Goal: Register for event/course

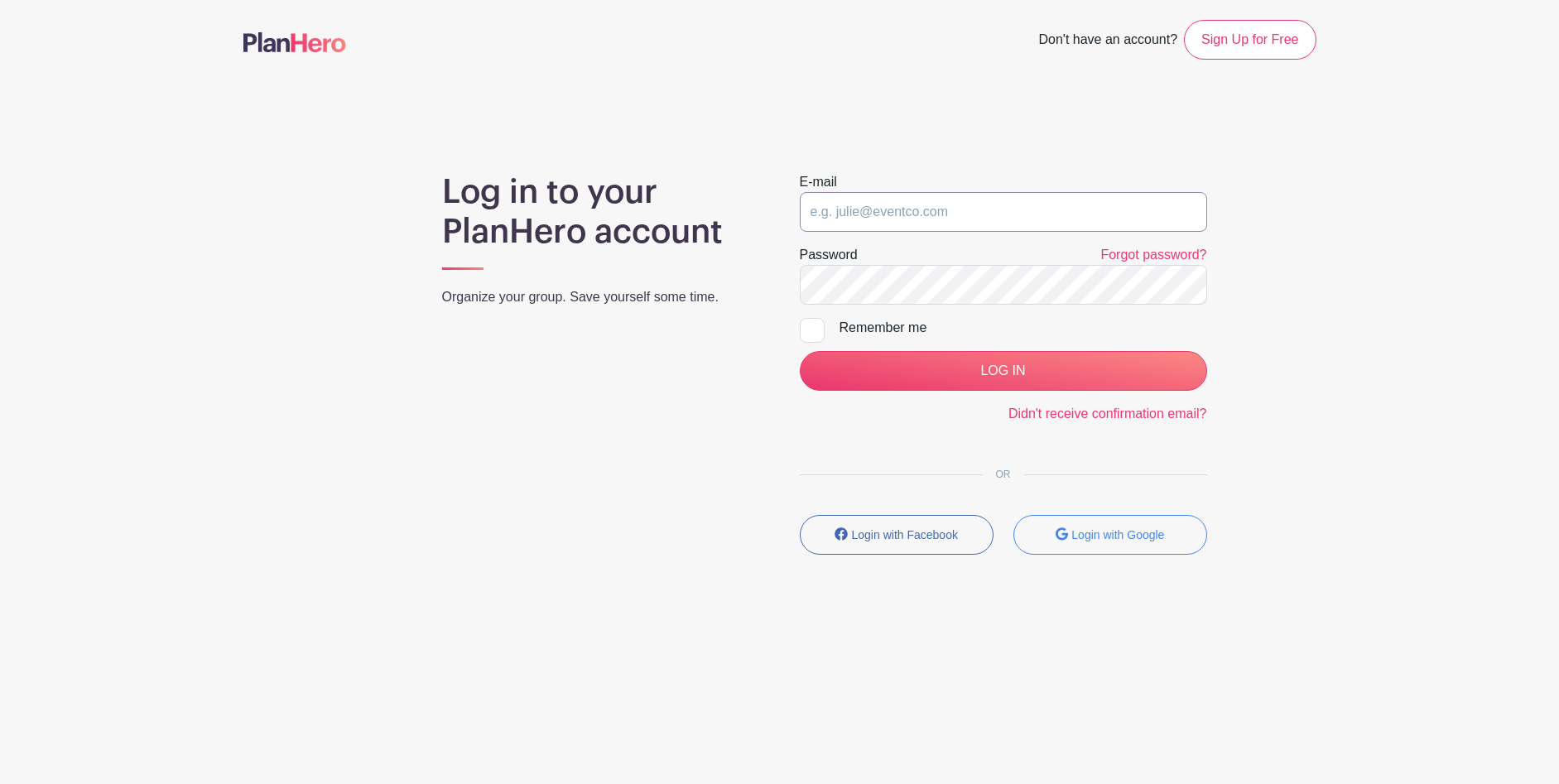
click at [841, 209] on input "email" at bounding box center [1003, 212] width 408 height 40
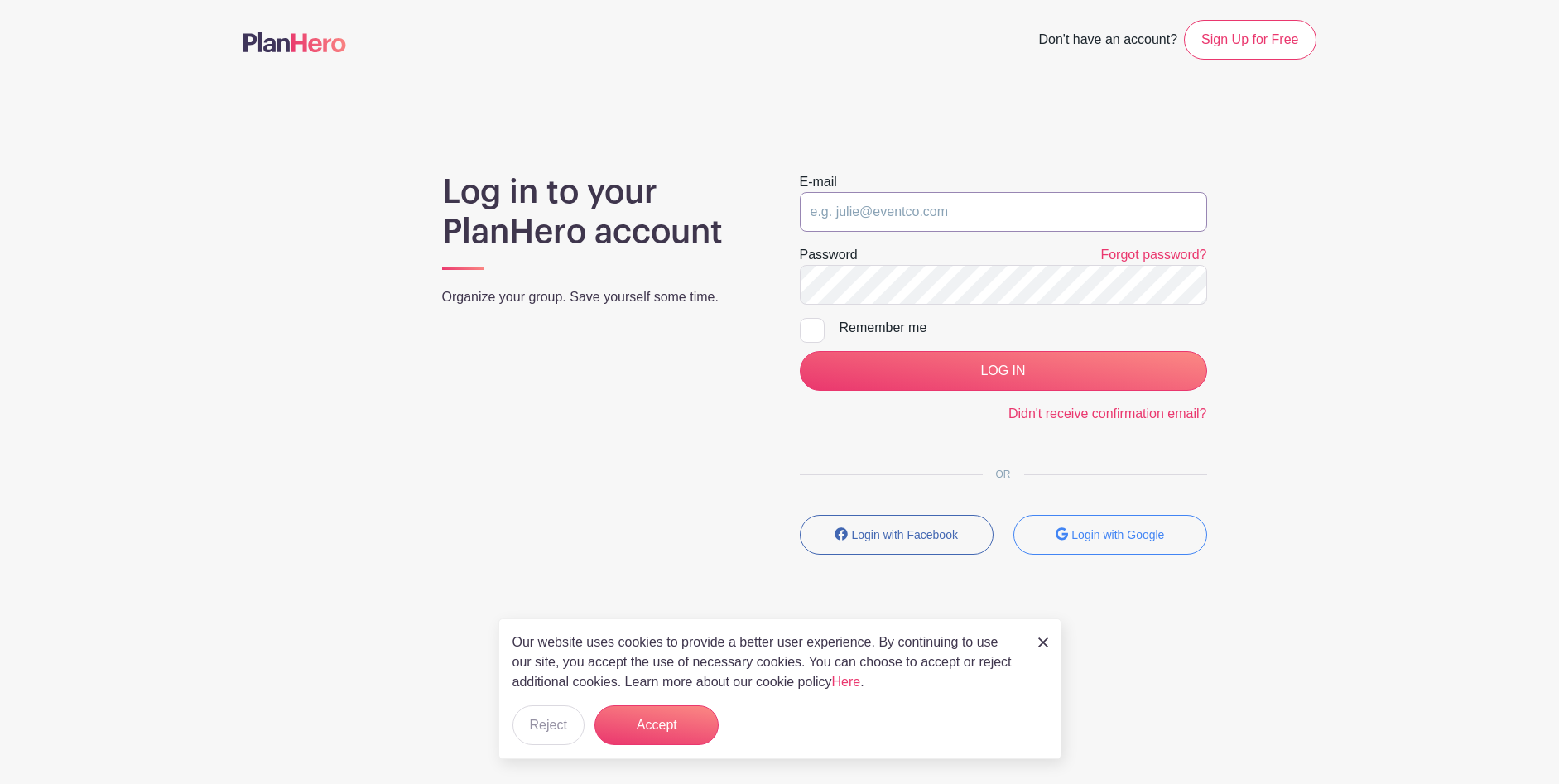
type input "[EMAIL_ADDRESS][DOMAIN_NAME]"
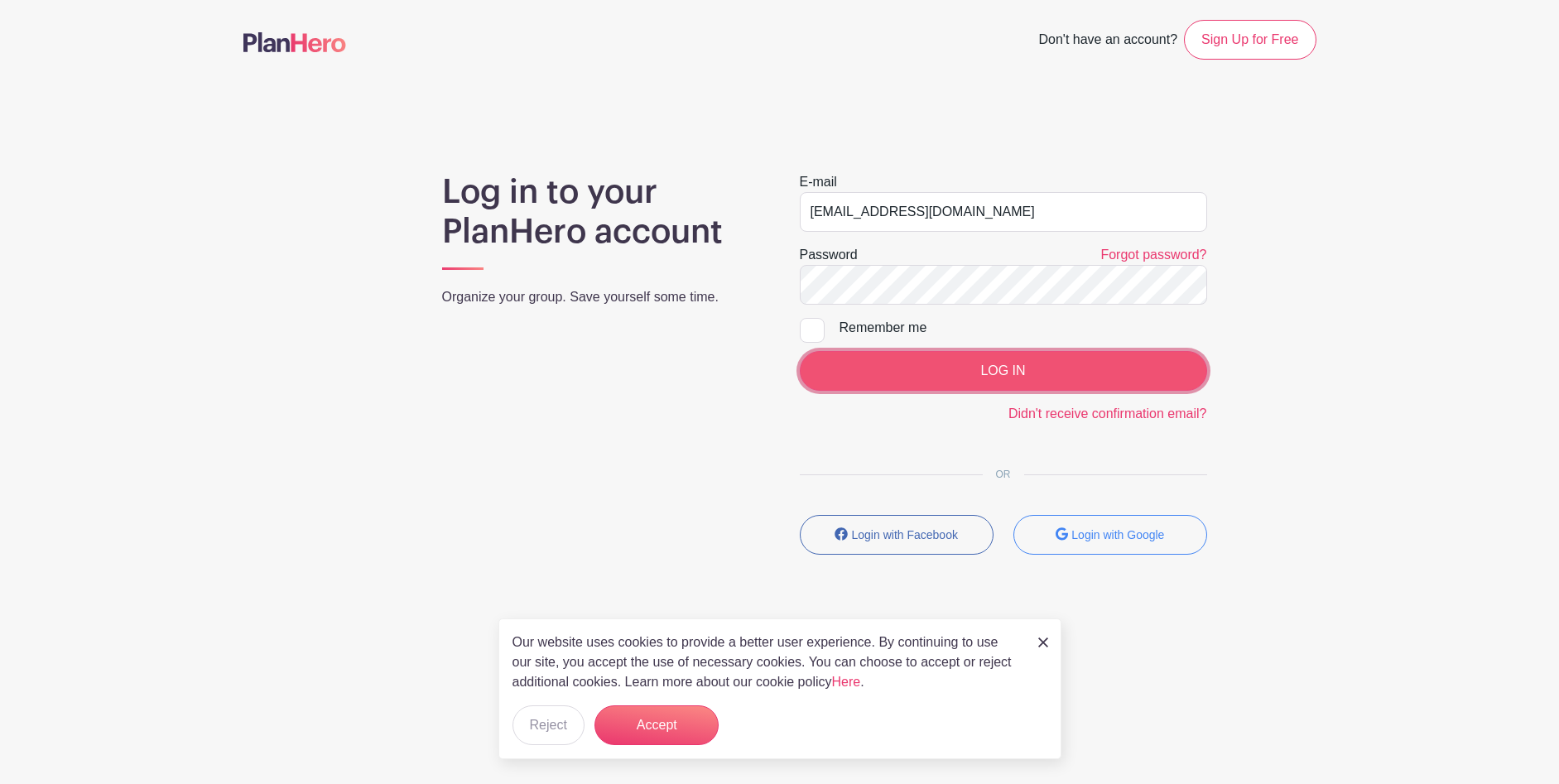
click at [940, 374] on input "LOG IN" at bounding box center [1003, 371] width 408 height 40
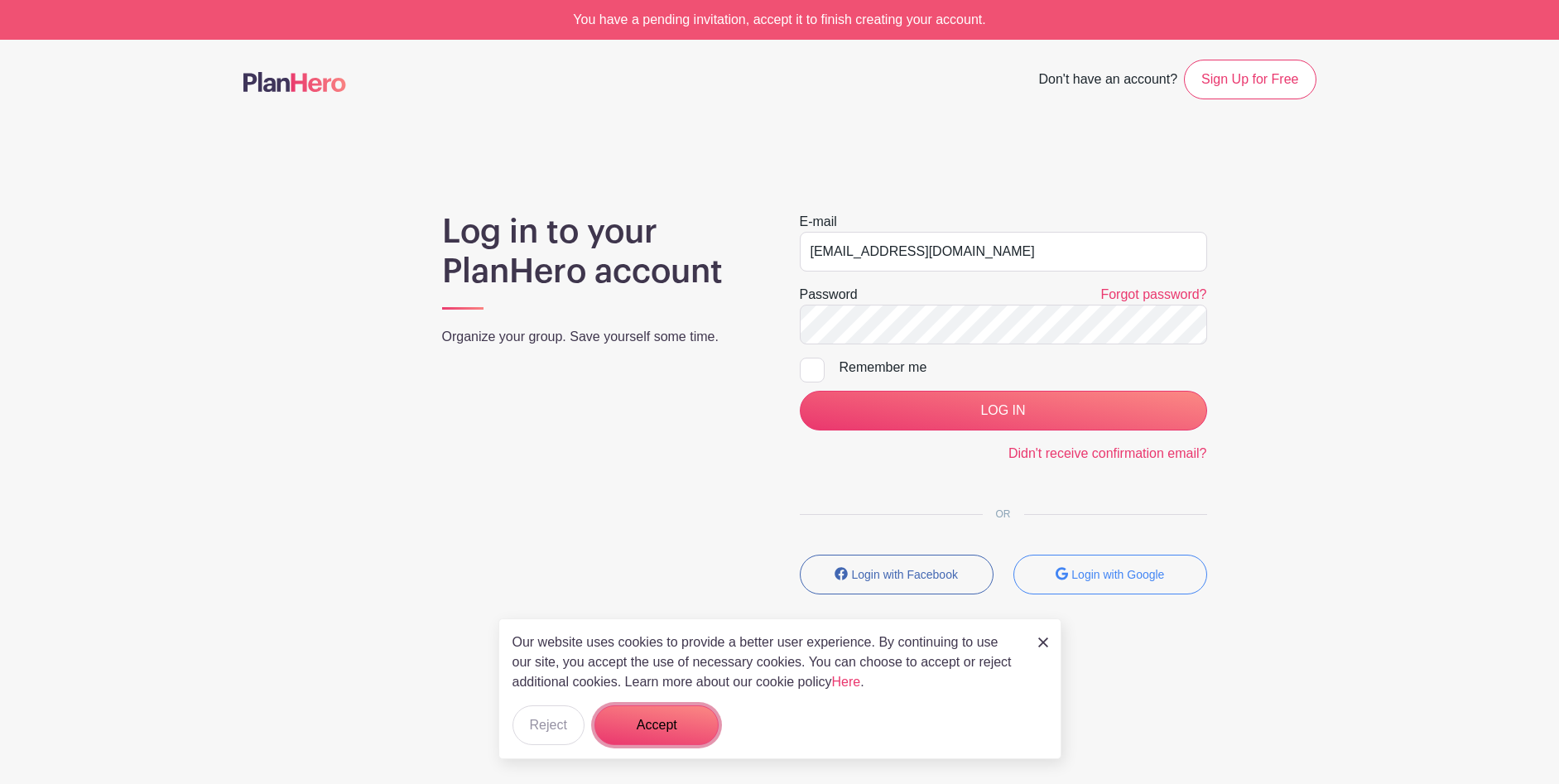
click at [654, 723] on button "Accept" at bounding box center [657, 725] width 125 height 40
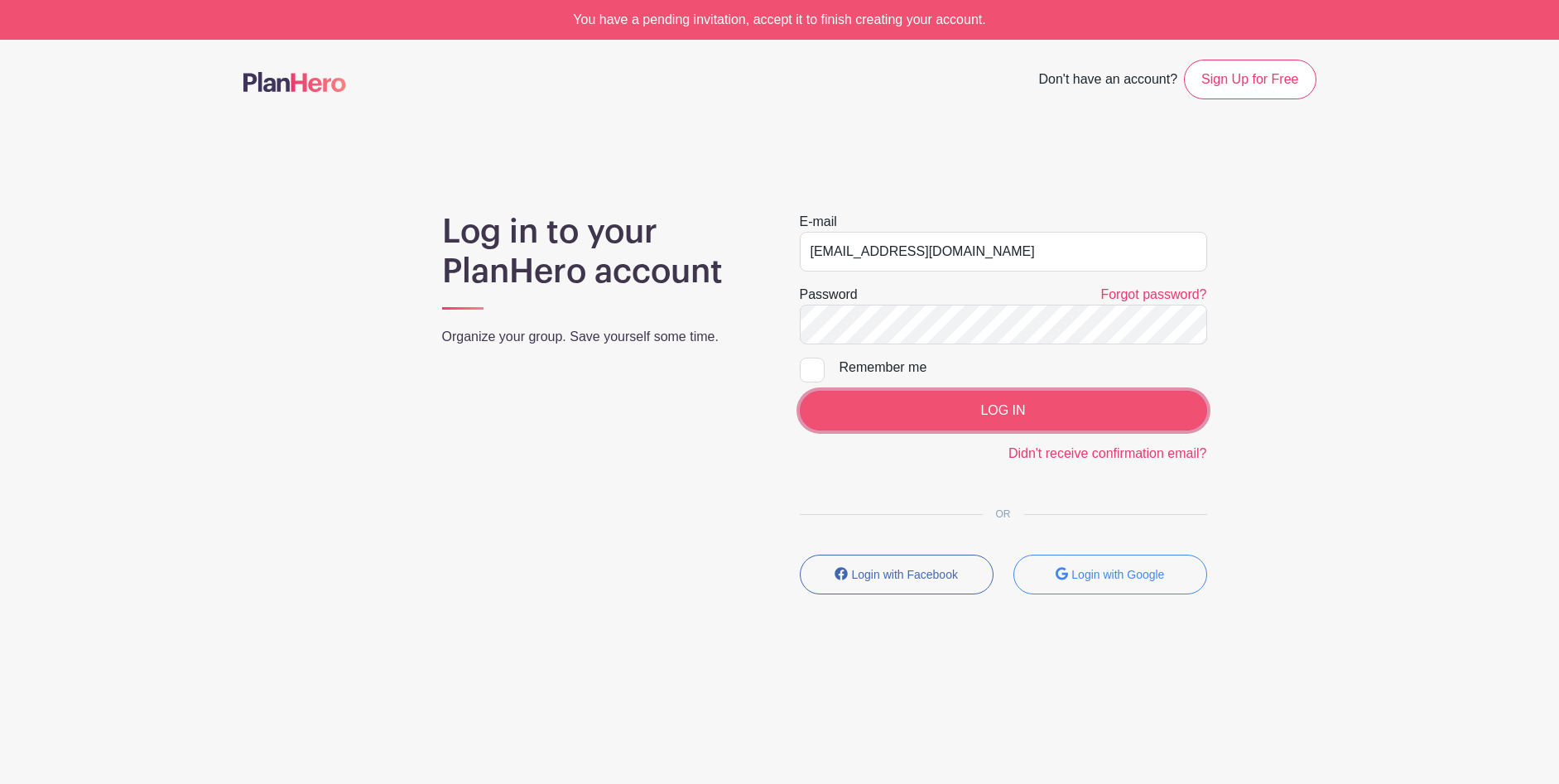
click at [925, 404] on input "LOG IN" at bounding box center [1003, 411] width 408 height 40
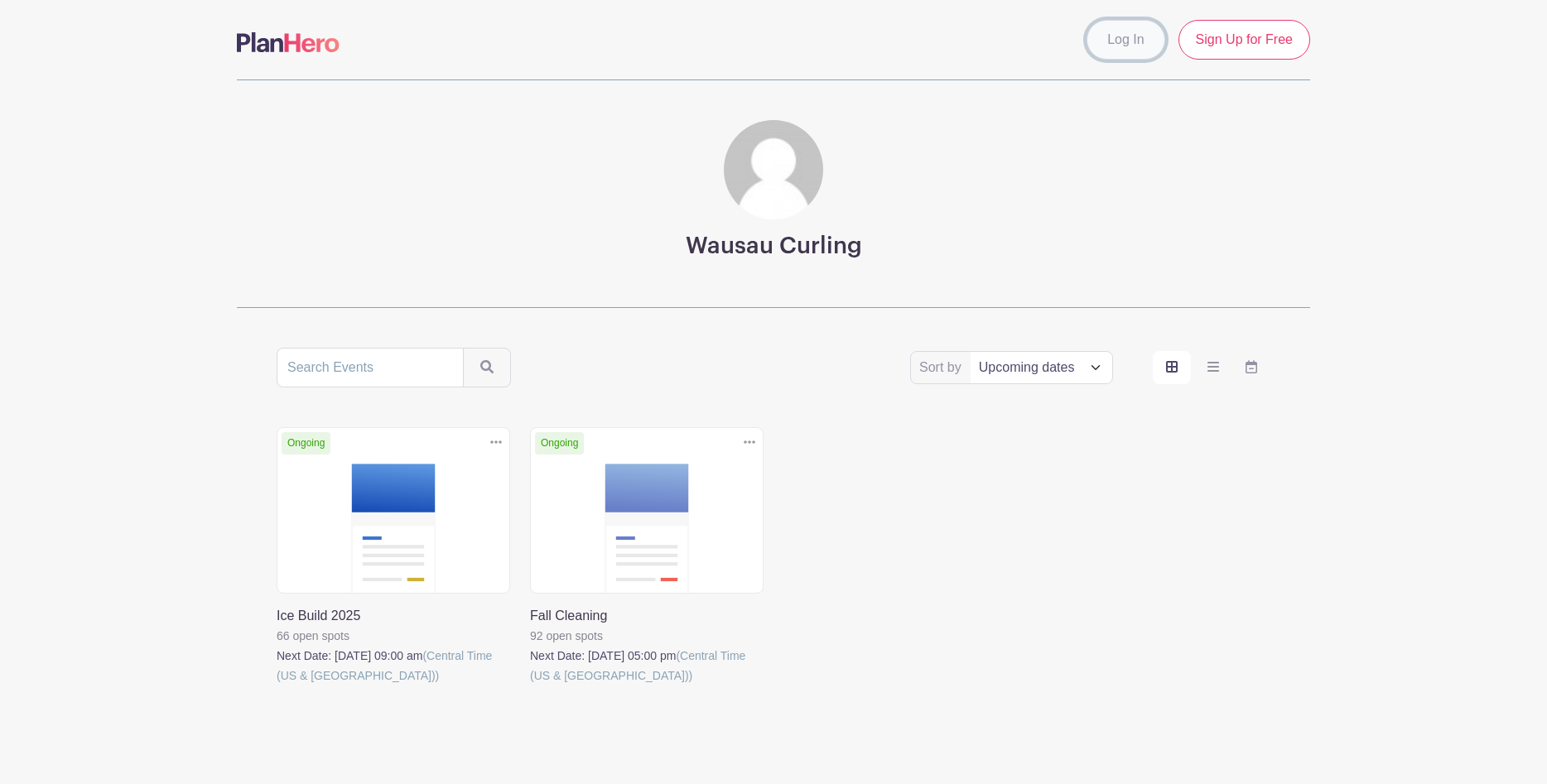
click at [1112, 39] on link "Log In" at bounding box center [1126, 40] width 78 height 40
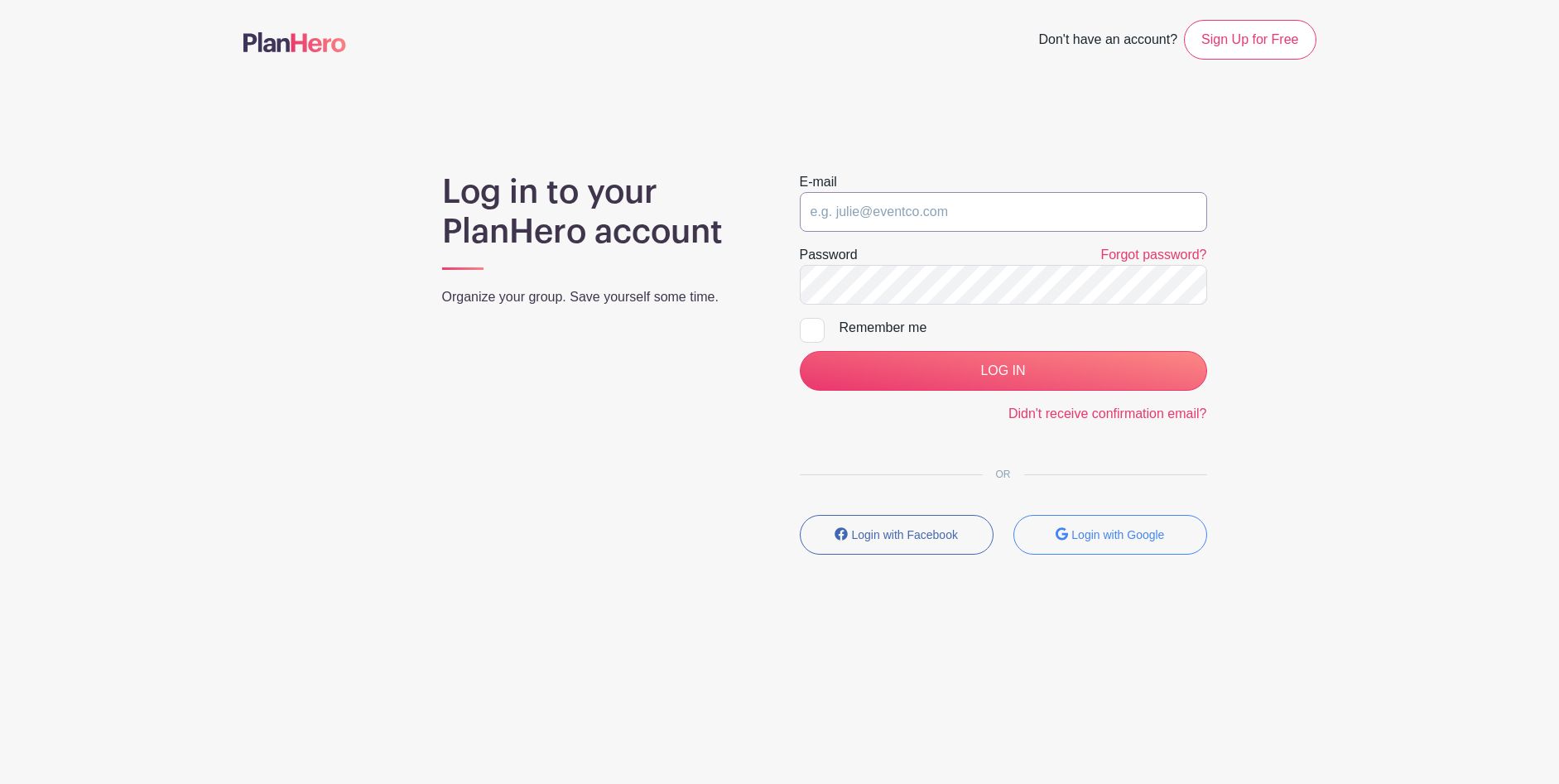
click at [870, 209] on input "email" at bounding box center [1003, 212] width 408 height 40
type input "[EMAIL_ADDRESS][DOMAIN_NAME]"
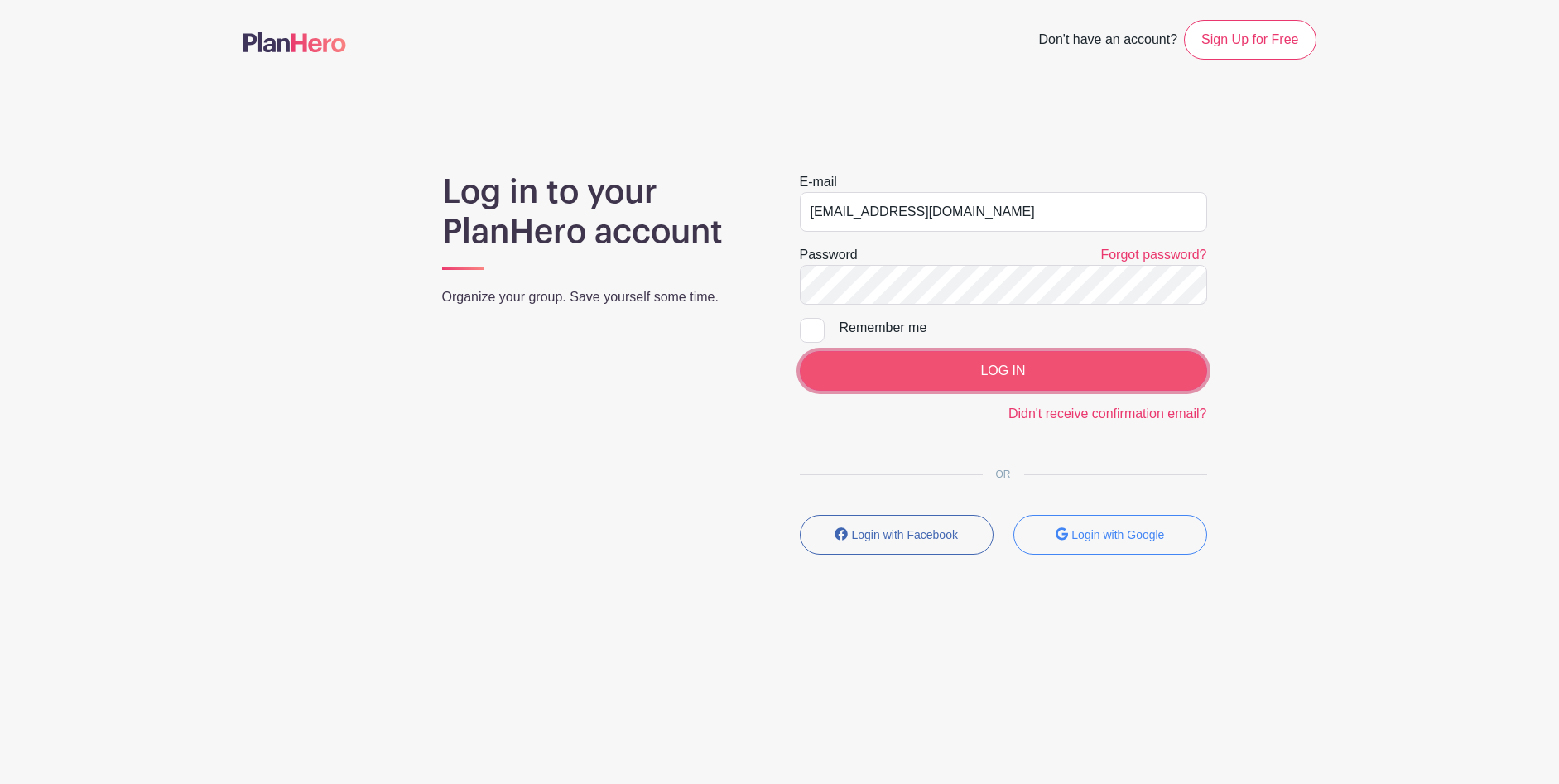
click at [988, 370] on input "LOG IN" at bounding box center [1003, 371] width 408 height 40
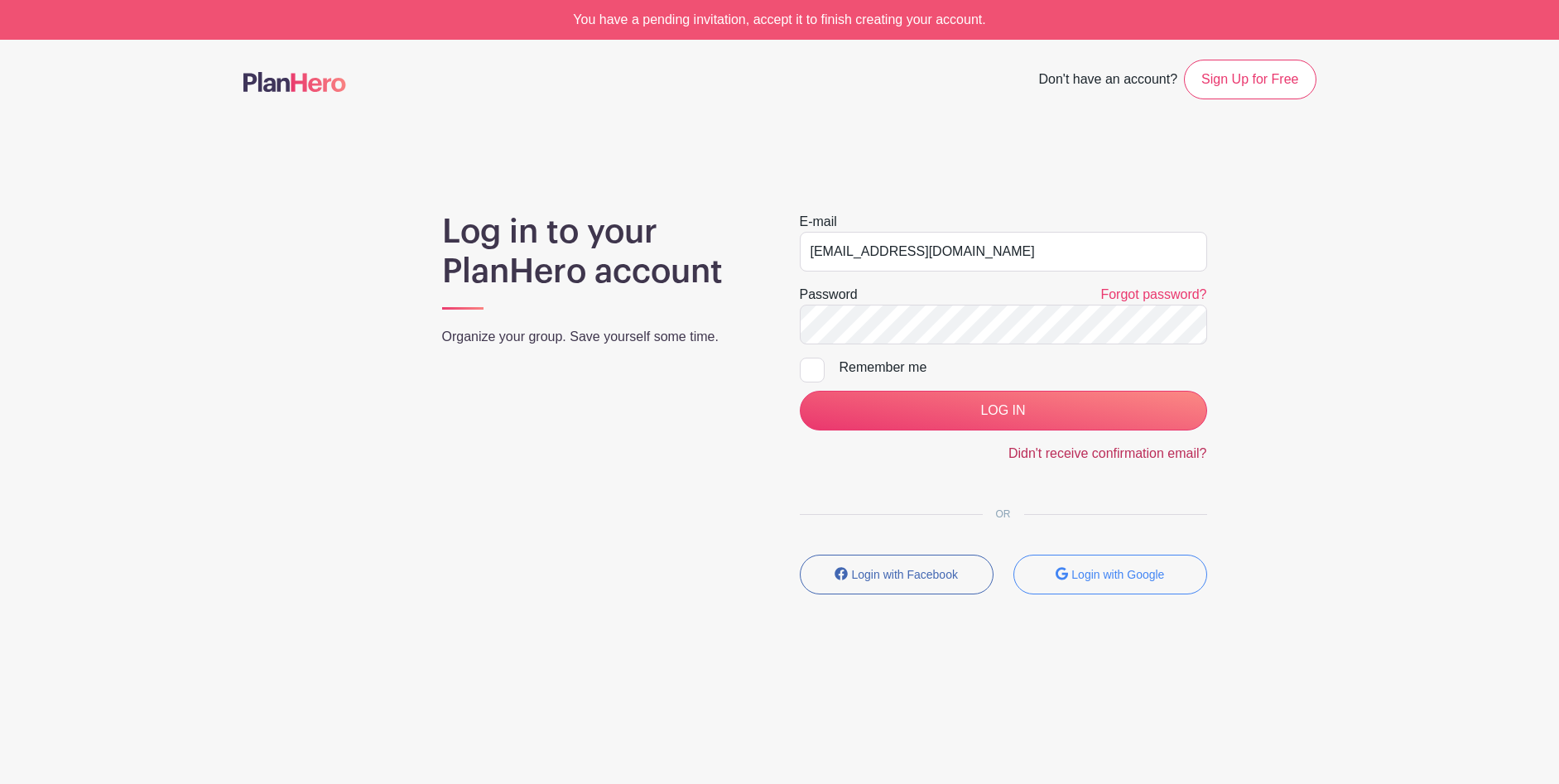
click at [1103, 454] on link "Didn't receive confirmation email?" at bounding box center [1107, 453] width 199 height 14
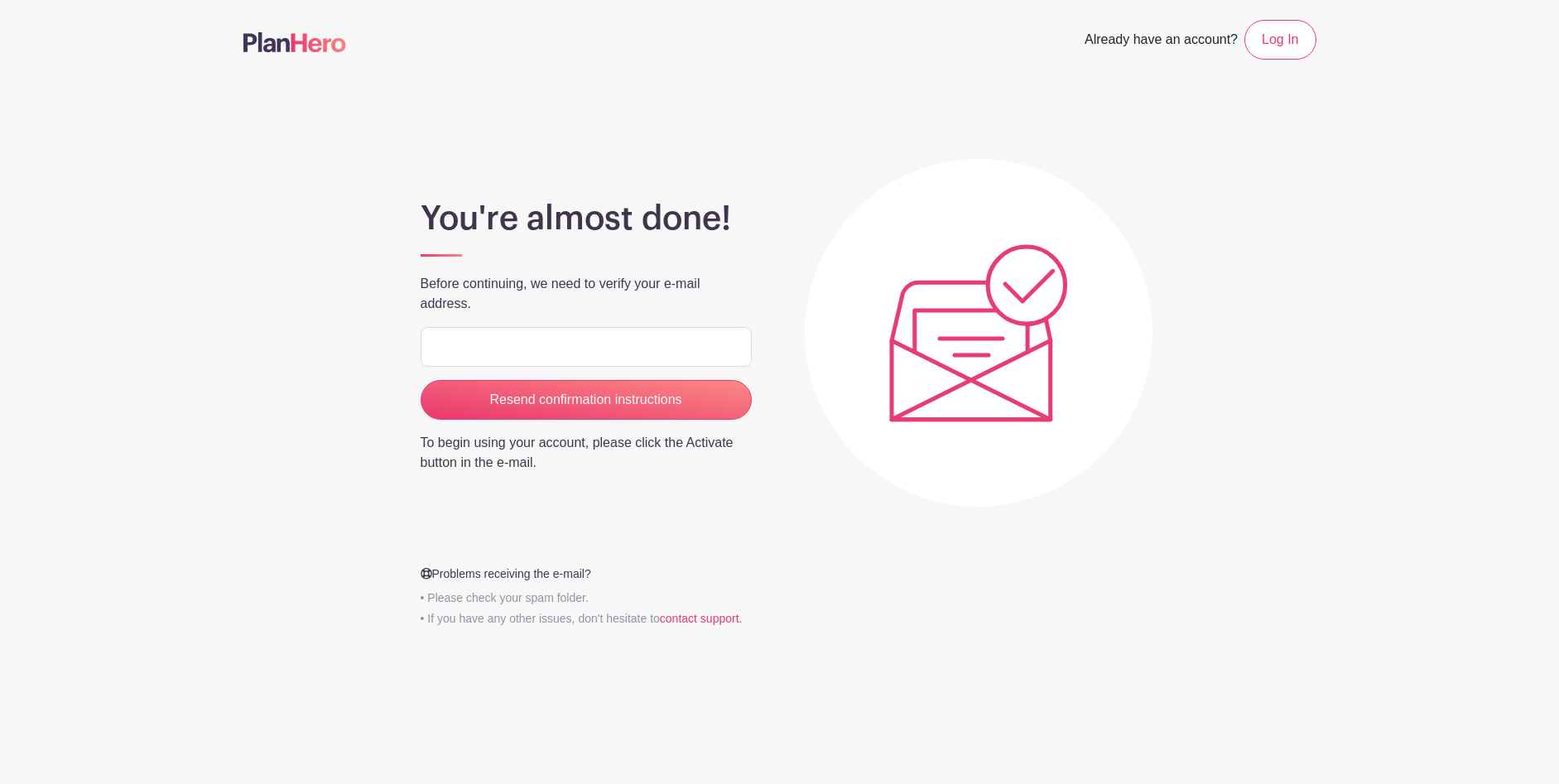
click at [571, 344] on input "email" at bounding box center [586, 347] width 331 height 40
type input "[EMAIL_ADDRESS][DOMAIN_NAME]"
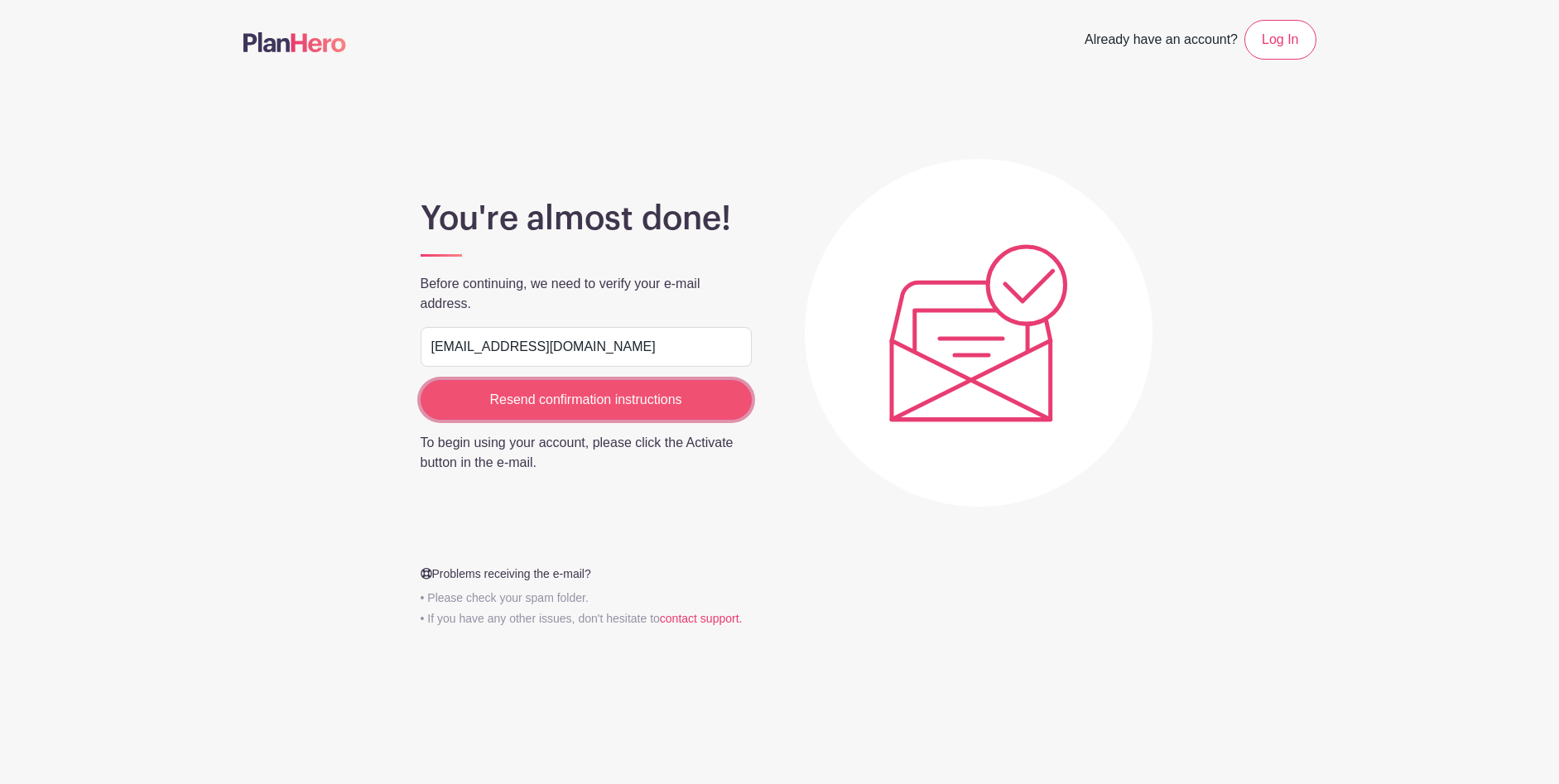
click at [597, 400] on input "Resend confirmation instructions" at bounding box center [586, 400] width 331 height 40
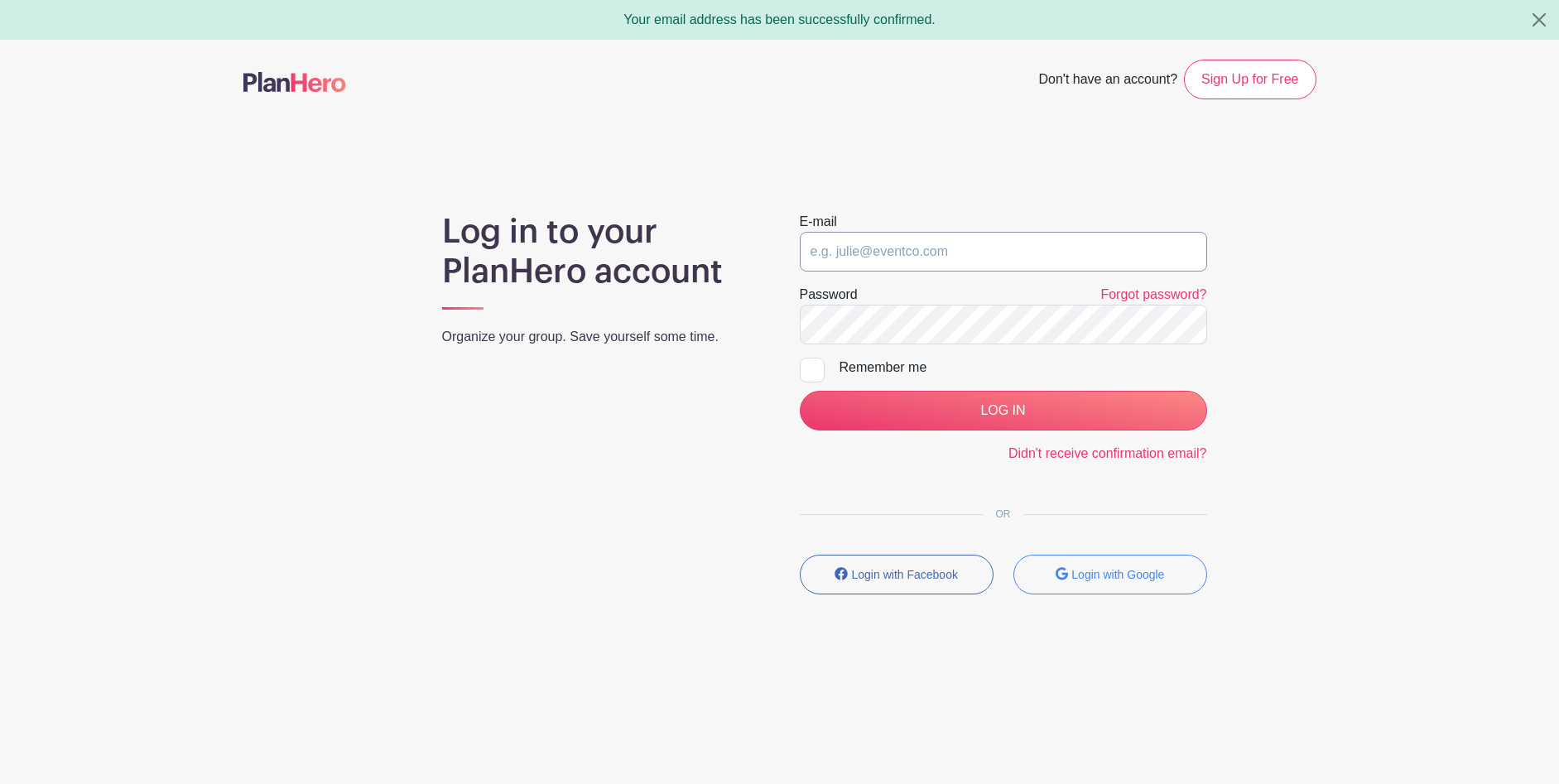
click at [855, 245] on input "email" at bounding box center [1003, 252] width 408 height 40
type input "[EMAIL_ADDRESS][DOMAIN_NAME]"
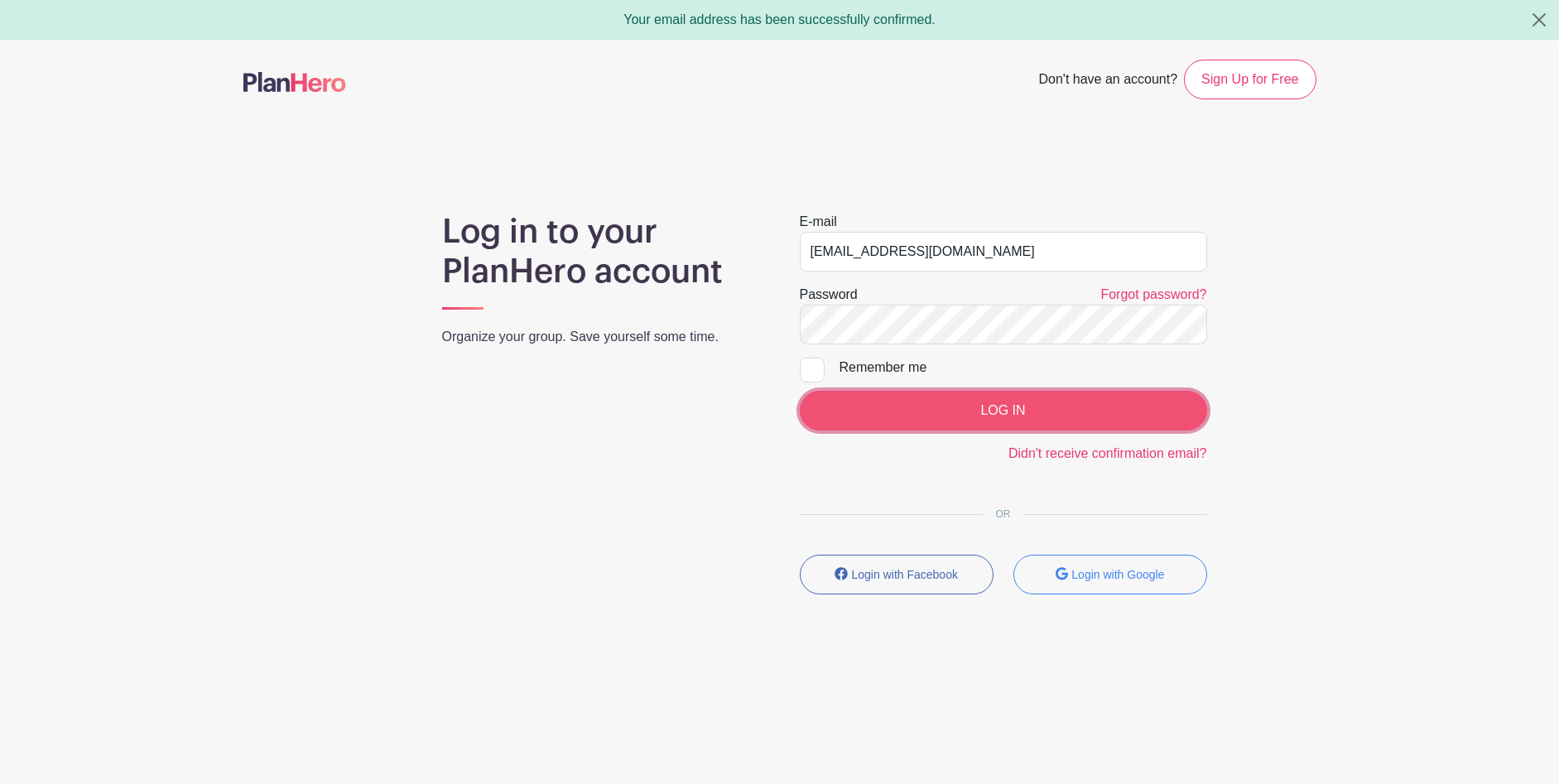
click at [960, 410] on input "LOG IN" at bounding box center [1003, 411] width 408 height 40
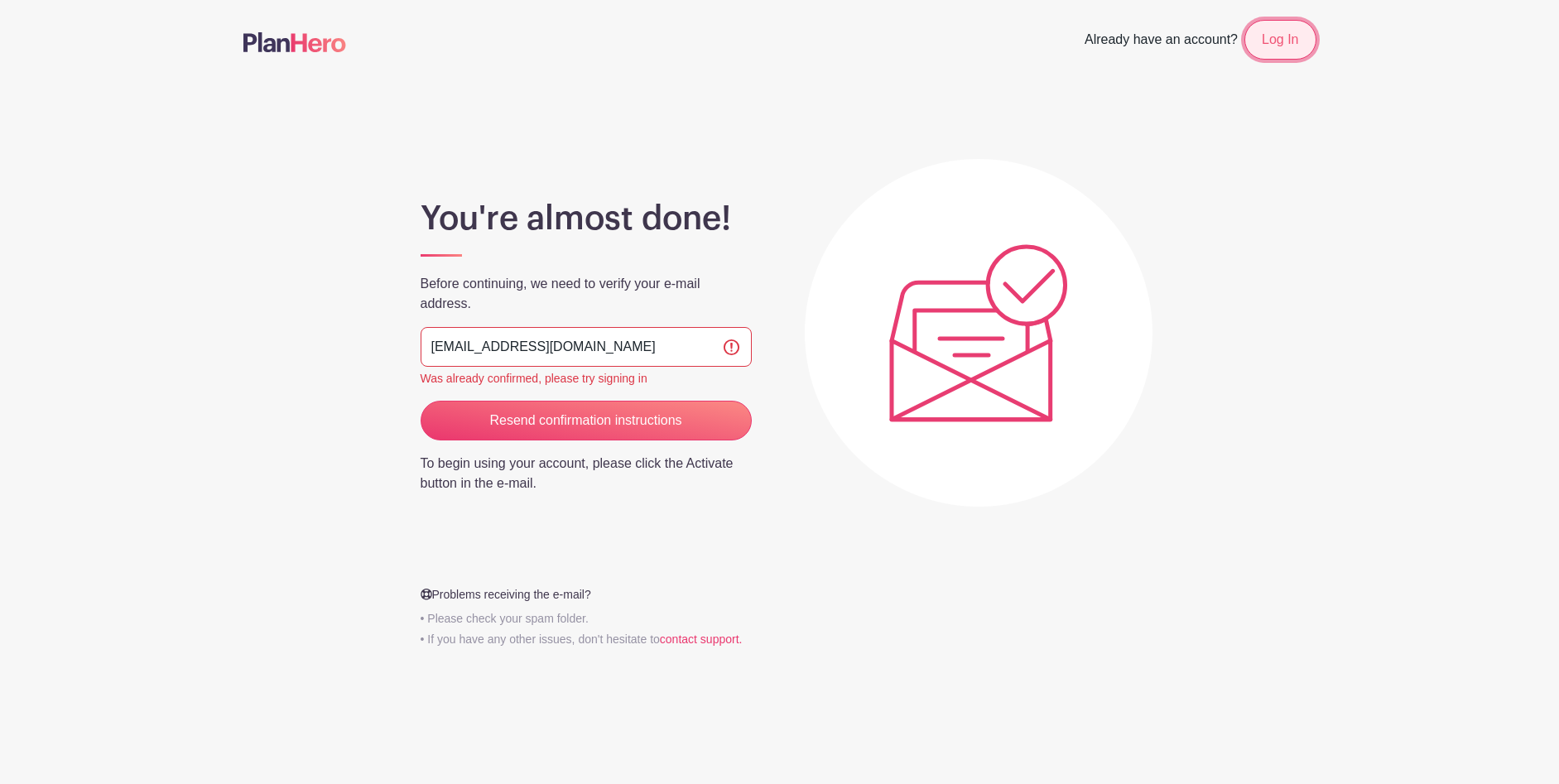
click at [1267, 40] on link "Log In" at bounding box center [1280, 40] width 71 height 40
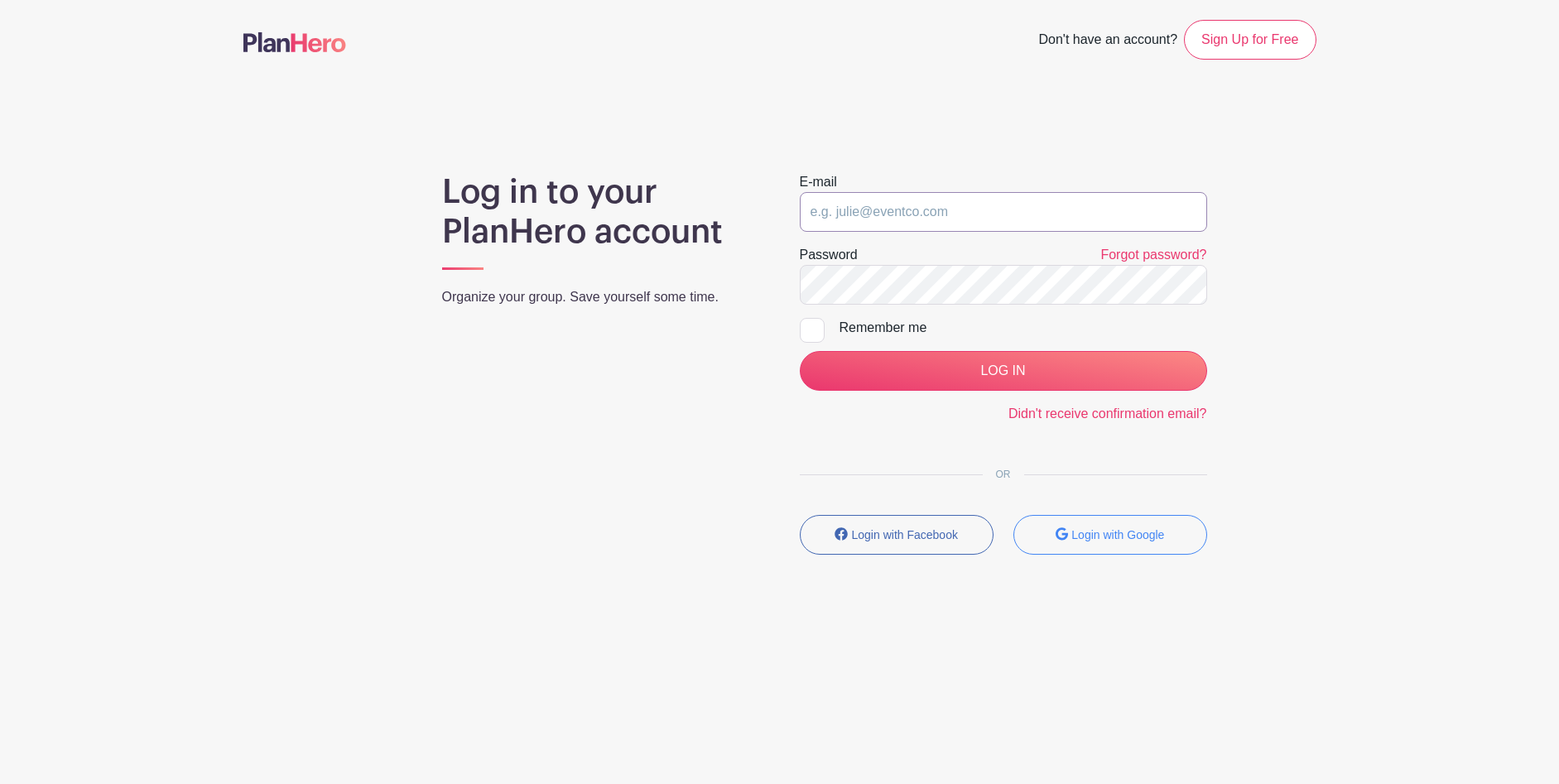
click at [885, 212] on input "email" at bounding box center [1003, 212] width 408 height 40
type input "[EMAIL_ADDRESS][DOMAIN_NAME]"
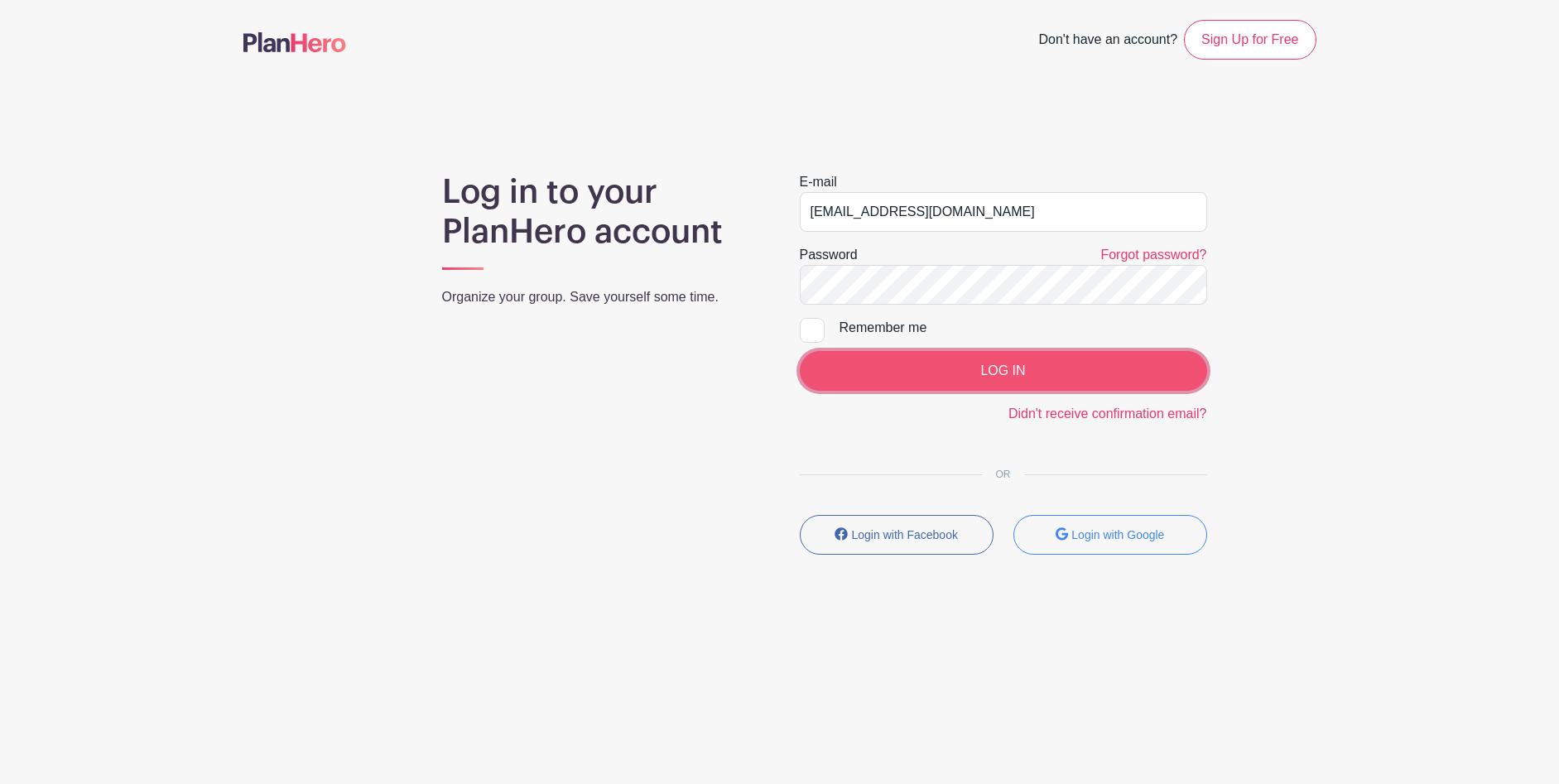
click at [930, 357] on input "LOG IN" at bounding box center [1003, 371] width 408 height 40
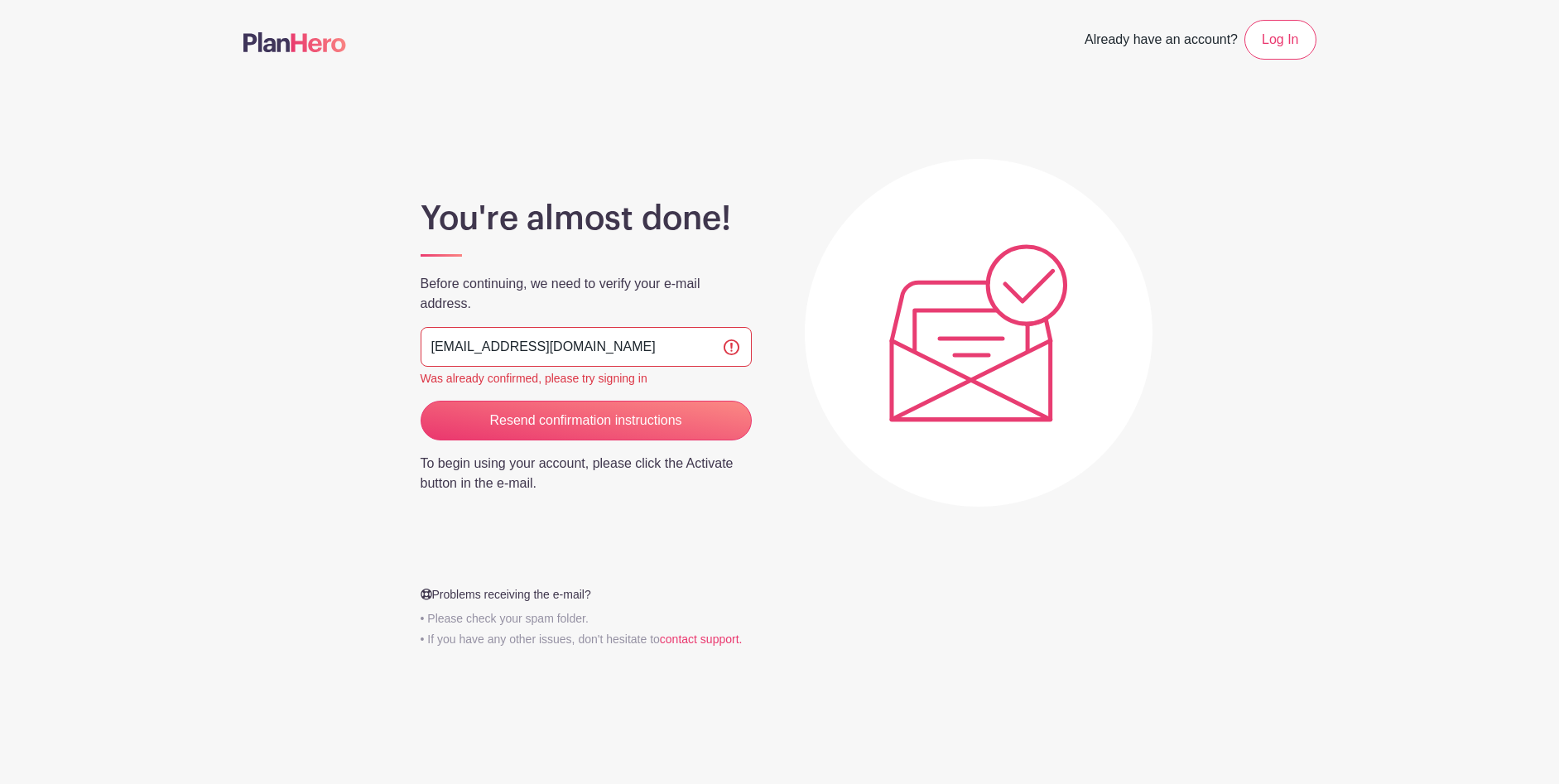
click at [922, 341] on img at bounding box center [978, 333] width 179 height 178
click at [1267, 35] on link "Log In" at bounding box center [1280, 40] width 71 height 40
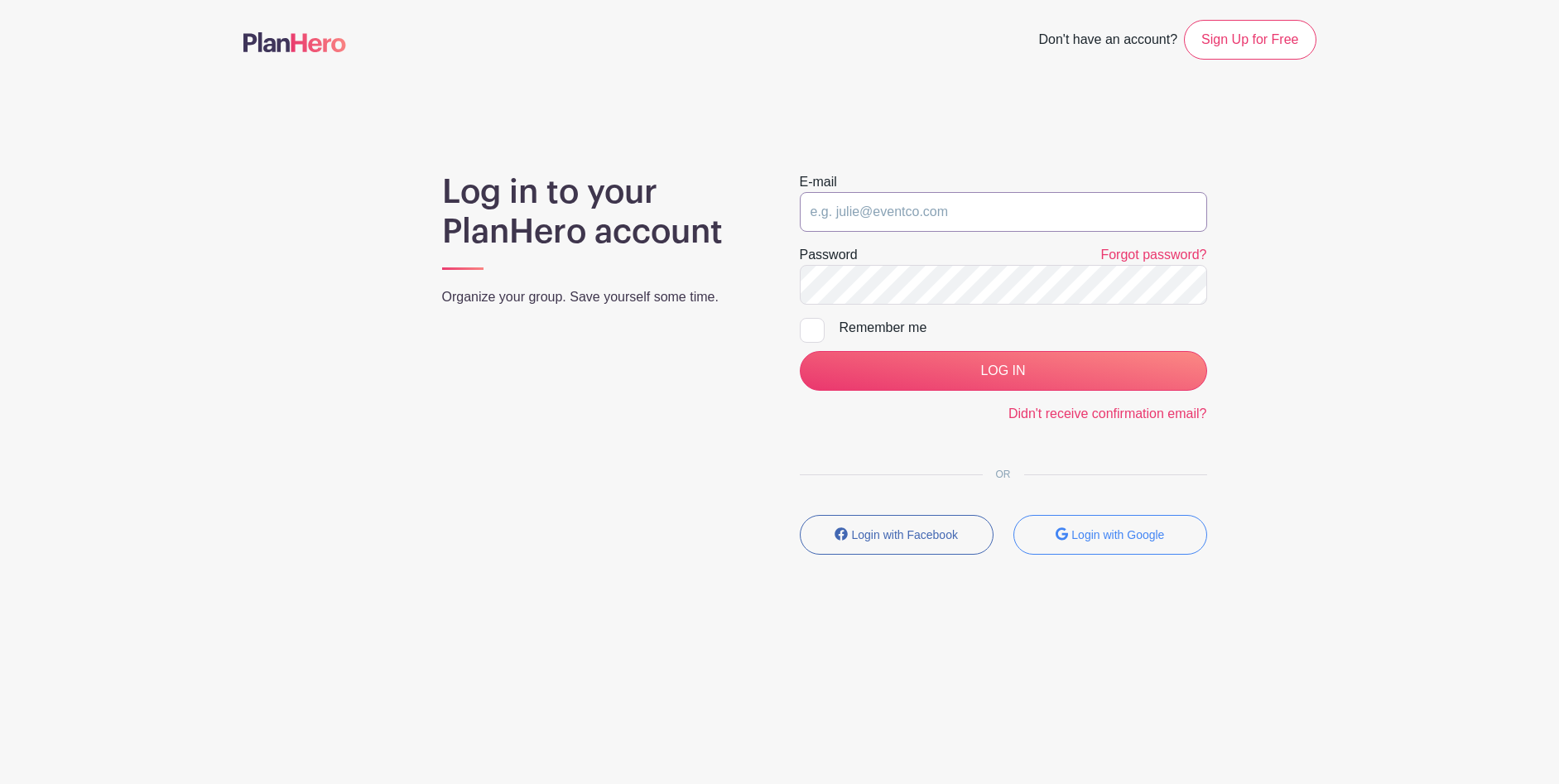
click at [858, 208] on input "email" at bounding box center [1003, 212] width 408 height 40
type input "[EMAIL_ADDRESS][DOMAIN_NAME]"
click at [1124, 253] on link "Forgot password?" at bounding box center [1154, 254] width 106 height 14
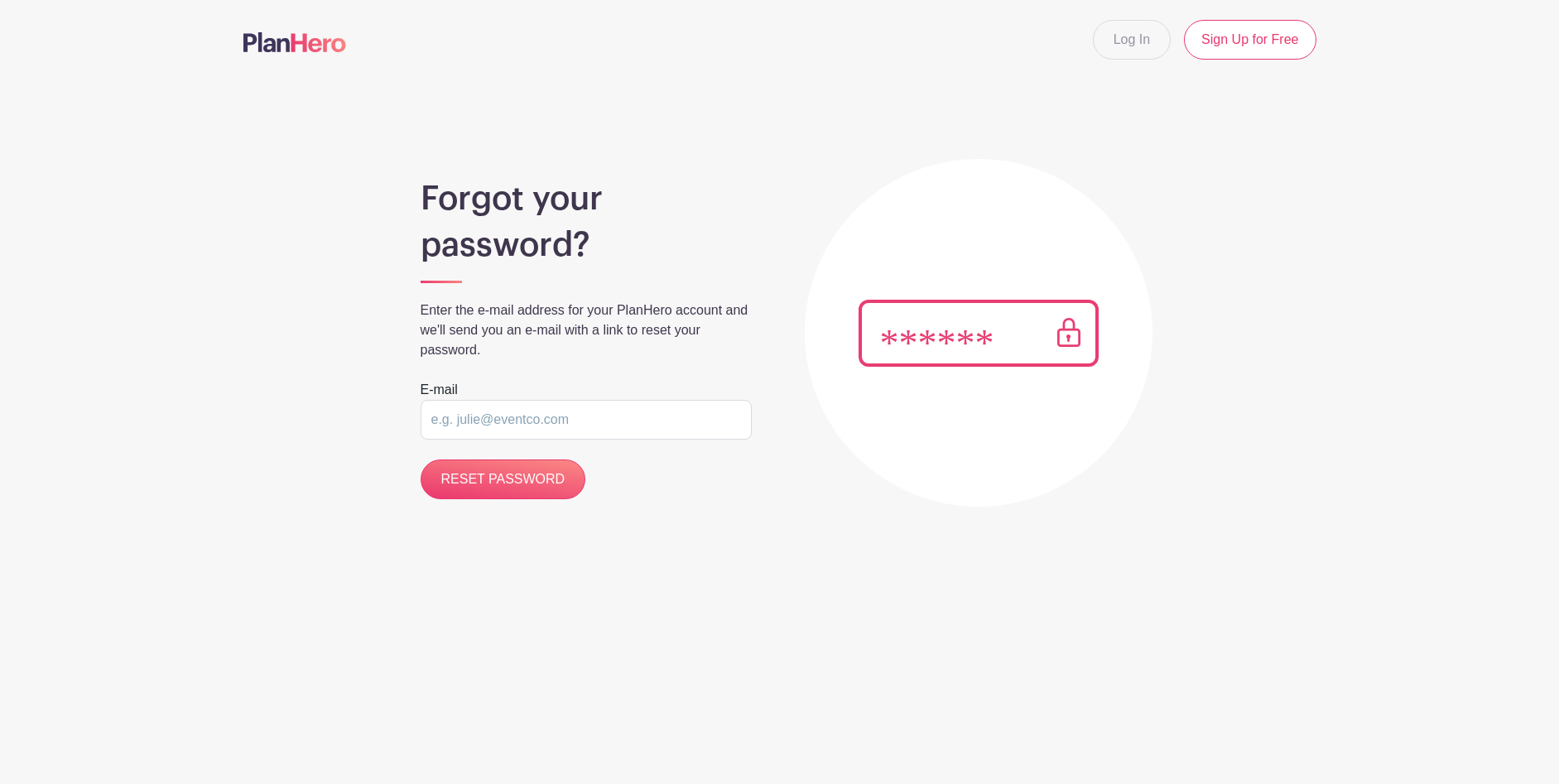
click at [503, 434] on input "email" at bounding box center [586, 420] width 331 height 40
type input "jscheck@charter.net"
click at [503, 476] on input "RESET PASSWORD" at bounding box center [503, 479] width 165 height 40
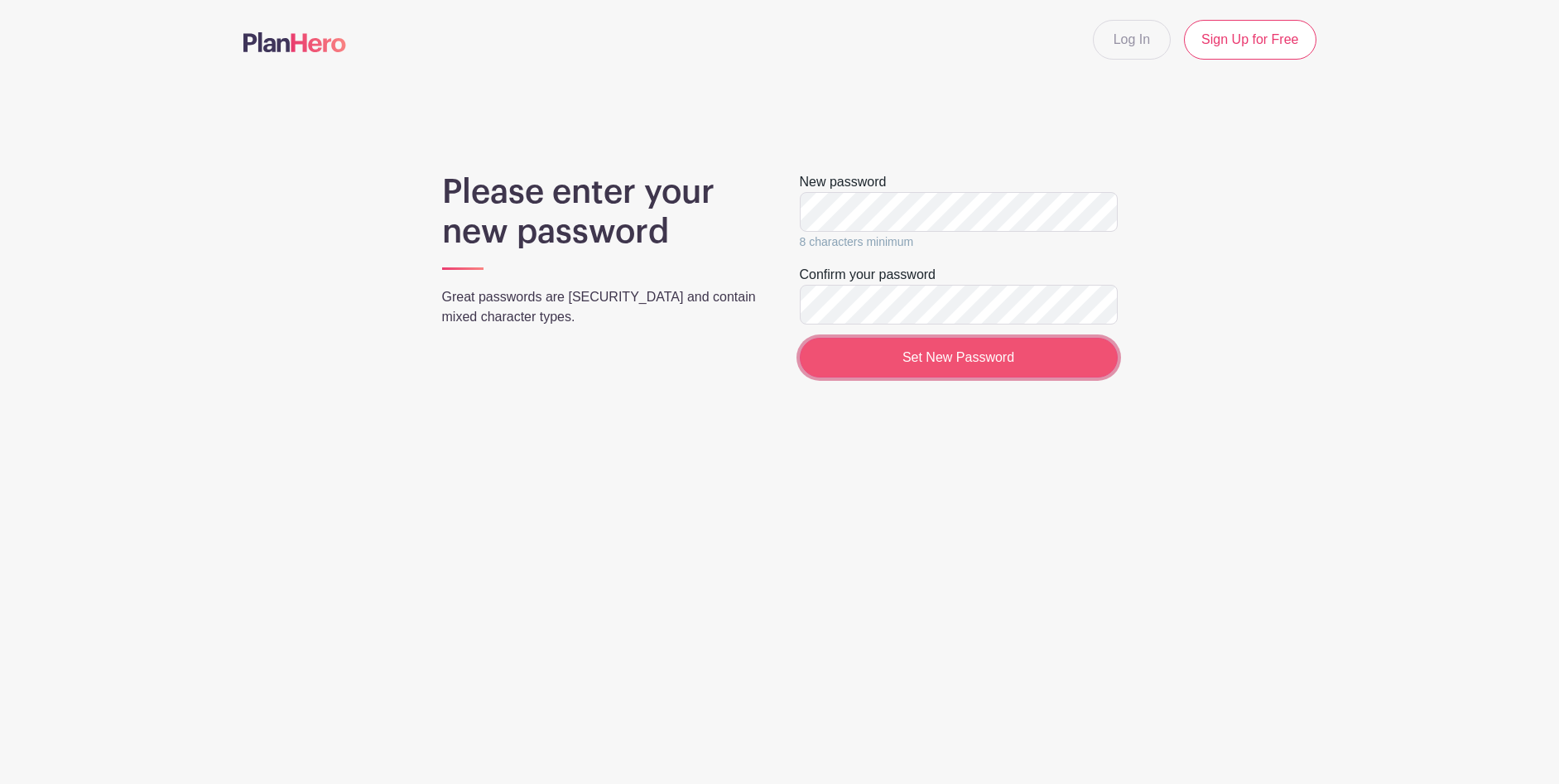
click at [939, 361] on input "Set New Password" at bounding box center [958, 358] width 318 height 40
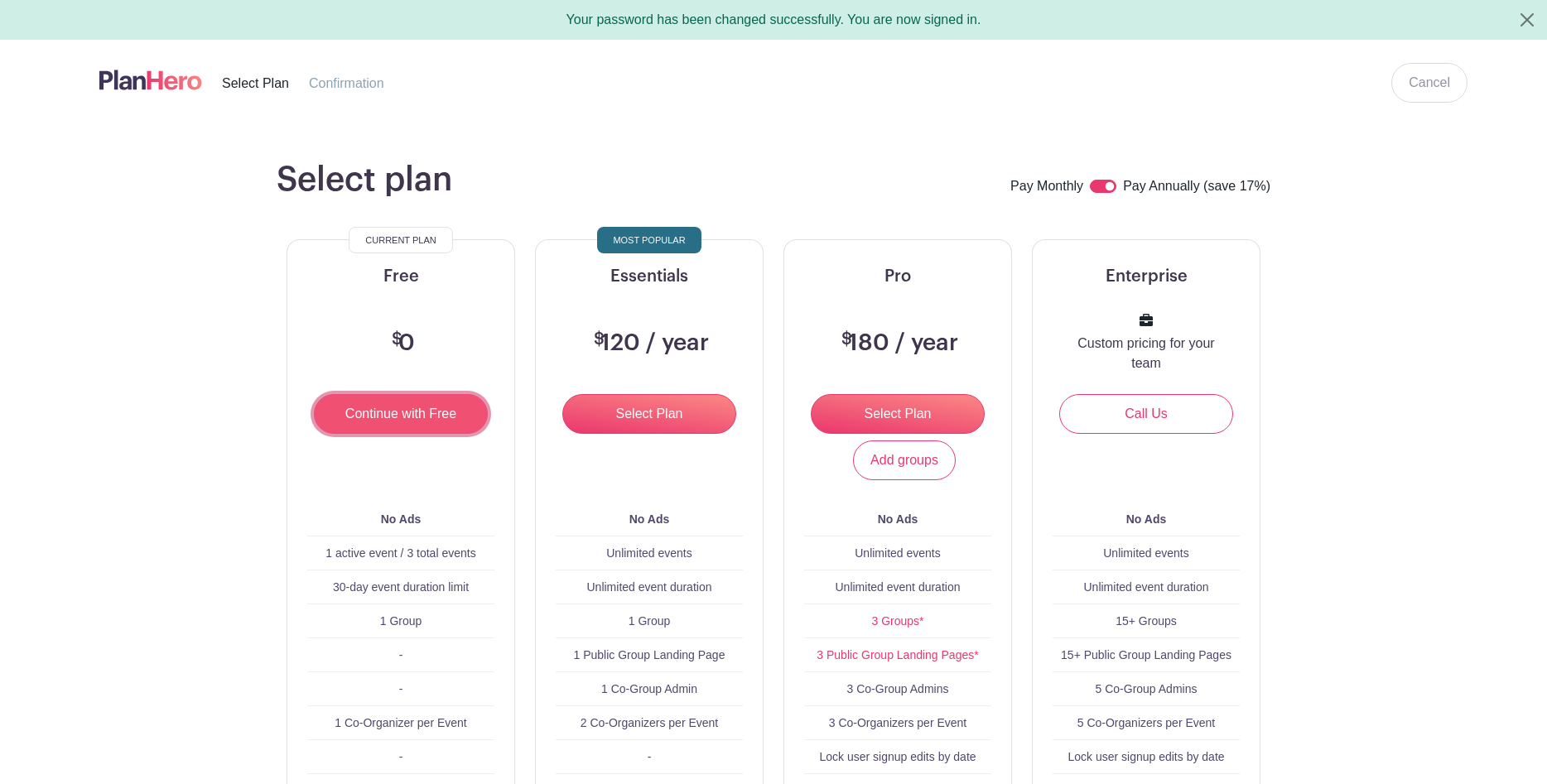
click at [389, 408] on input "Continue with Free" at bounding box center [400, 414] width 174 height 40
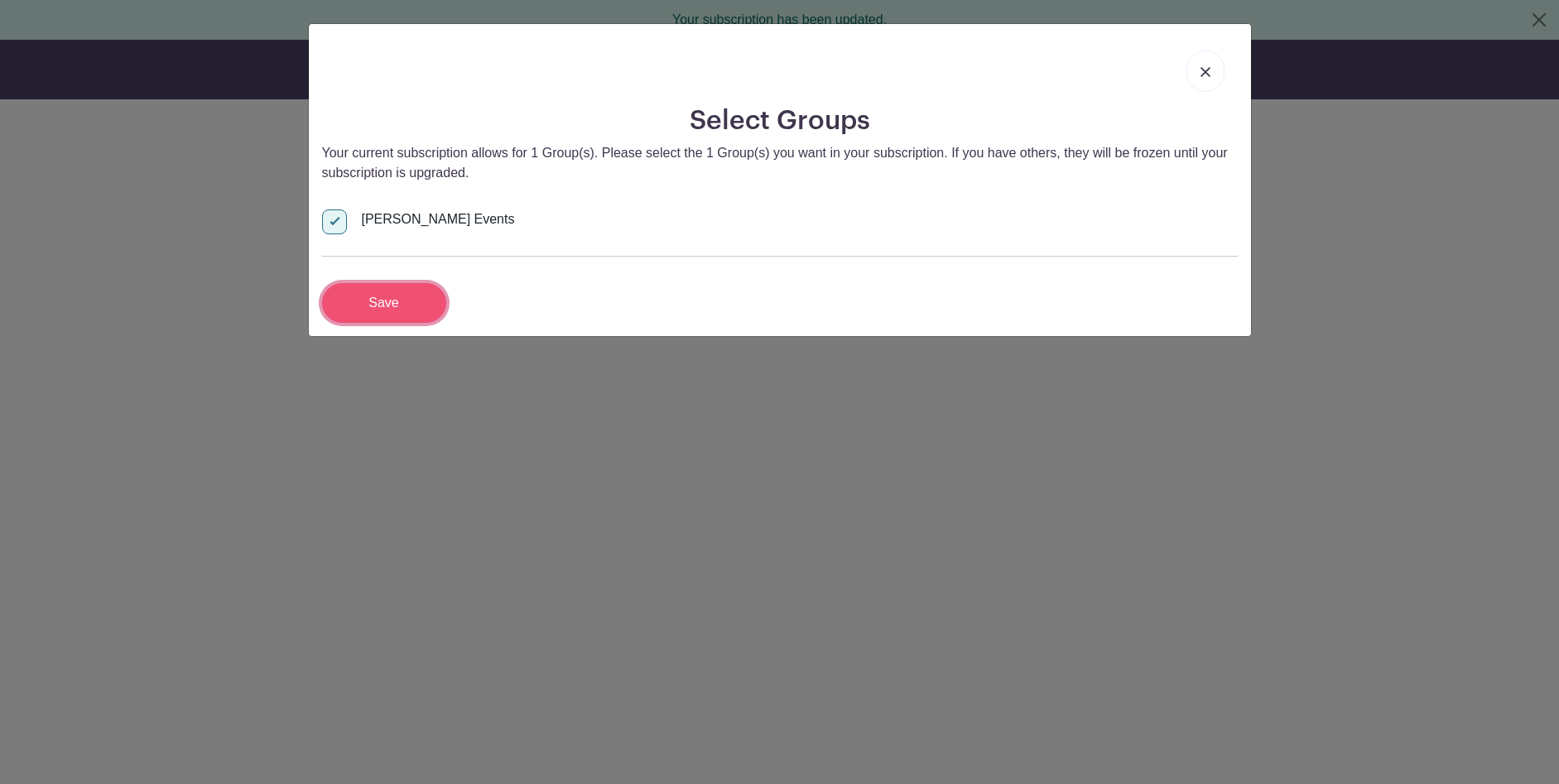
click at [390, 304] on input "Save" at bounding box center [385, 303] width 125 height 40
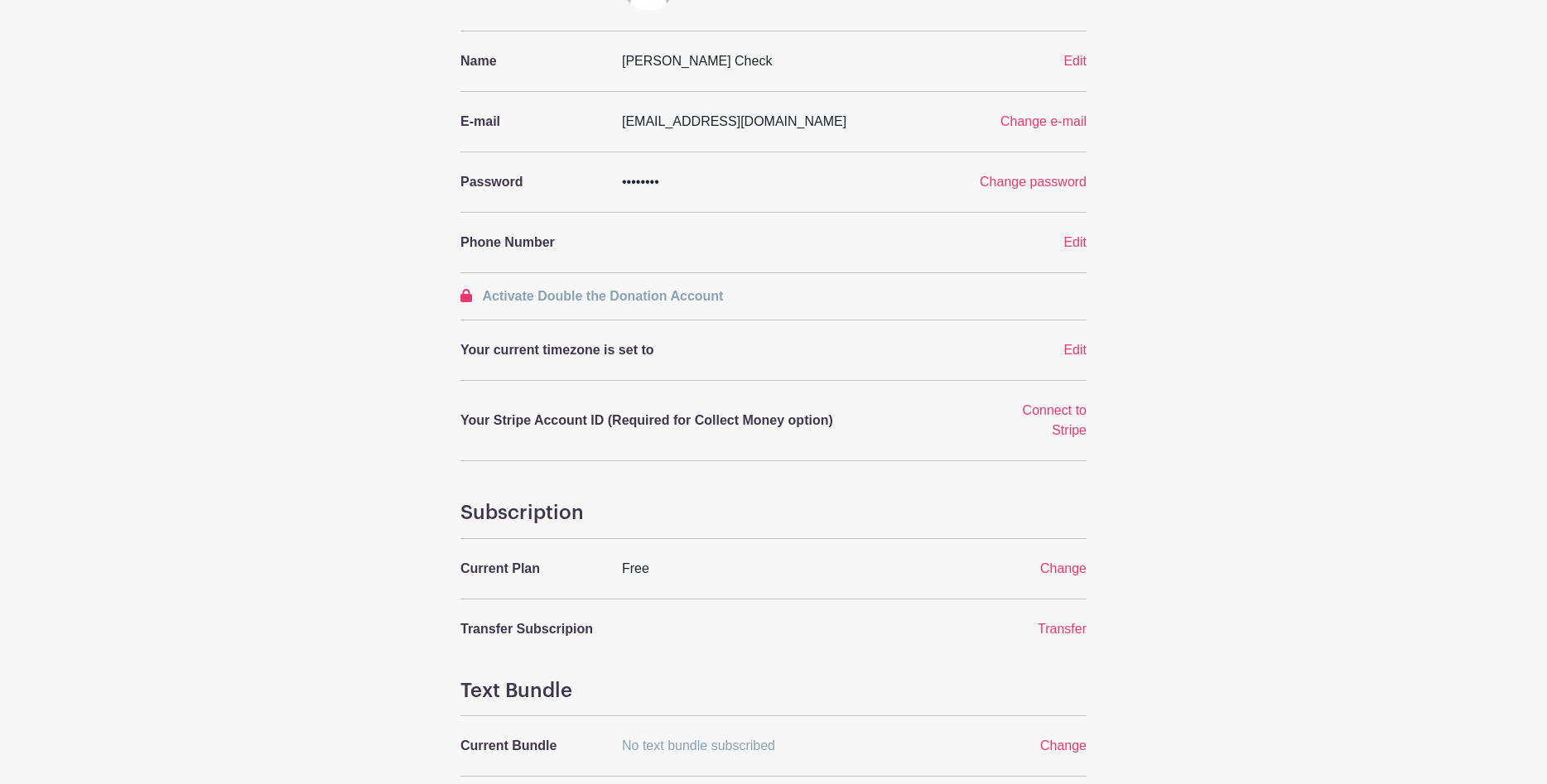
scroll to position [248, 0]
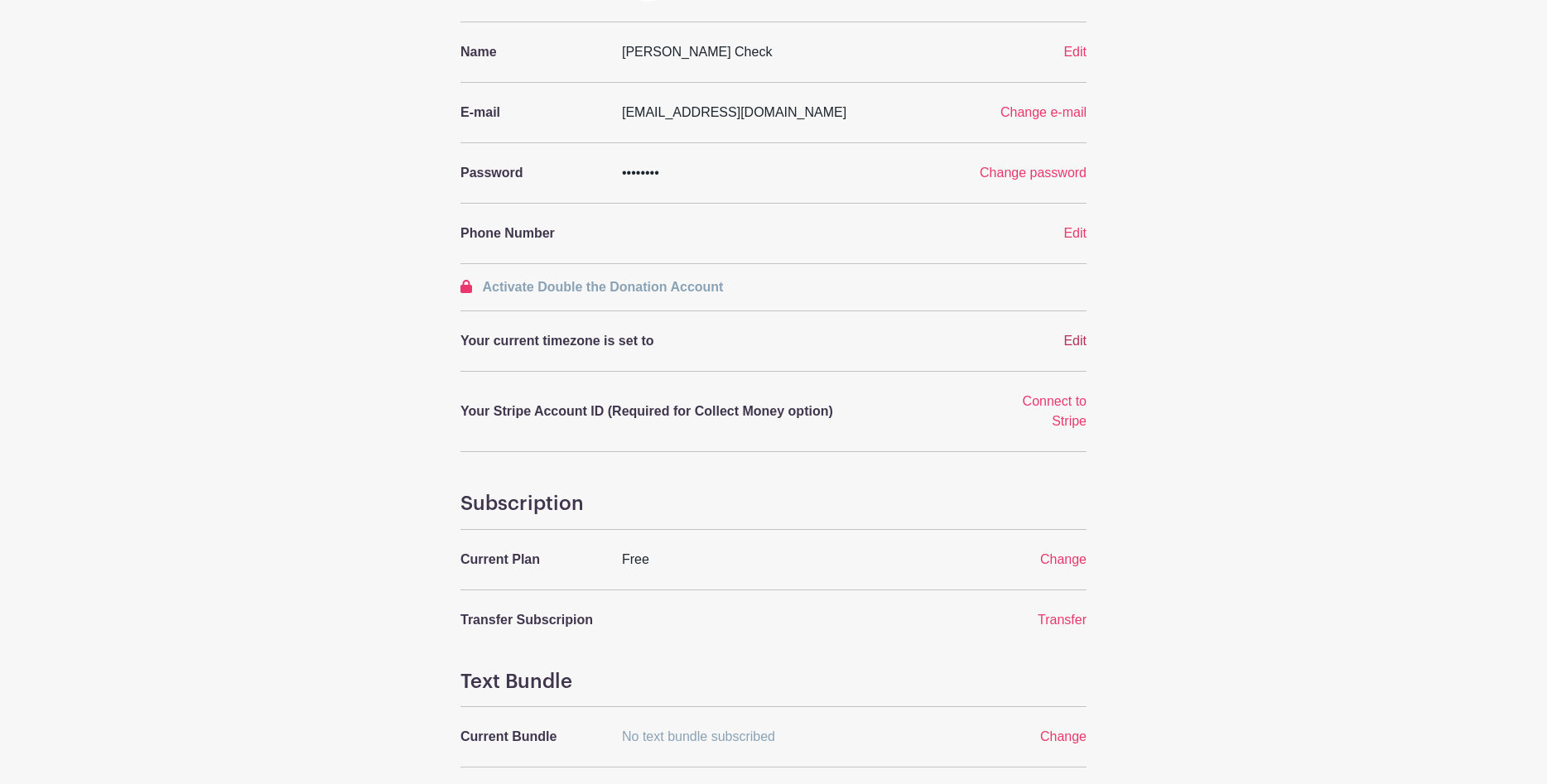
click at [1070, 335] on span "Edit" at bounding box center [1075, 341] width 23 height 14
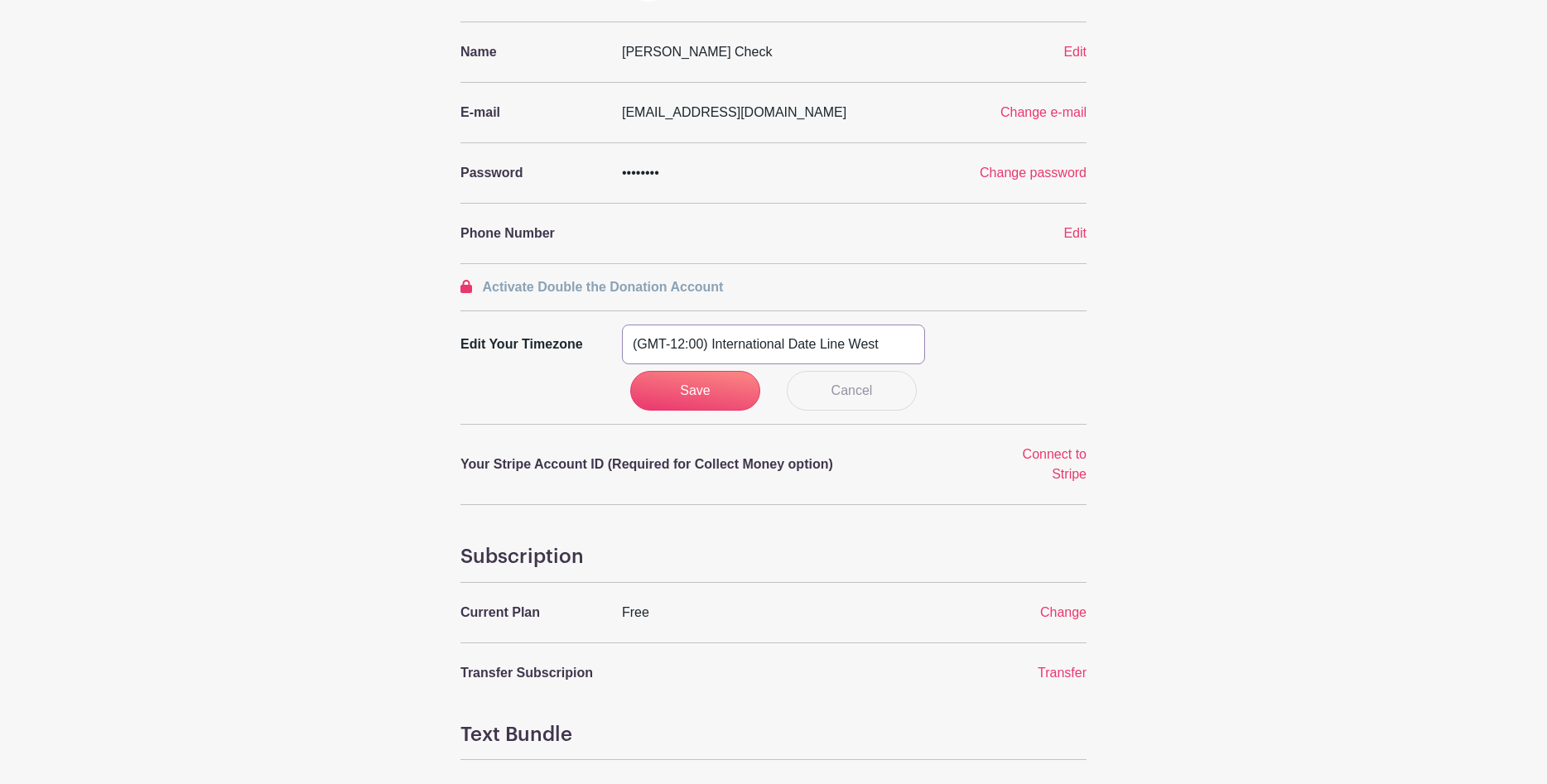
click at [777, 349] on select "(GMT-12:00) International Date Line West (GMT-11:00) [US_STATE] (GMT-11:00) [GE…" at bounding box center [774, 345] width 303 height 40
select select "Central Time ([GEOGRAPHIC_DATA] & [GEOGRAPHIC_DATA])"
click at [622, 325] on select "(GMT-12:00) International Date Line West (GMT-11:00) [US_STATE] (GMT-11:00) [GE…" at bounding box center [774, 345] width 303 height 40
click at [693, 388] on input "Save" at bounding box center [696, 391] width 131 height 40
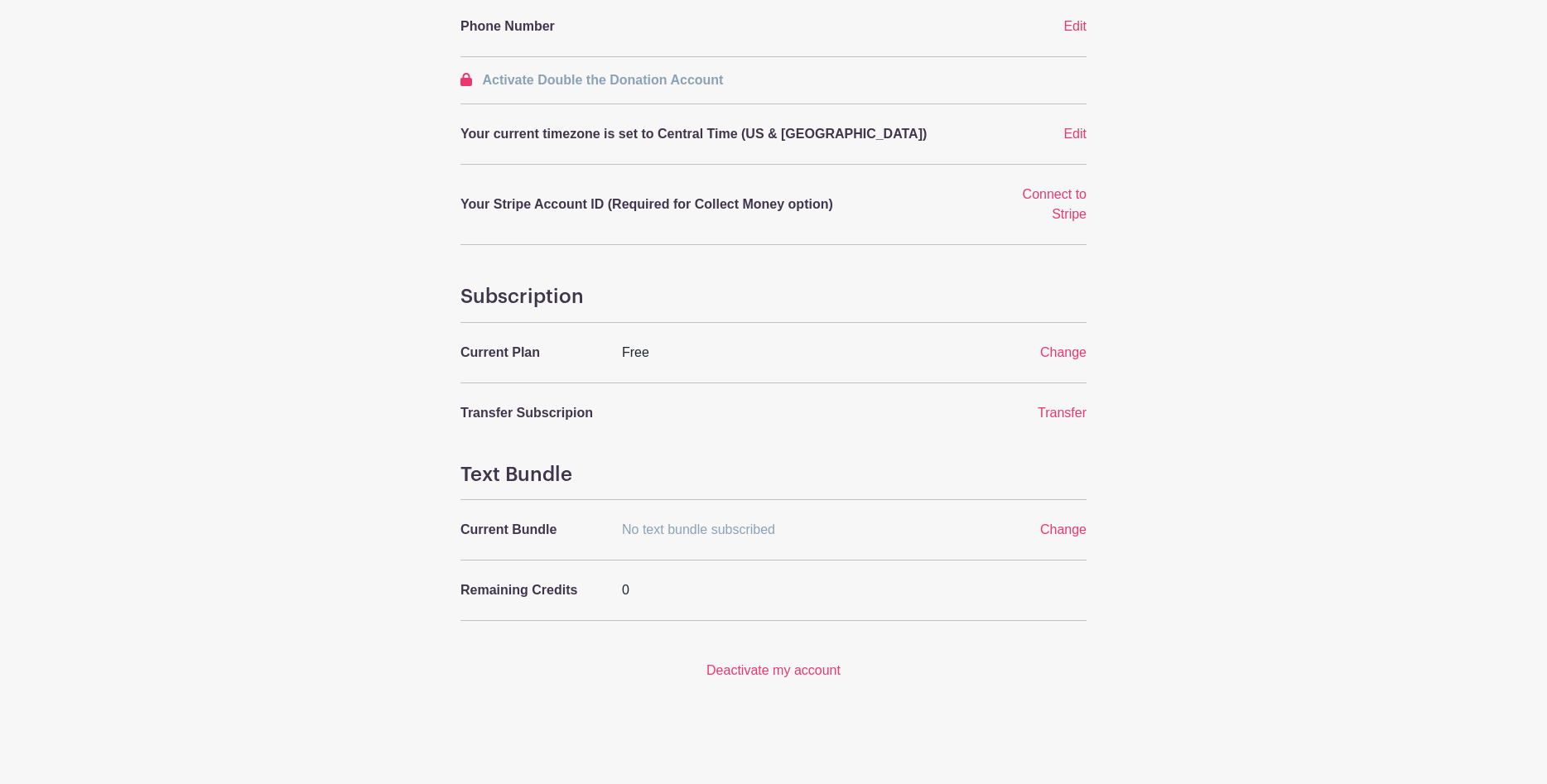
scroll to position [0, 0]
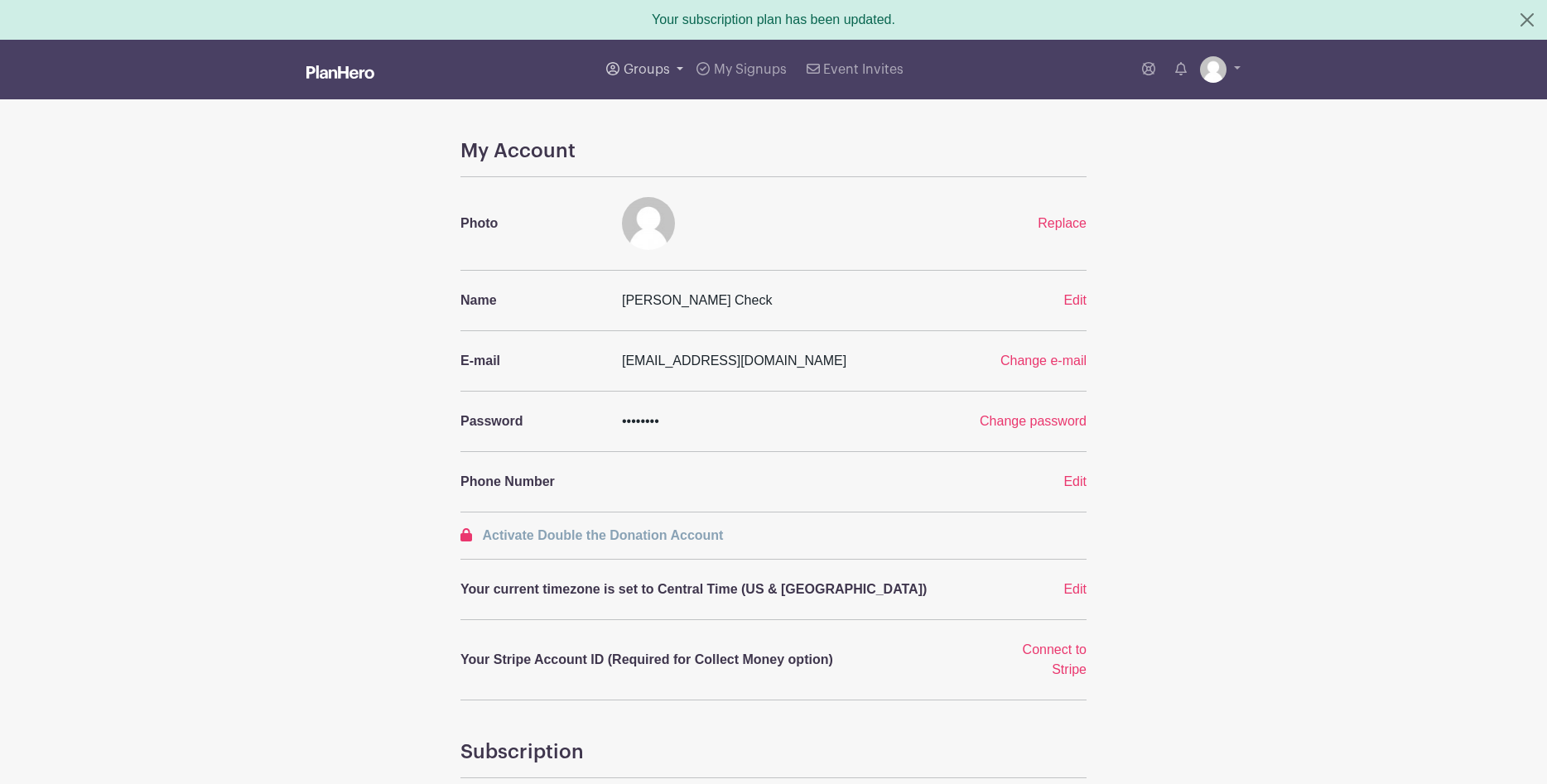
click at [649, 64] on span "Groups" at bounding box center [647, 70] width 47 height 13
click at [679, 192] on span "Wausau Curling" at bounding box center [688, 196] width 95 height 19
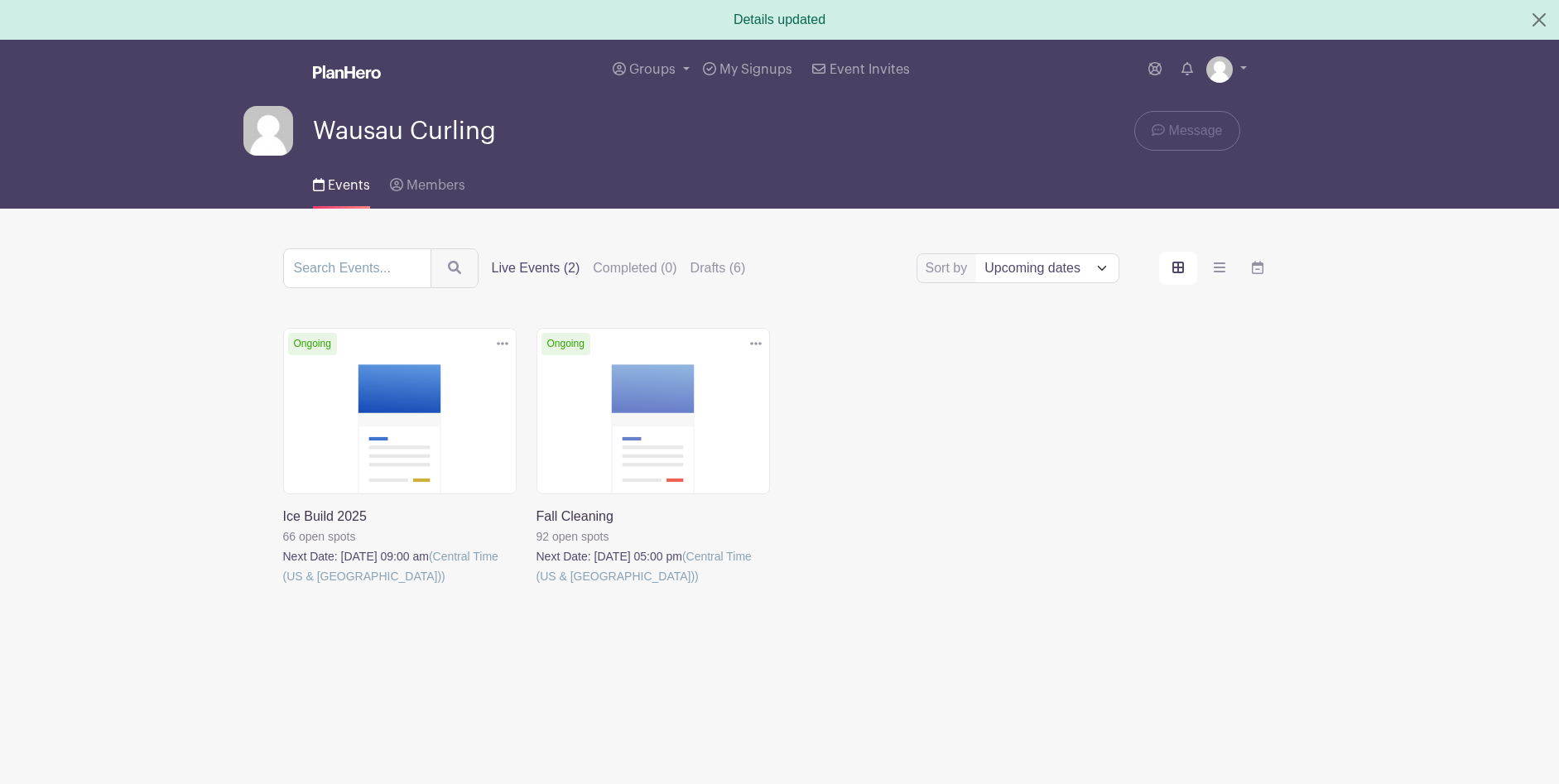
click at [283, 586] on link at bounding box center [283, 586] width 0 height 0
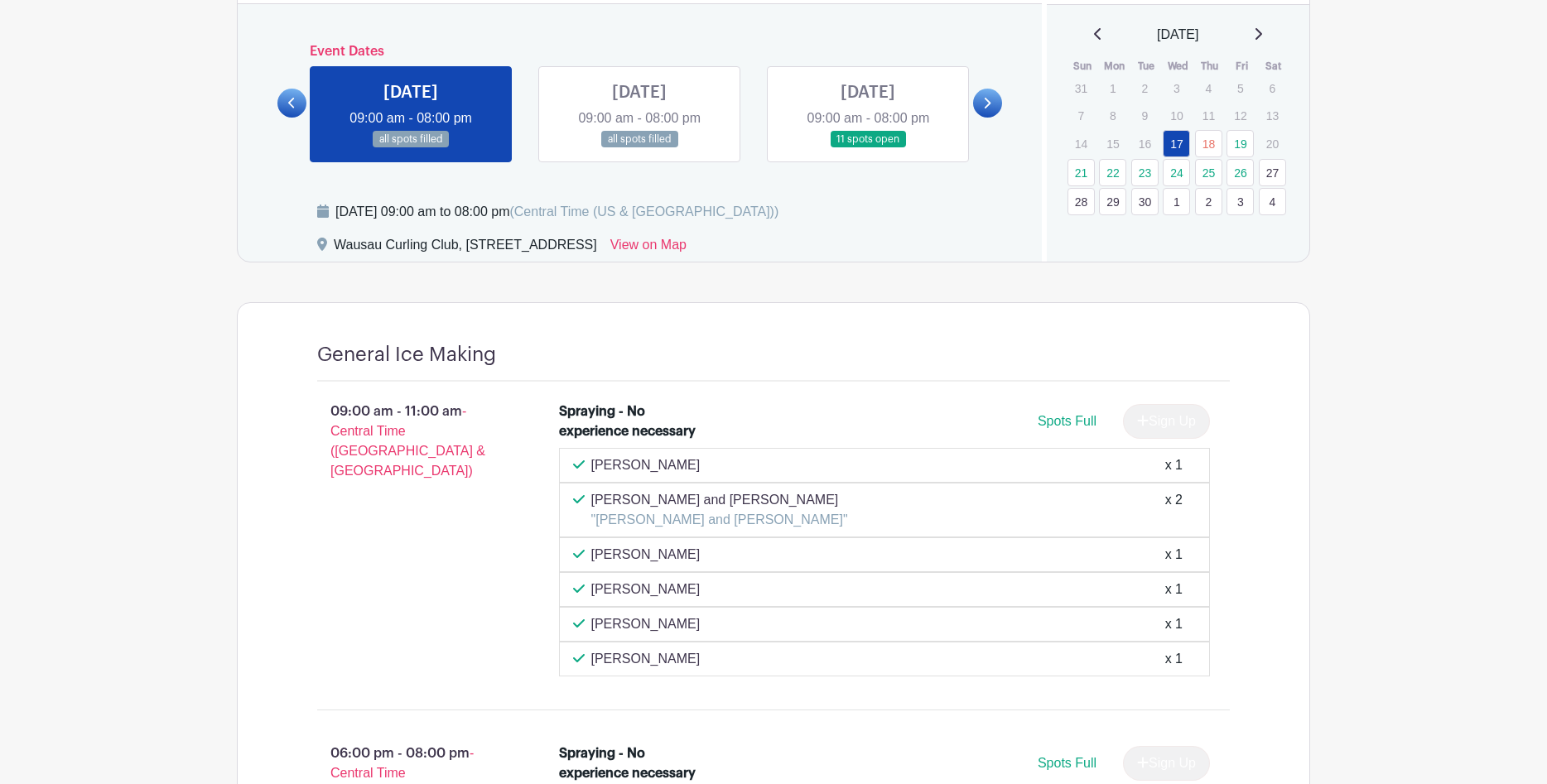
scroll to position [296, 0]
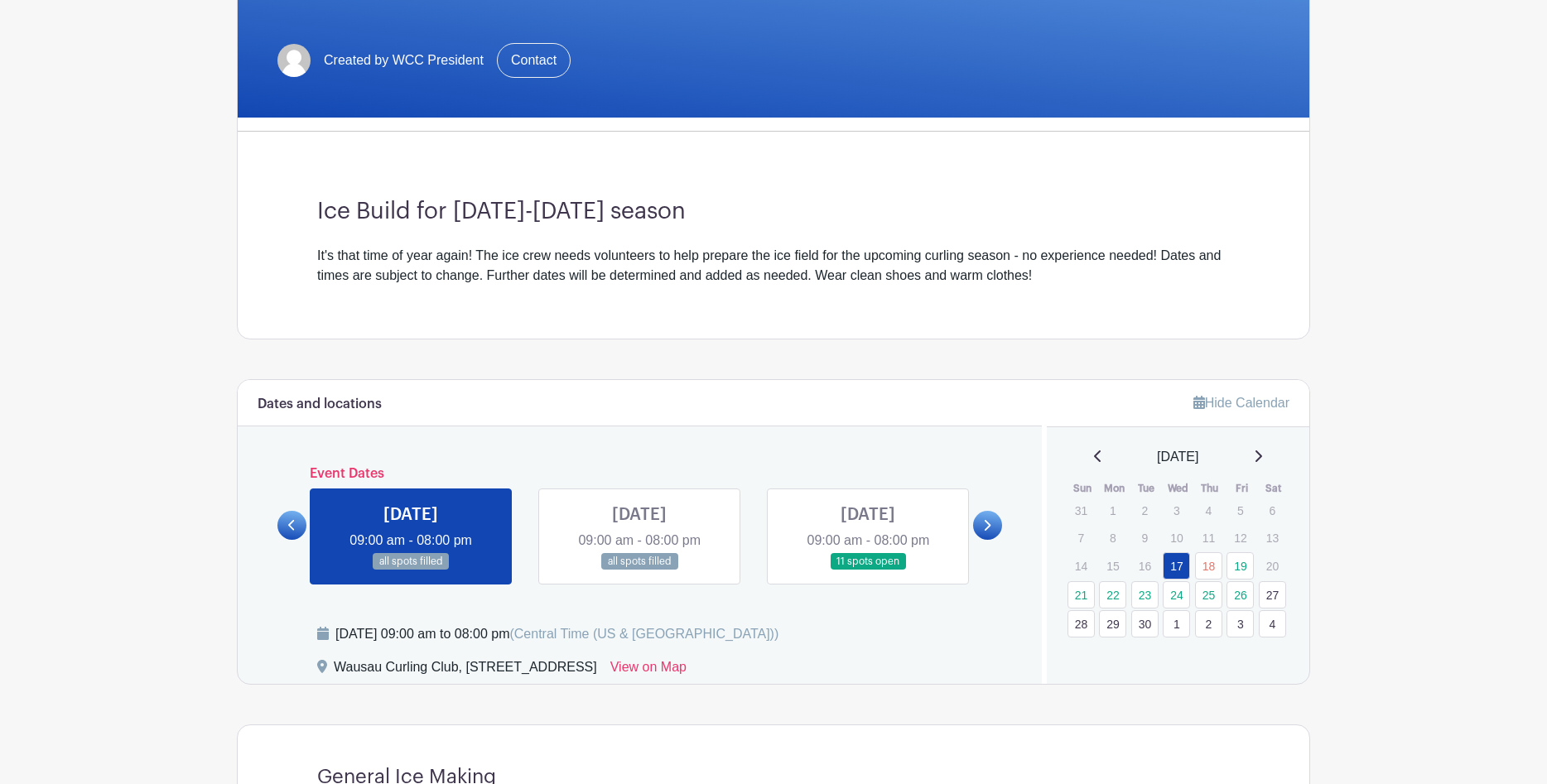
click at [640, 571] on link at bounding box center [640, 571] width 0 height 0
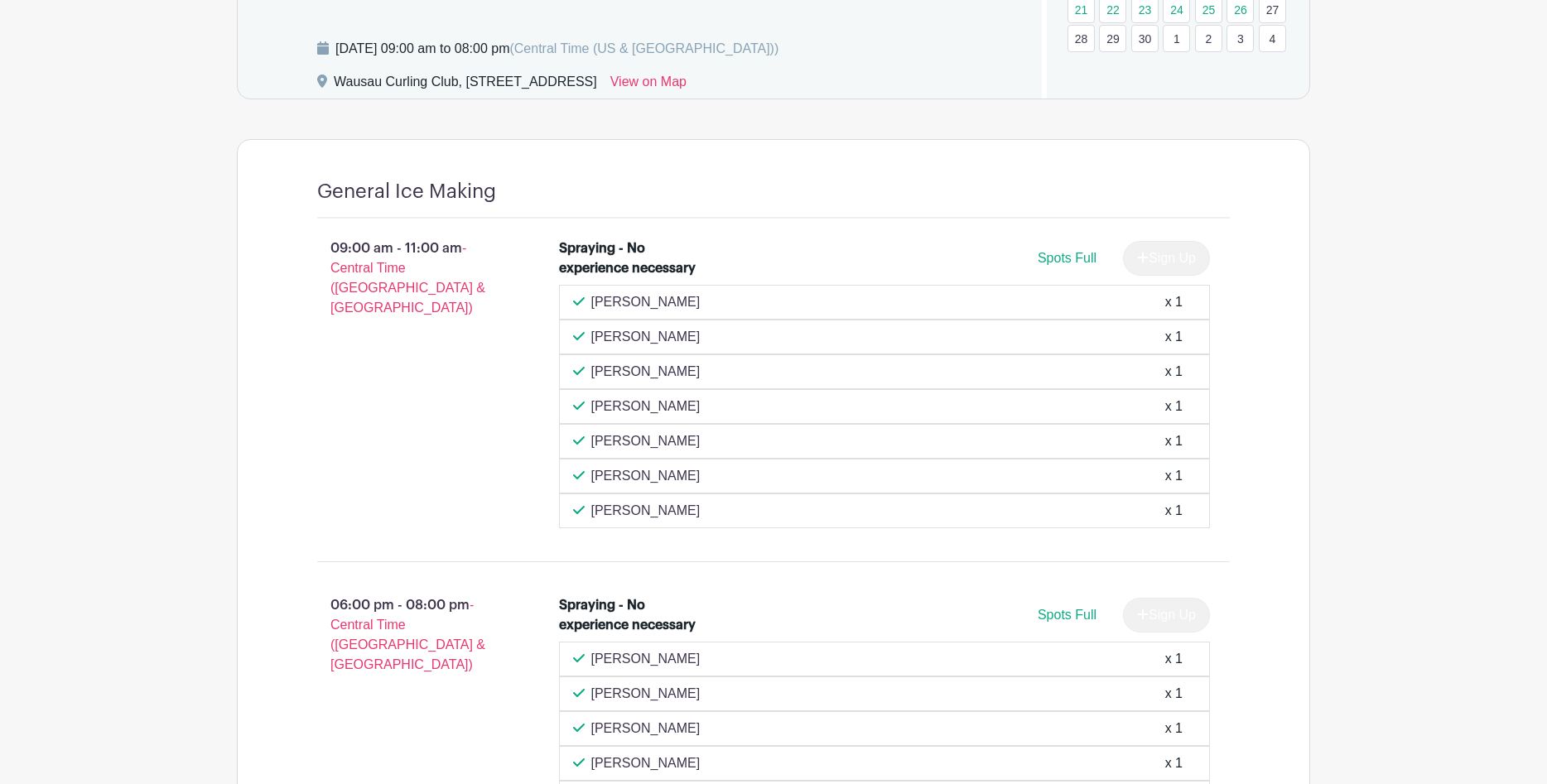
scroll to position [544, 0]
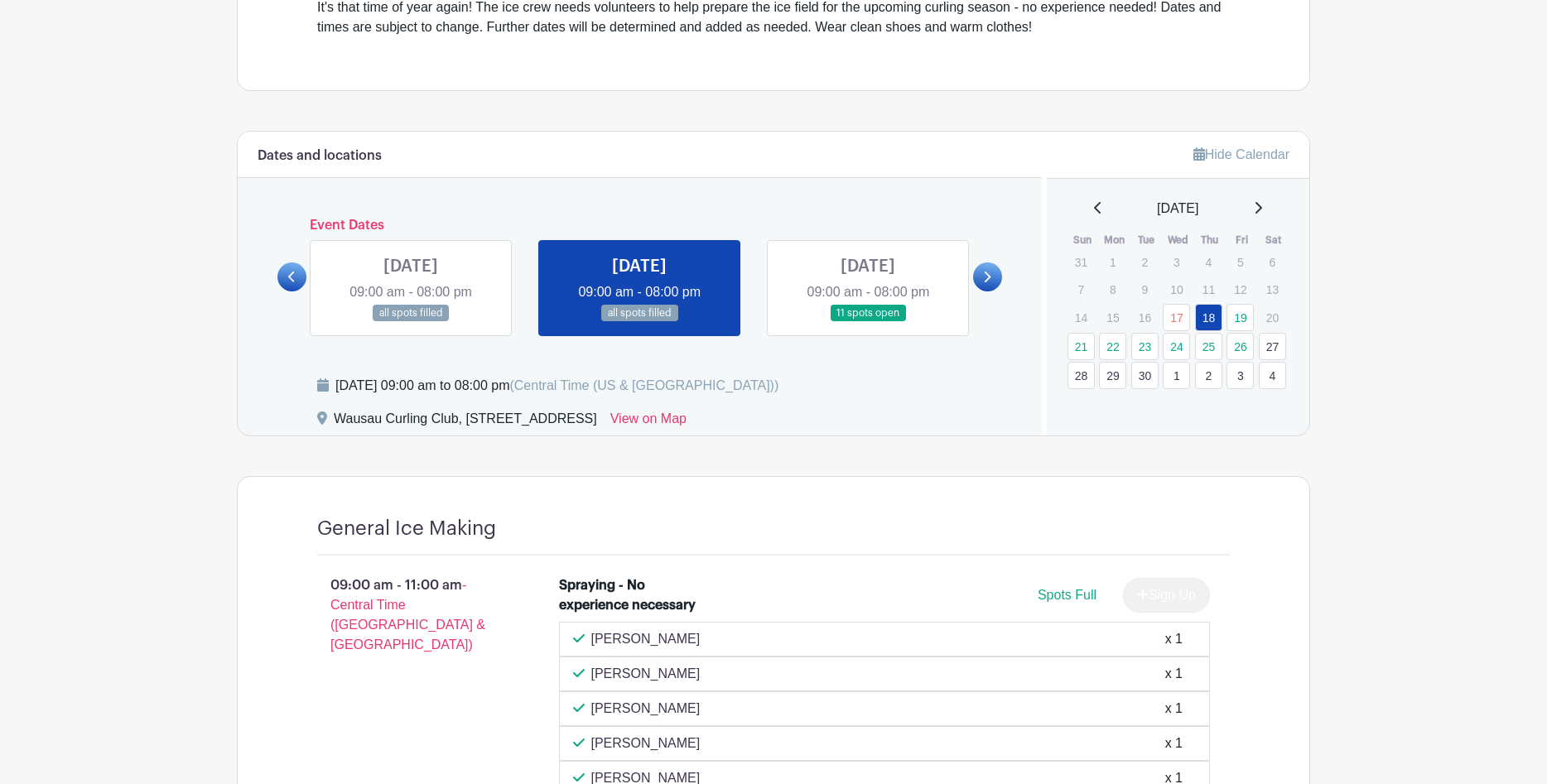
click at [985, 272] on icon at bounding box center [986, 277] width 7 height 12
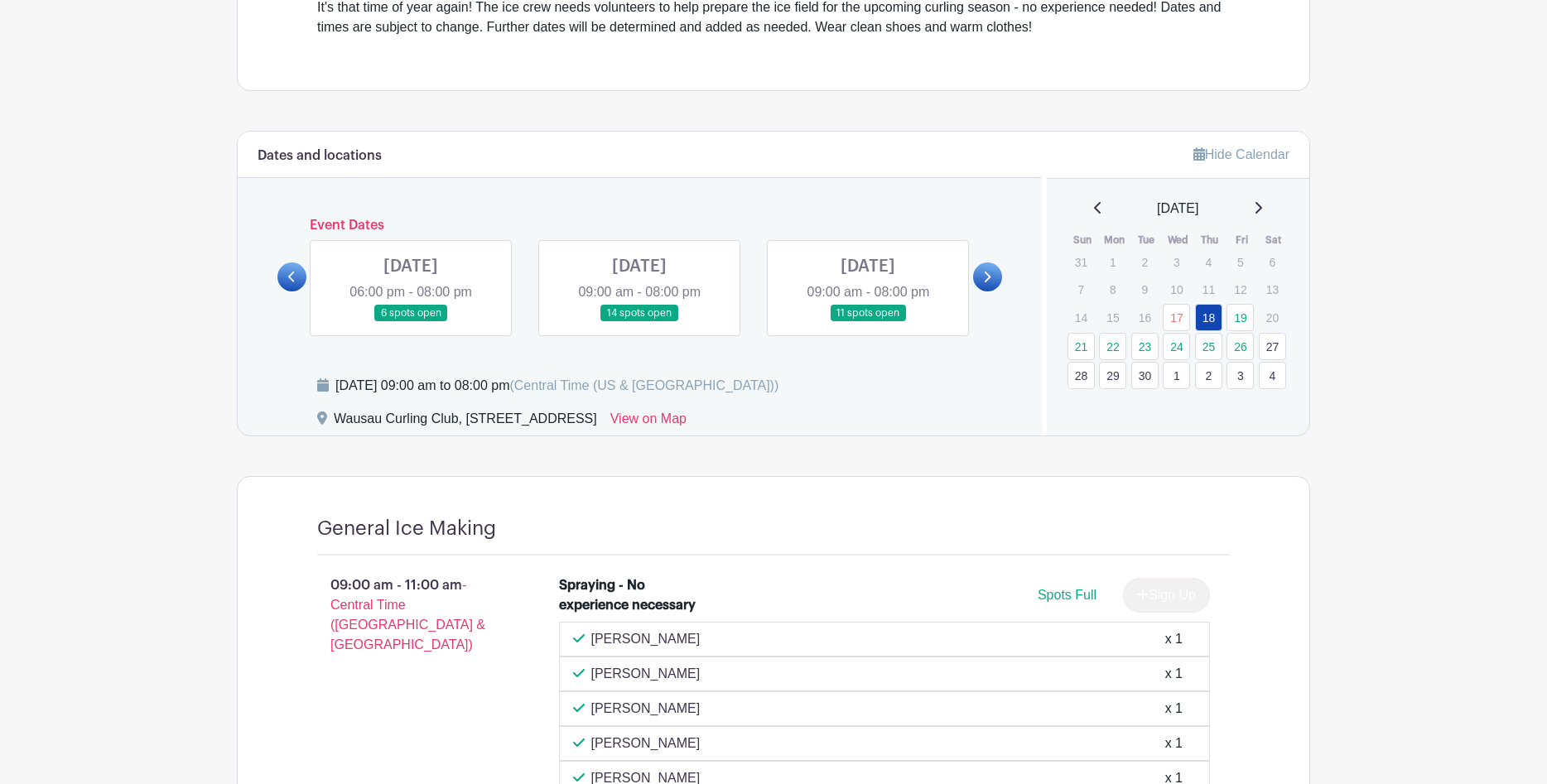
click at [290, 277] on icon at bounding box center [292, 277] width 7 height 11
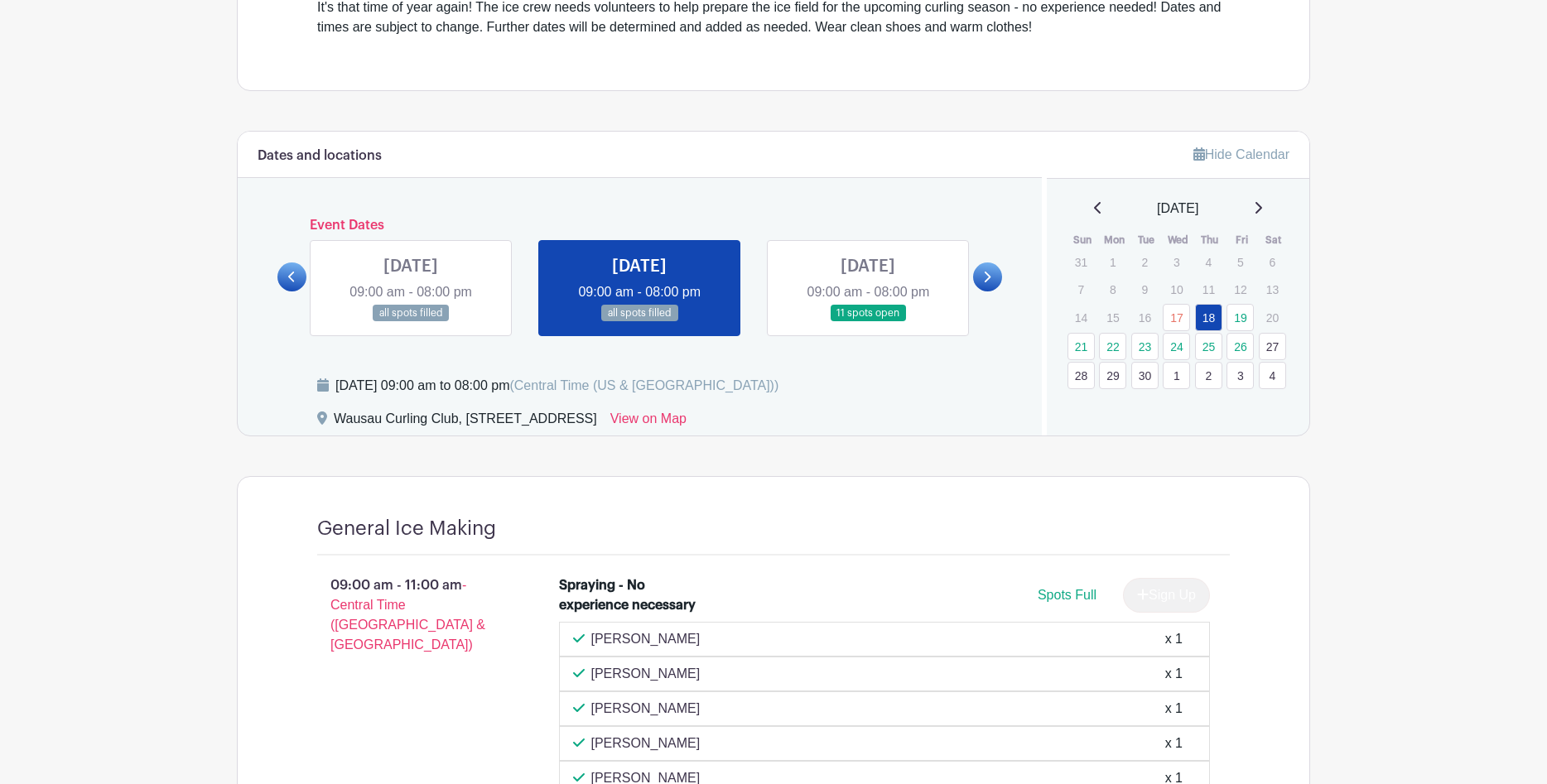
click at [868, 322] on link at bounding box center [868, 322] width 0 height 0
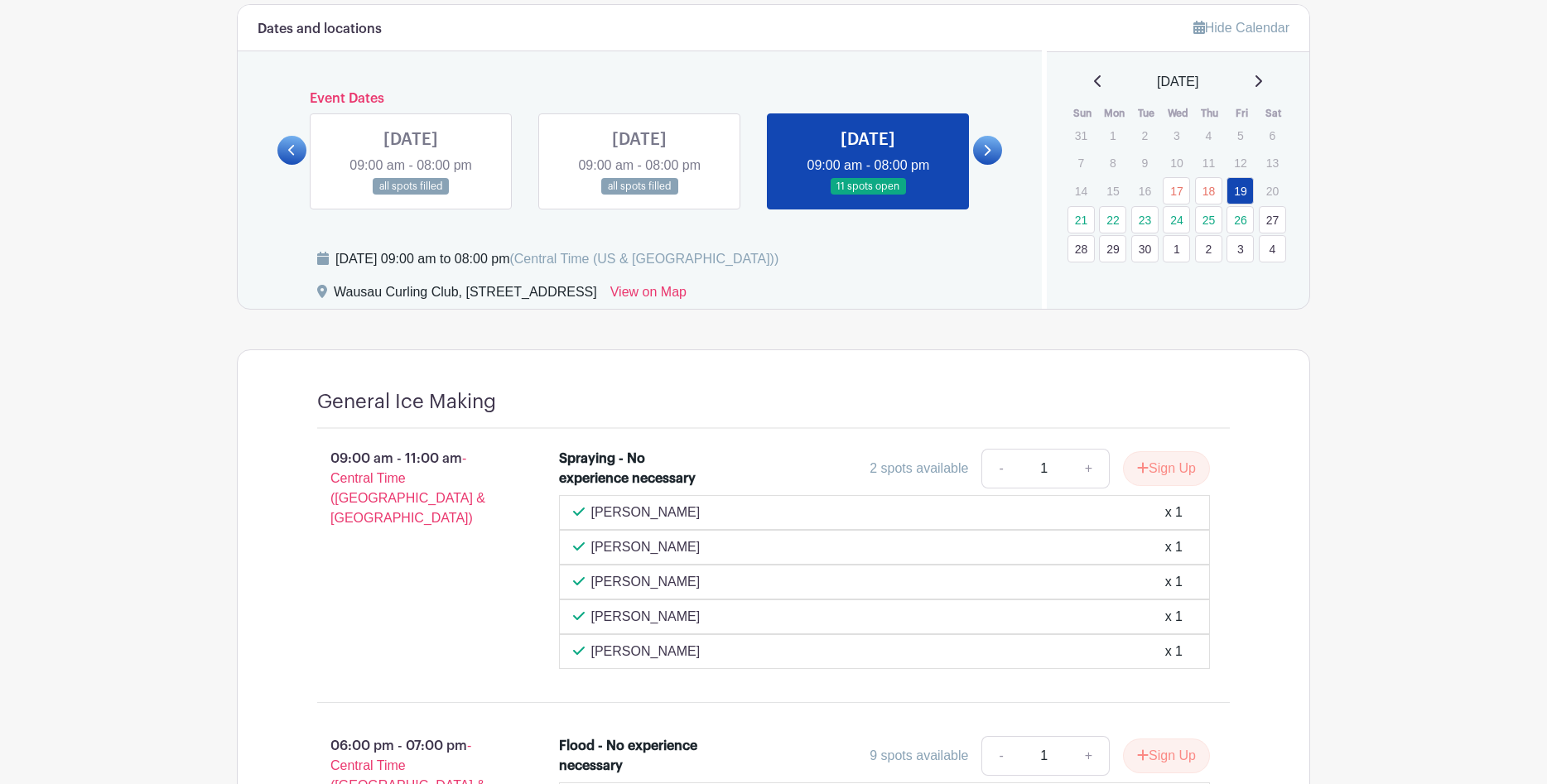
scroll to position [634, 0]
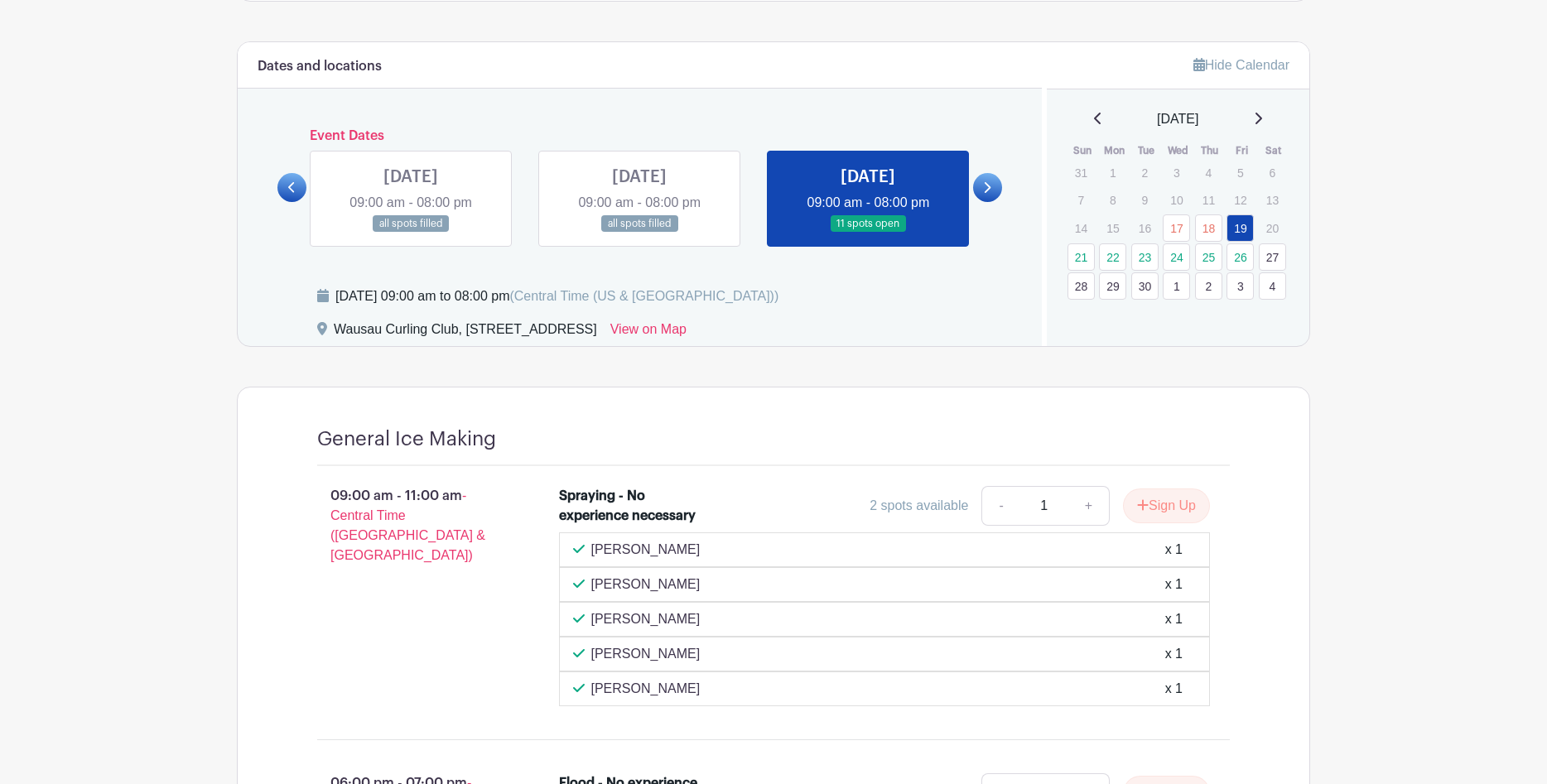
click at [985, 183] on icon at bounding box center [986, 187] width 7 height 12
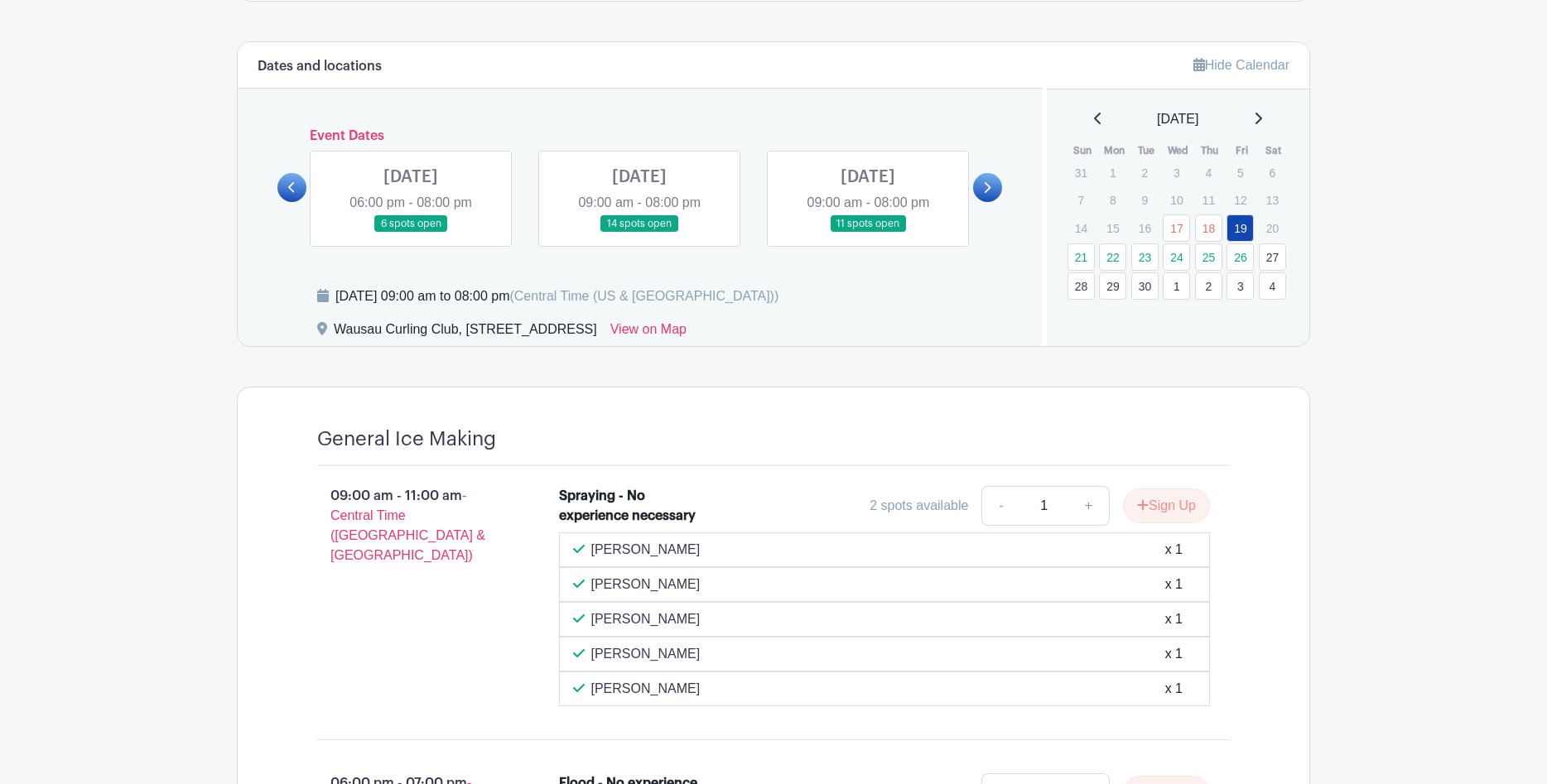
click at [640, 233] on link at bounding box center [640, 233] width 0 height 0
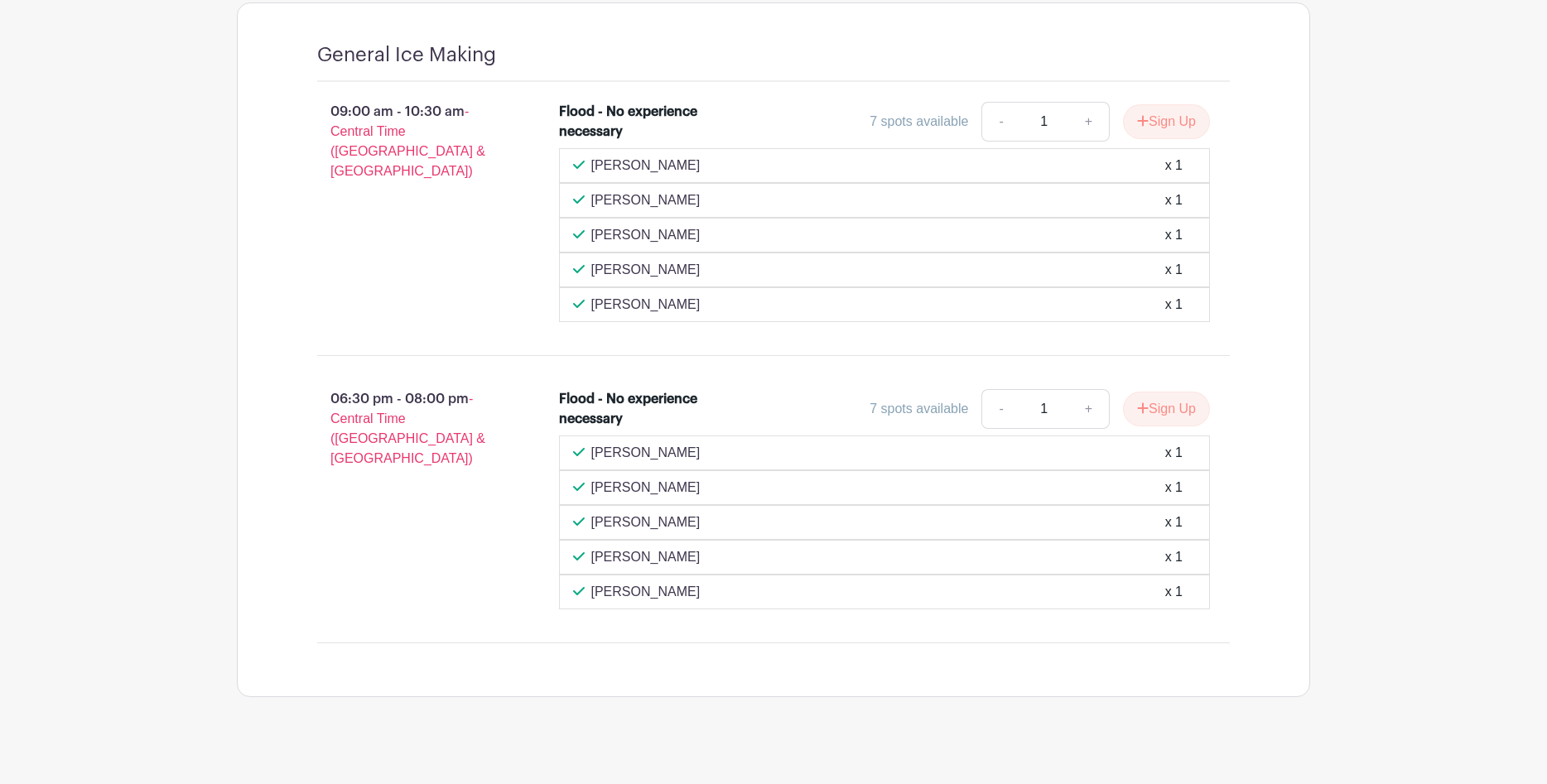
scroll to position [1034, 0]
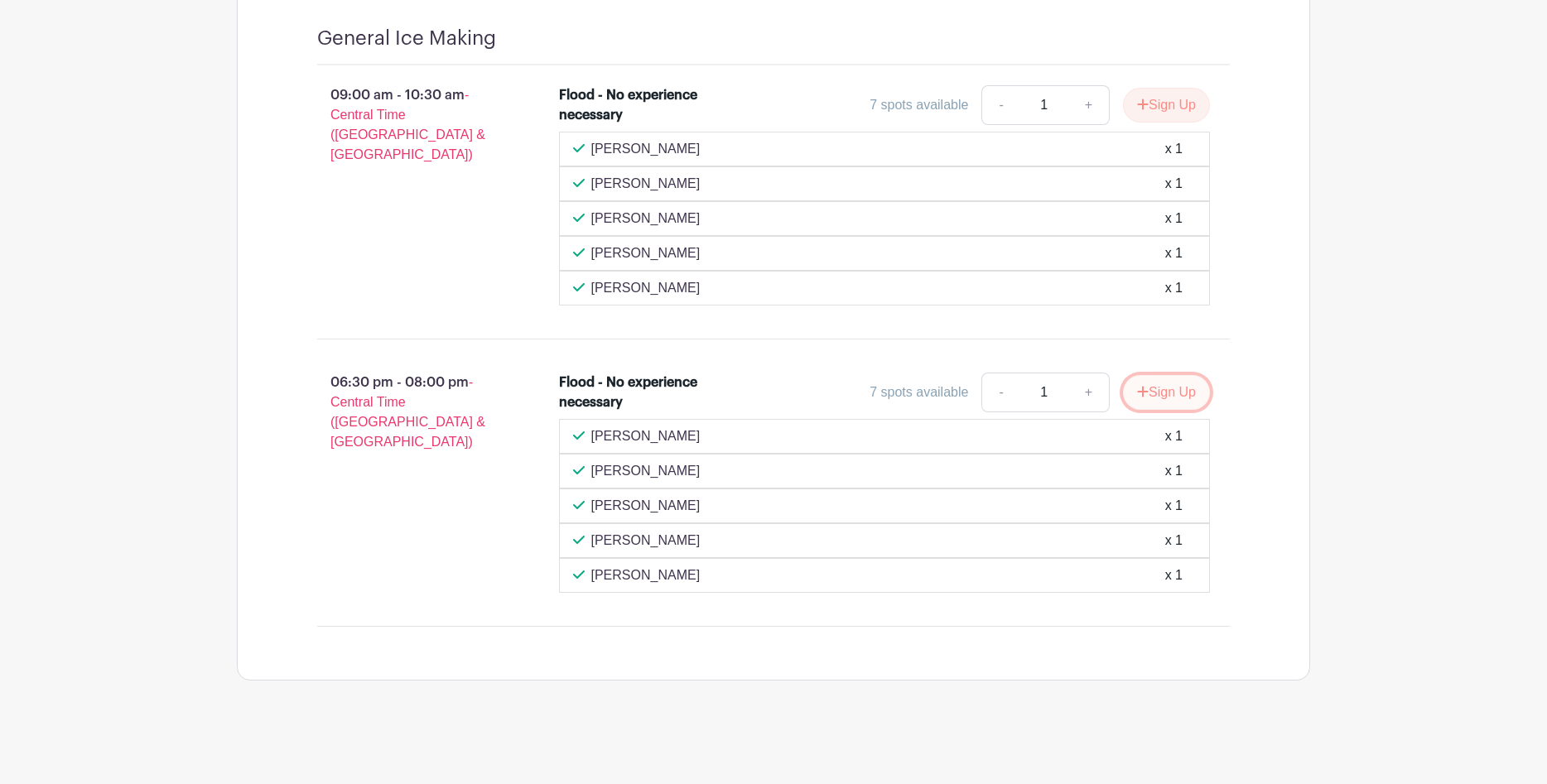
click at [1166, 391] on button "Sign Up" at bounding box center [1166, 393] width 87 height 35
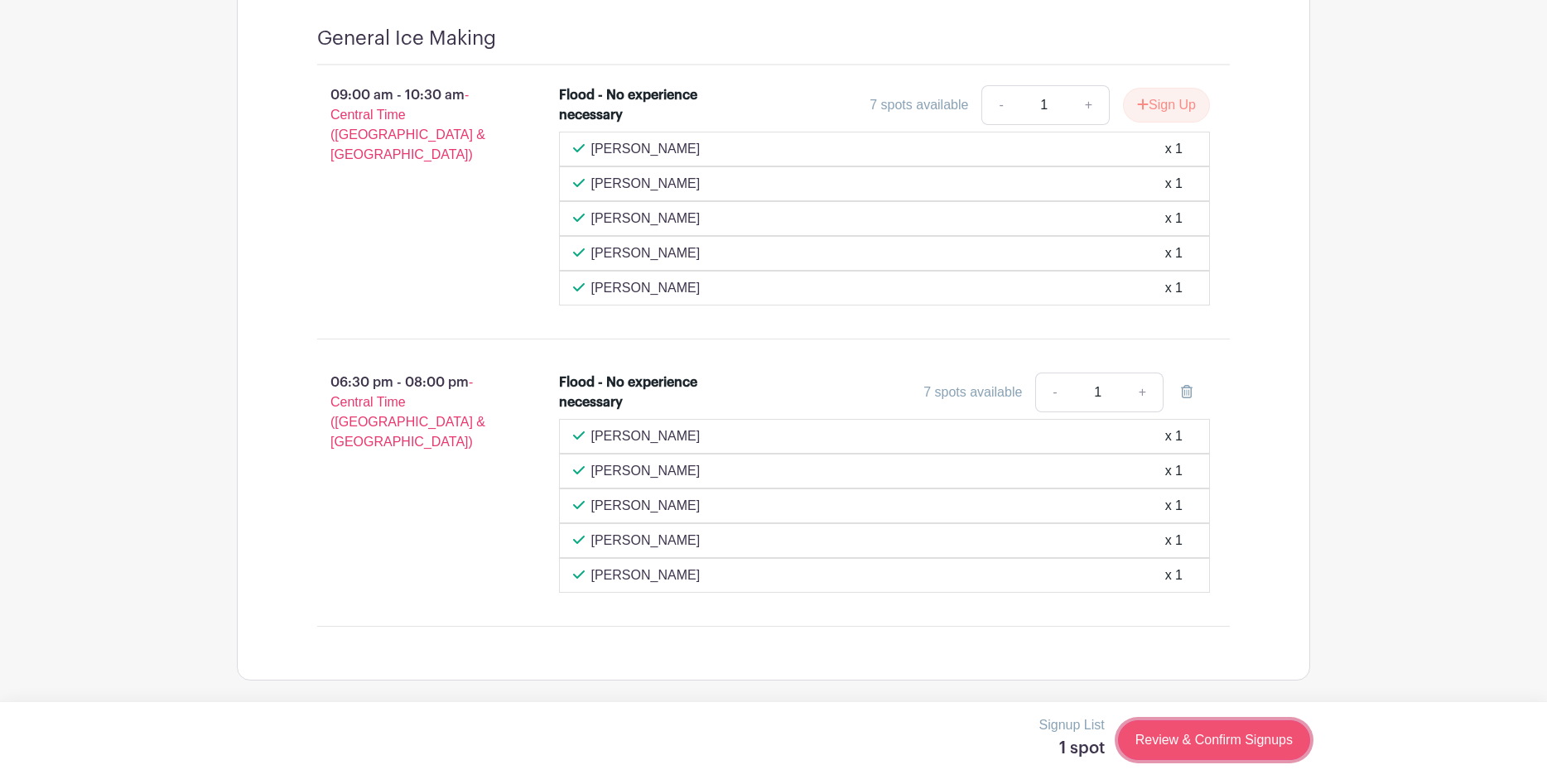
click at [1202, 738] on link "Review & Confirm Signups" at bounding box center [1214, 740] width 192 height 40
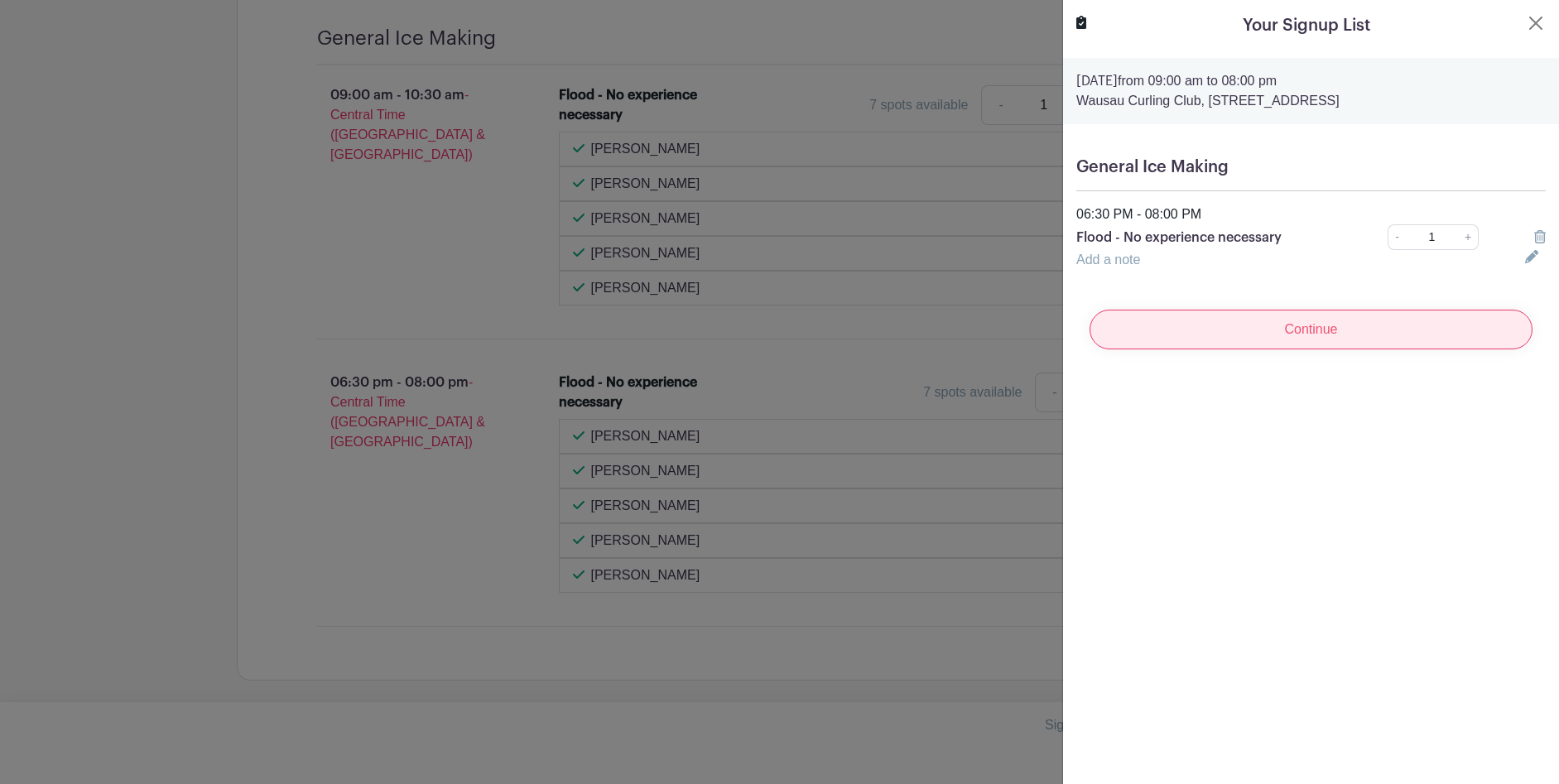
click at [1317, 340] on input "Continue" at bounding box center [1311, 330] width 443 height 40
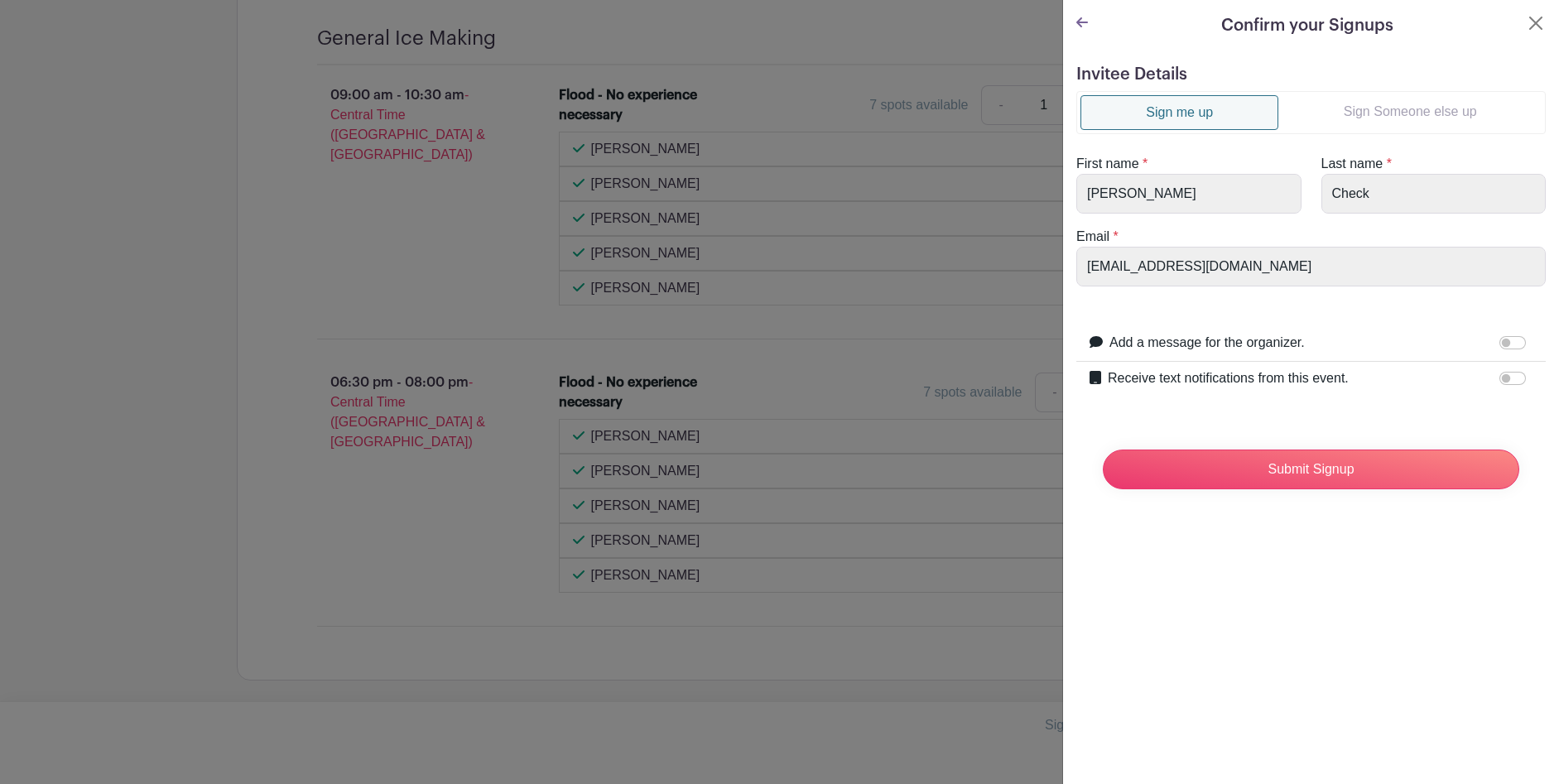
click at [1171, 106] on link "Sign me up" at bounding box center [1179, 113] width 198 height 35
click at [1319, 458] on input "Submit Signup" at bounding box center [1311, 469] width 416 height 40
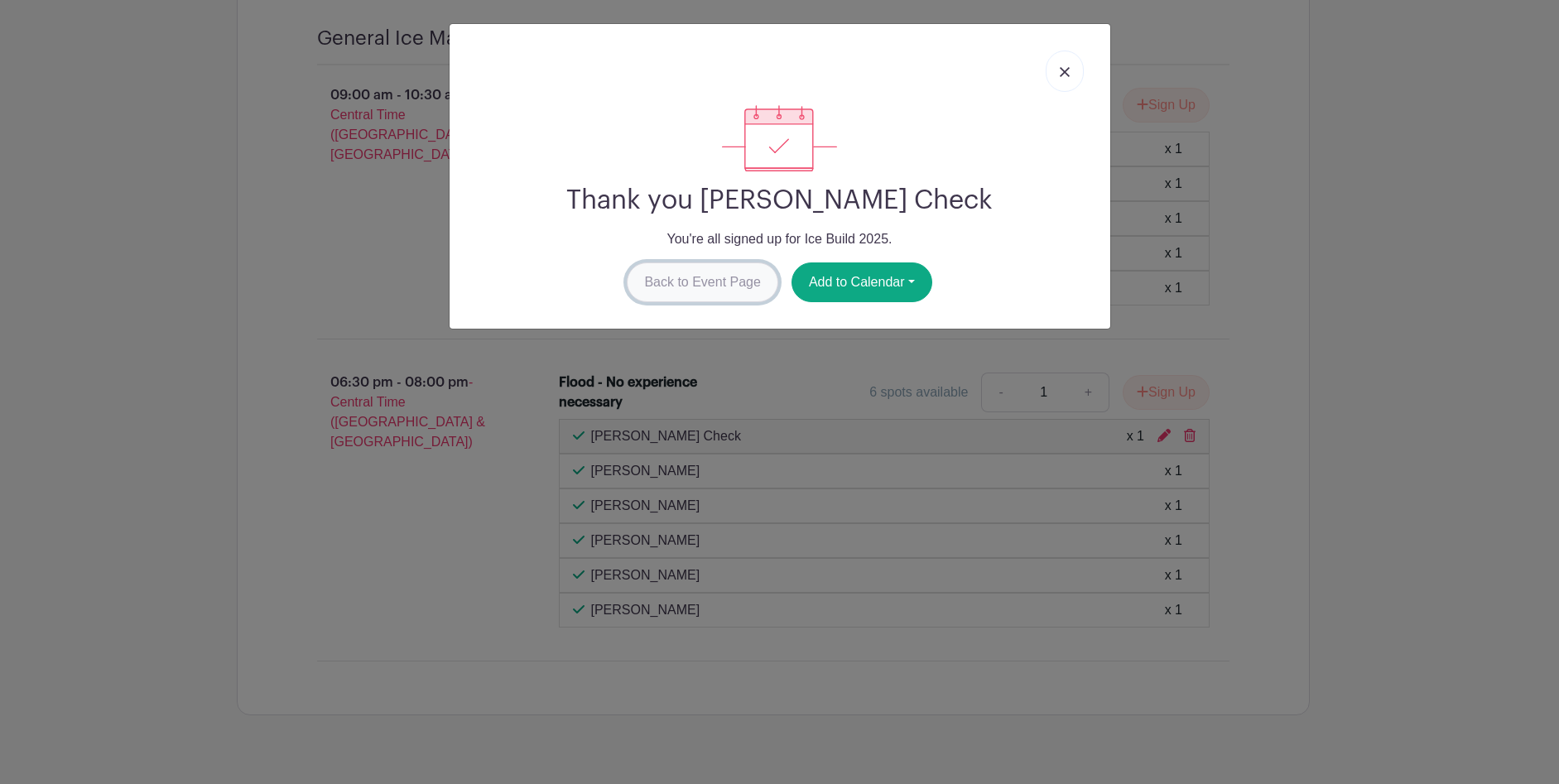
click at [696, 280] on link "Back to Event Page" at bounding box center [703, 282] width 151 height 40
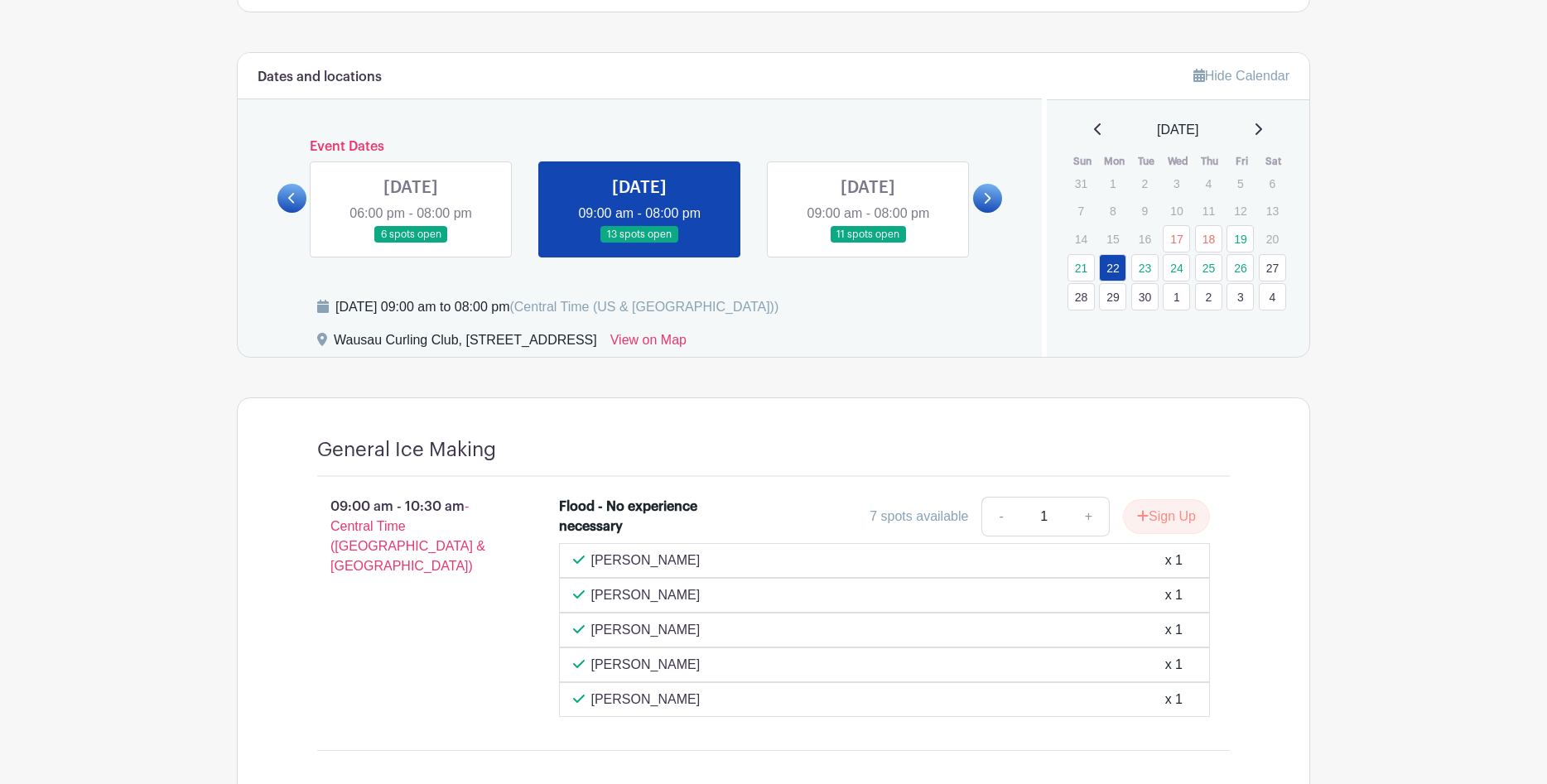
scroll to position [620, 0]
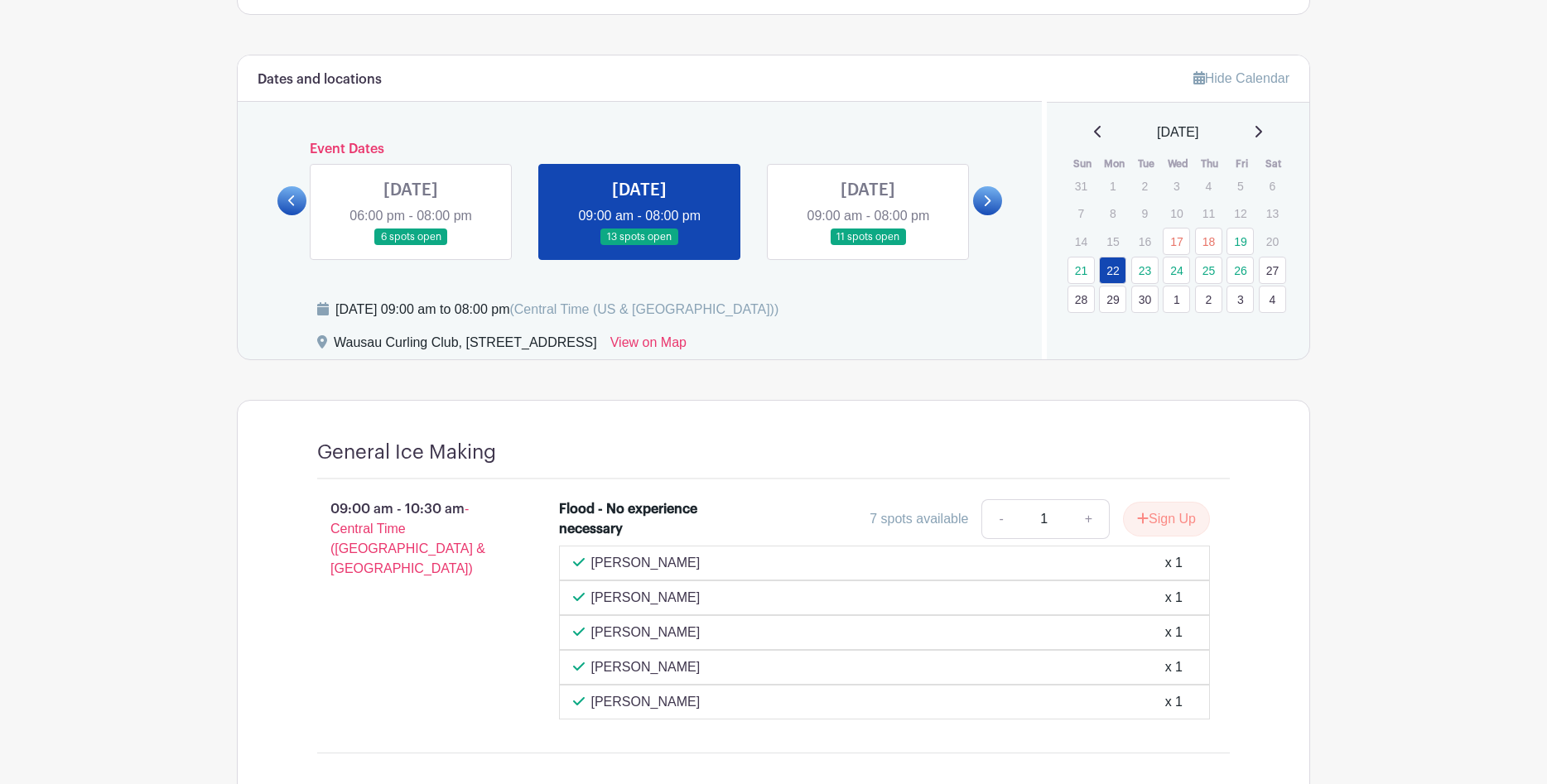
click at [868, 246] on link at bounding box center [868, 246] width 0 height 0
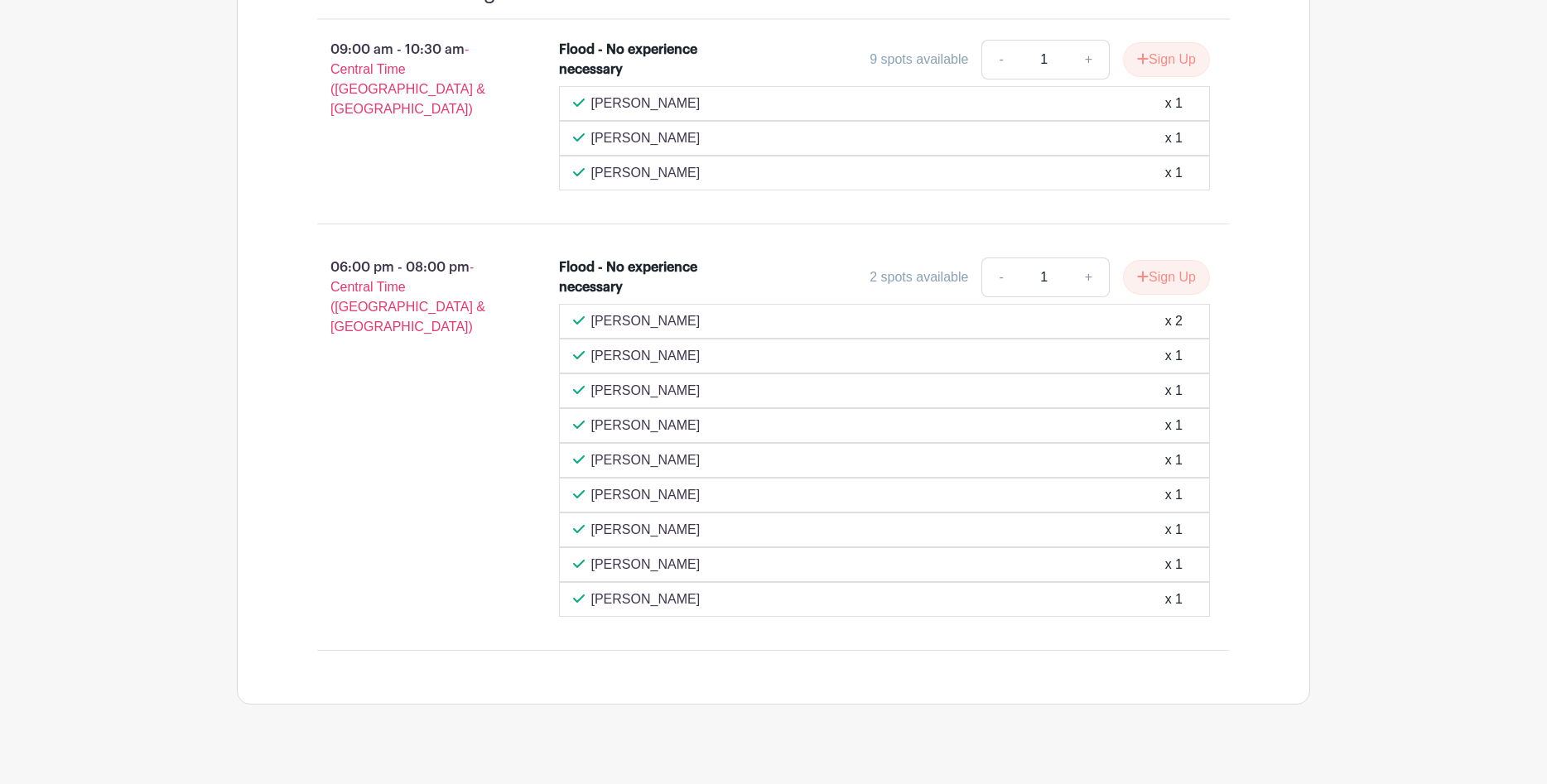
scroll to position [1104, 0]
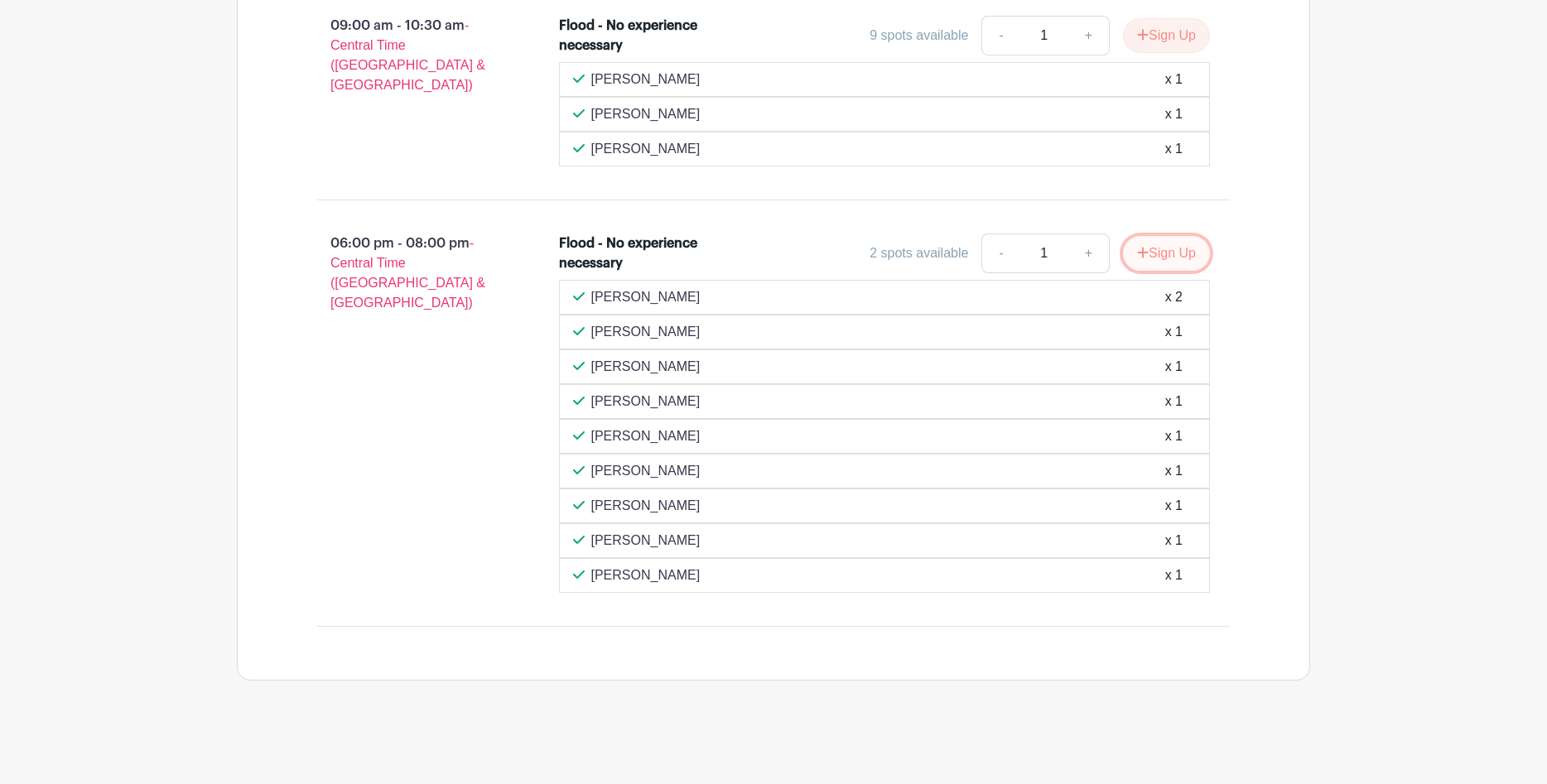
click at [1159, 246] on button "Sign Up" at bounding box center [1166, 253] width 87 height 35
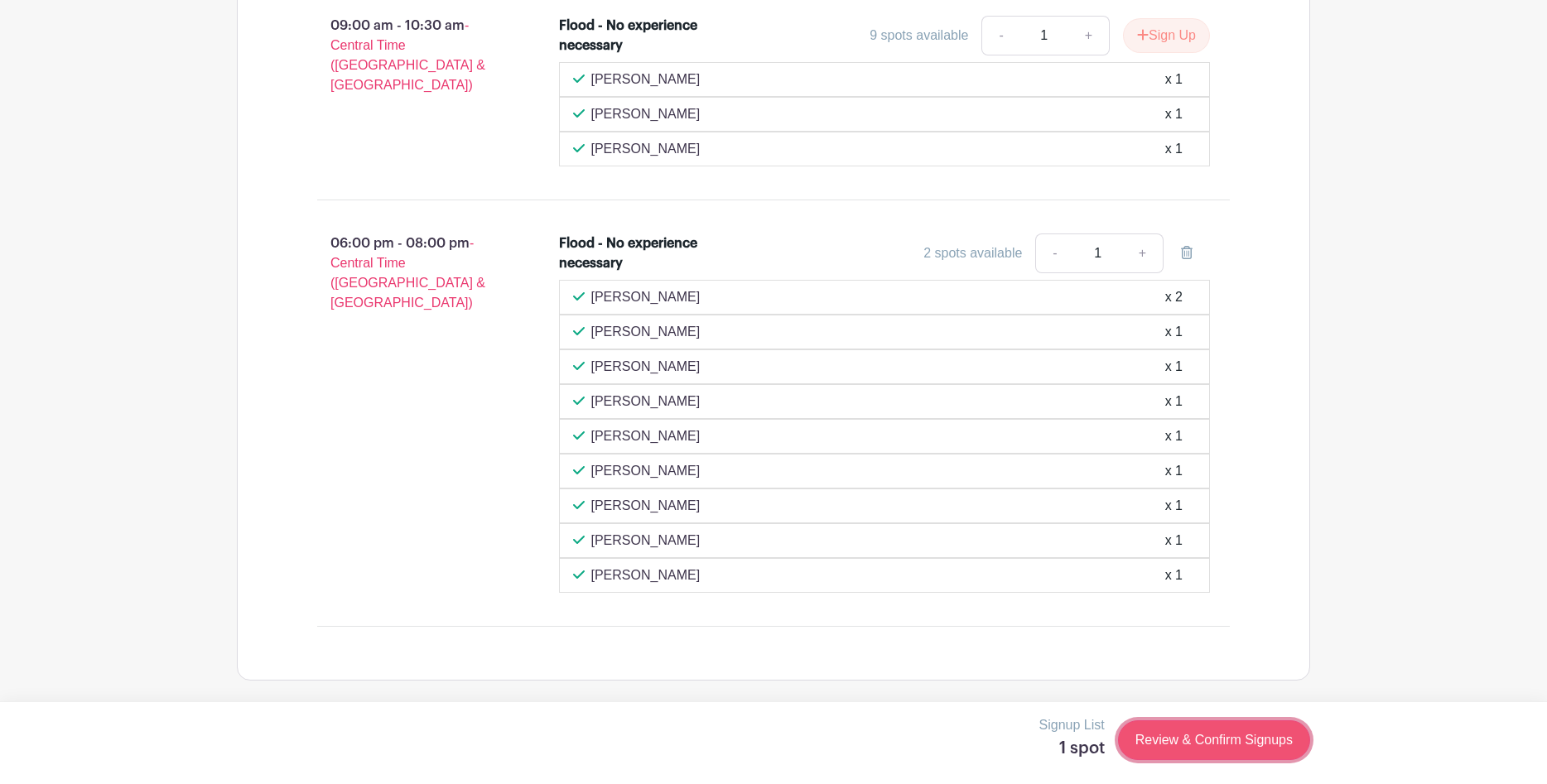
click at [1206, 737] on link "Review & Confirm Signups" at bounding box center [1214, 740] width 192 height 40
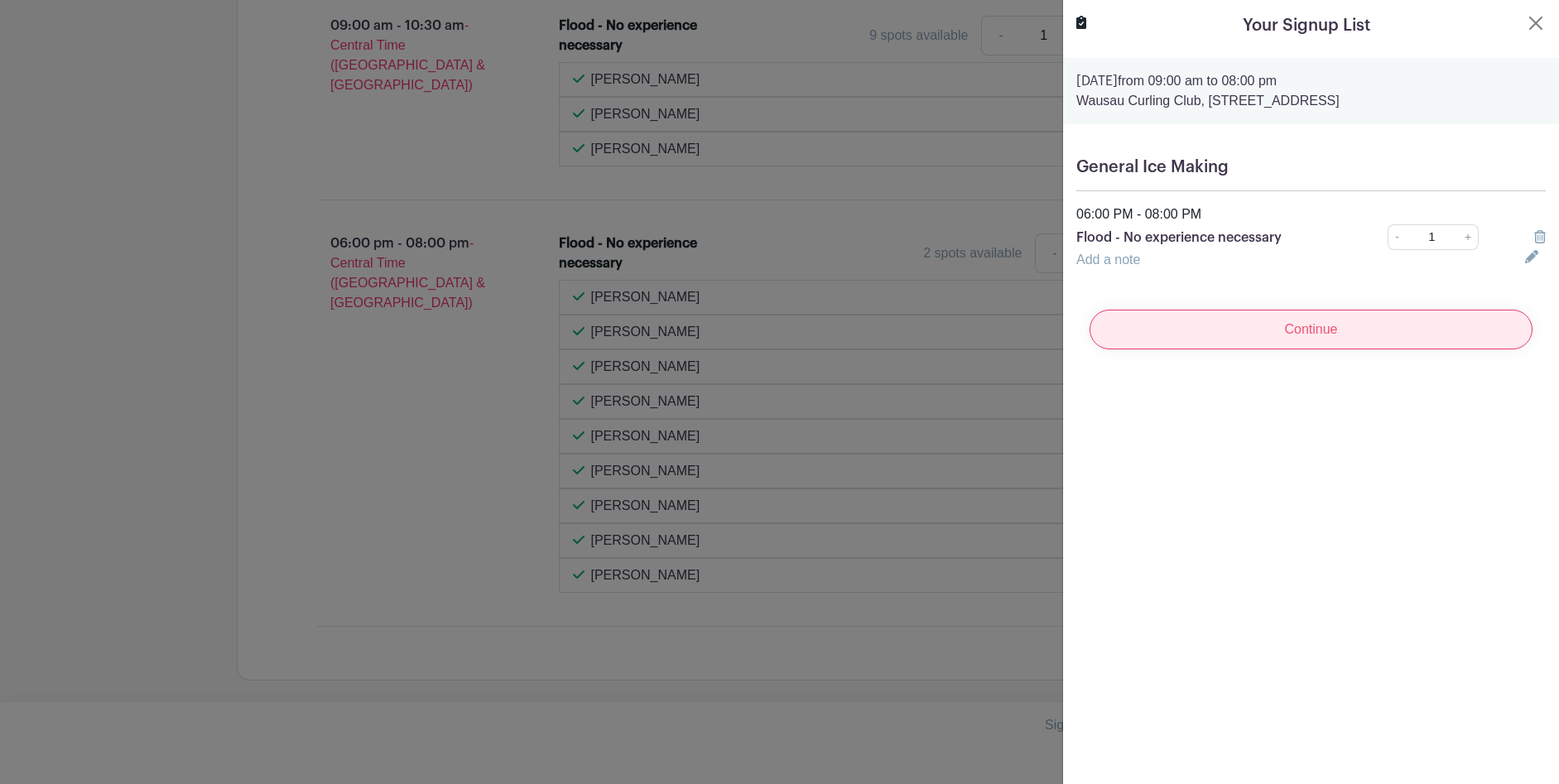
click at [1254, 331] on input "Continue" at bounding box center [1311, 330] width 443 height 40
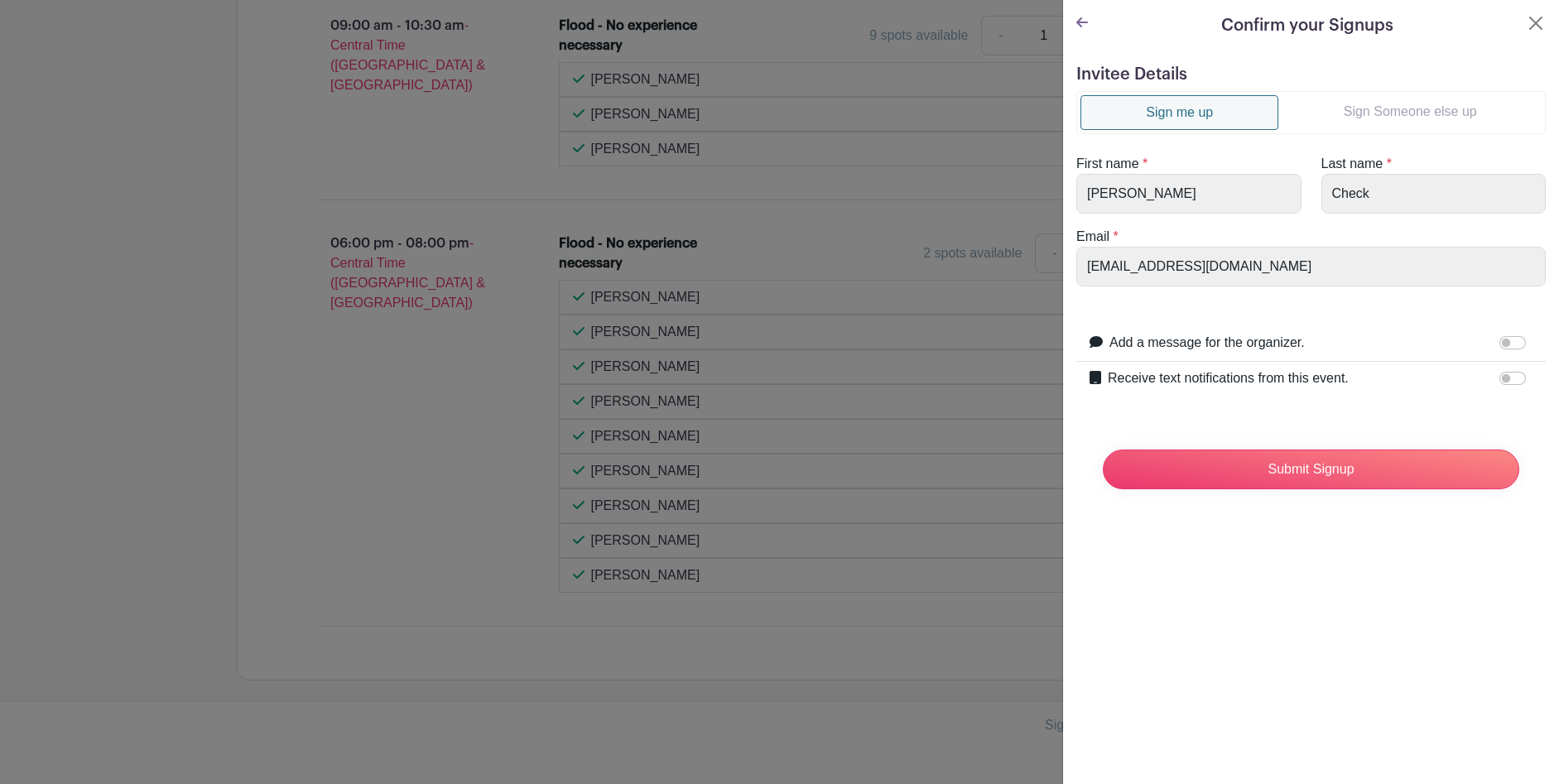
click at [1144, 109] on link "Sign me up" at bounding box center [1179, 113] width 198 height 35
click at [1288, 480] on input "Submit Signup" at bounding box center [1311, 469] width 416 height 40
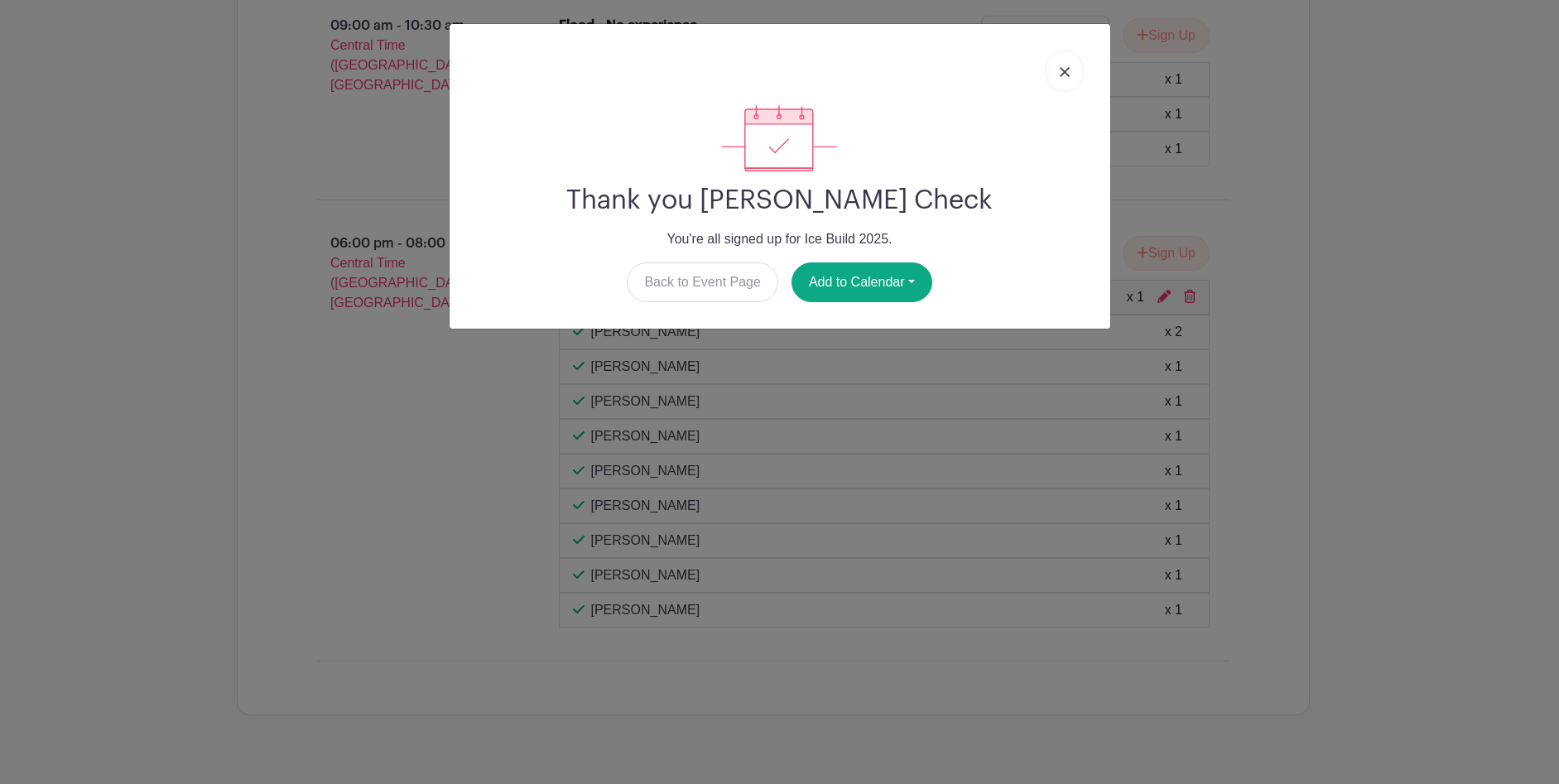
click at [1063, 69] on img at bounding box center [1065, 72] width 10 height 10
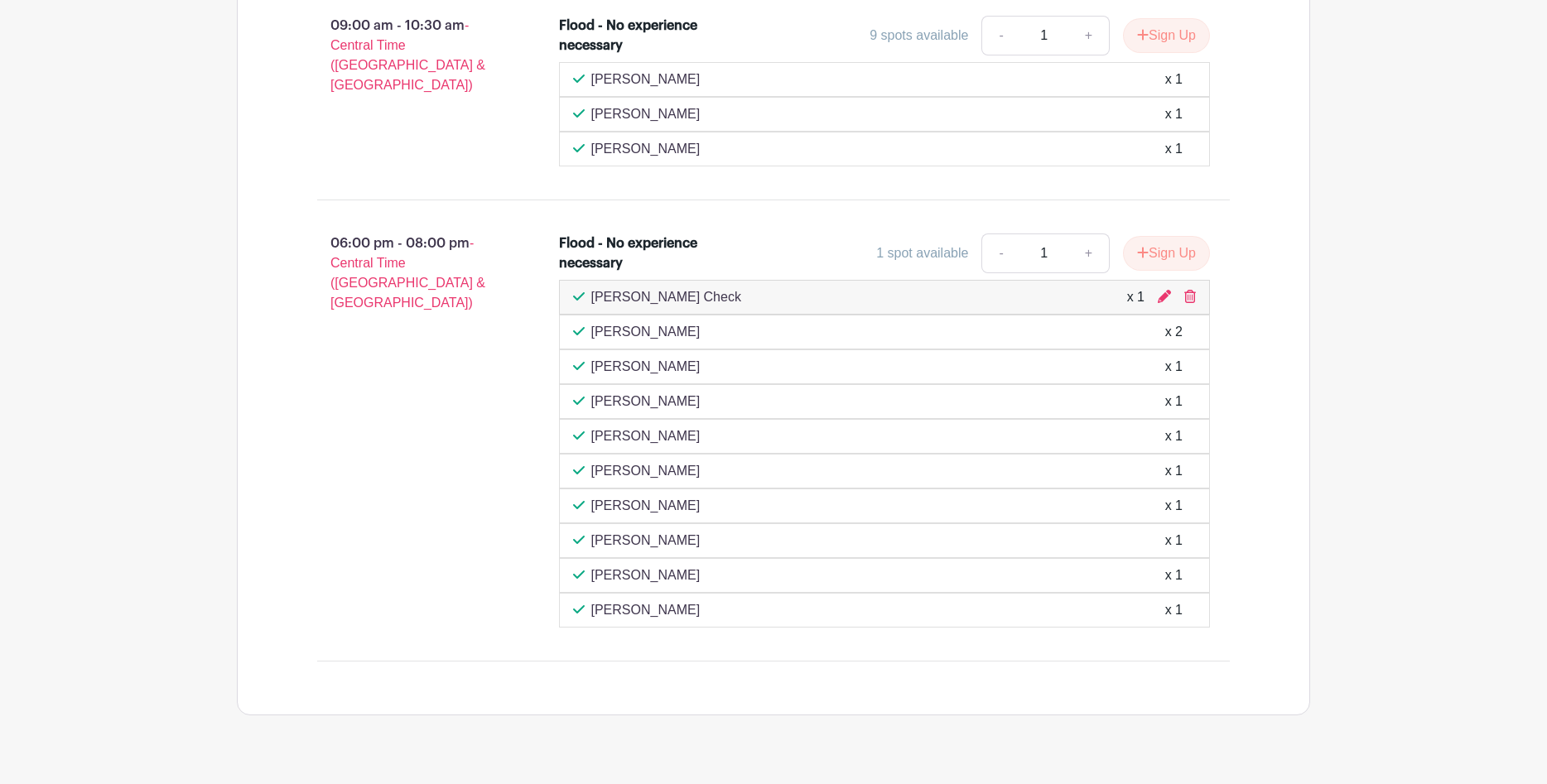
scroll to position [772, 0]
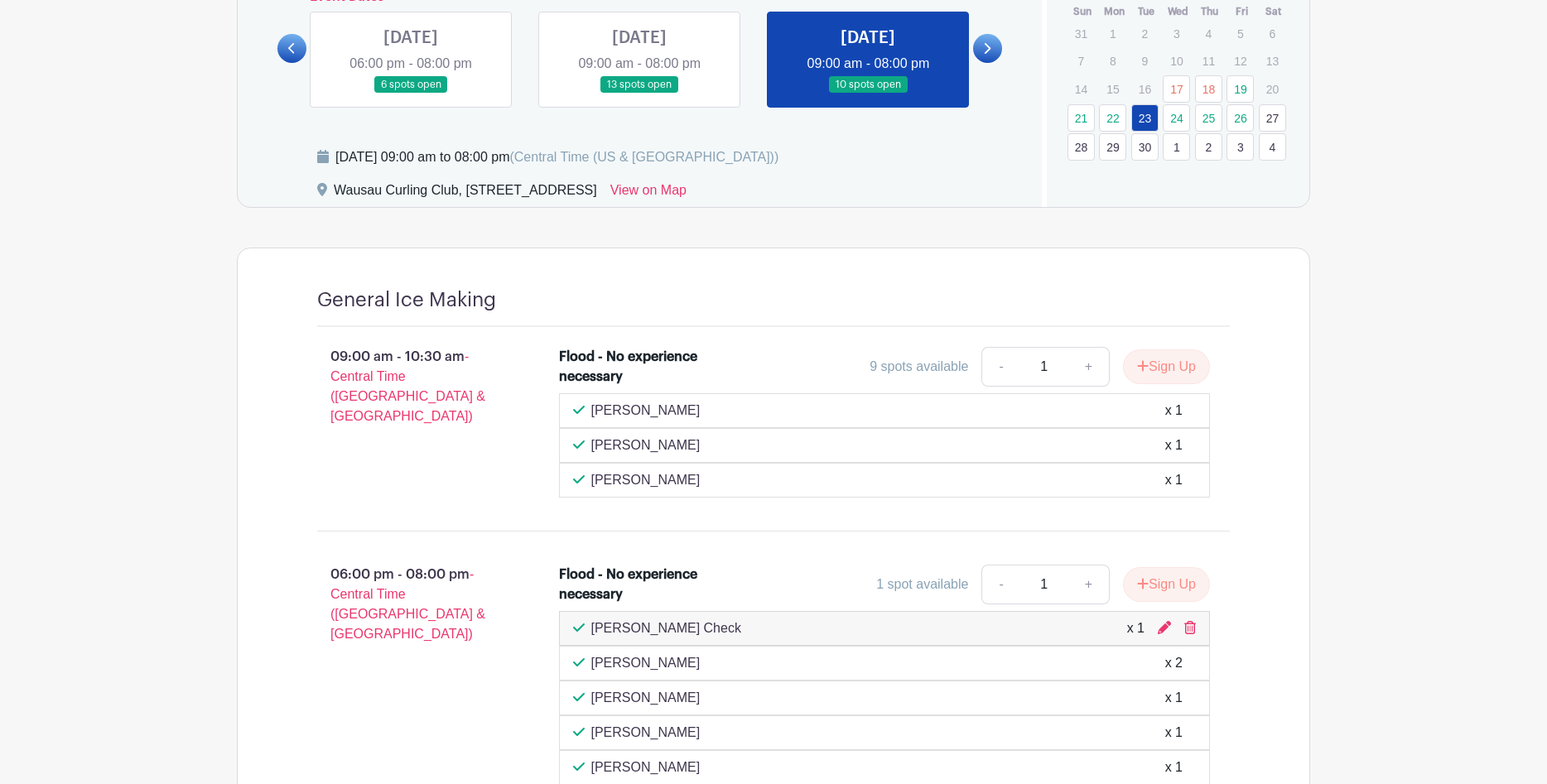
click at [985, 40] on link at bounding box center [987, 48] width 29 height 29
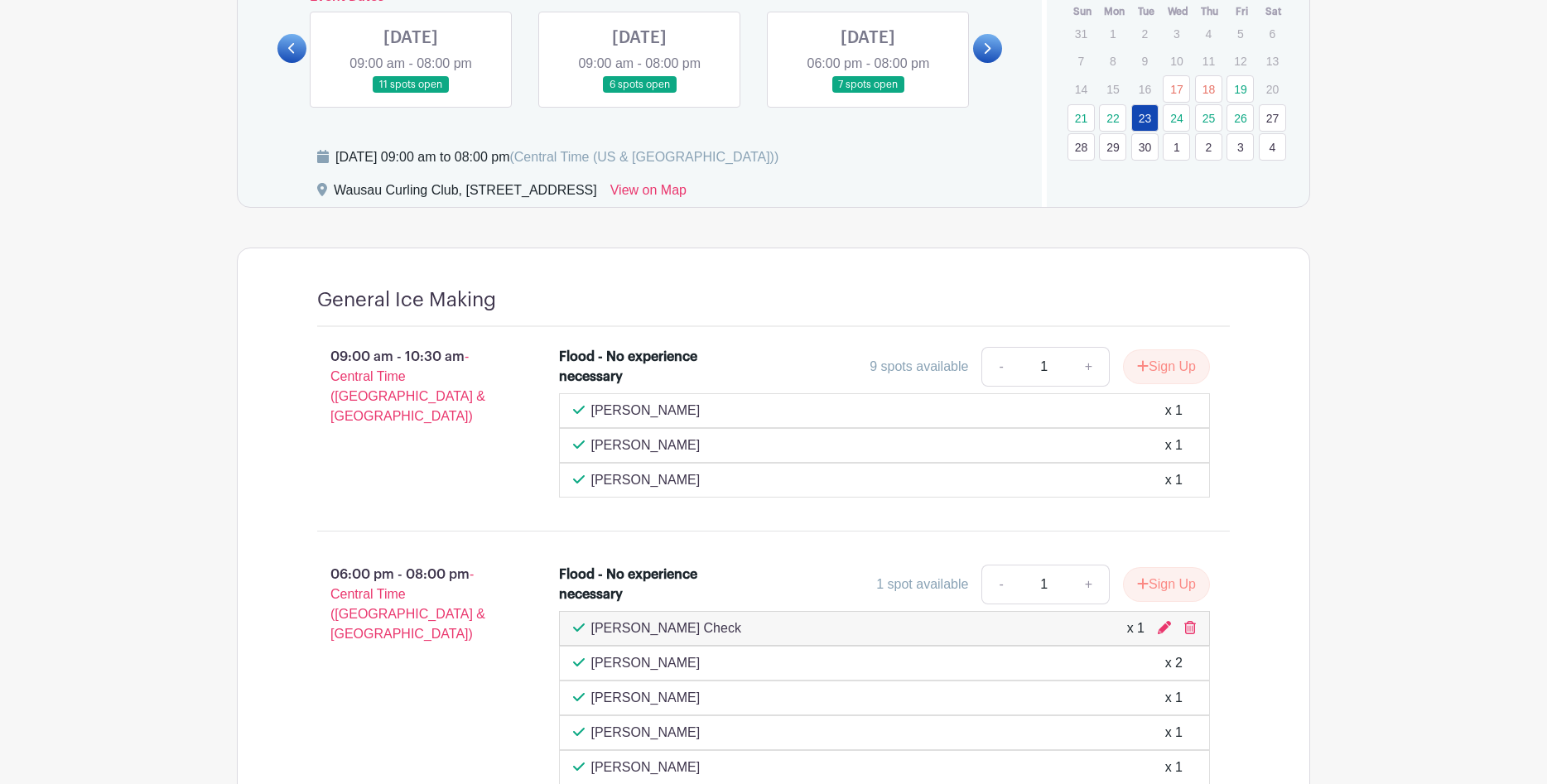
click at [411, 94] on link at bounding box center [411, 94] width 0 height 0
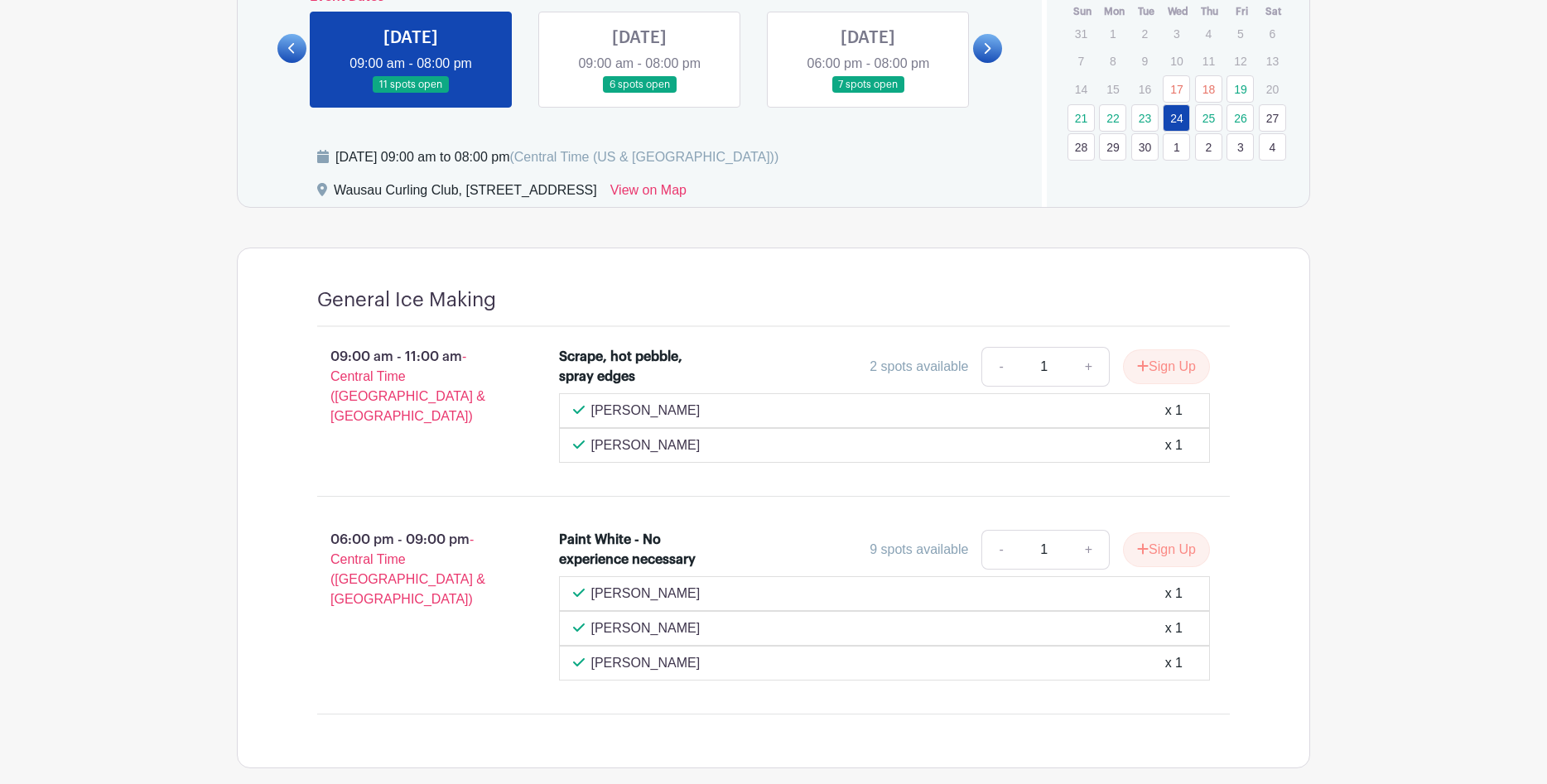
click at [640, 94] on link at bounding box center [640, 94] width 0 height 0
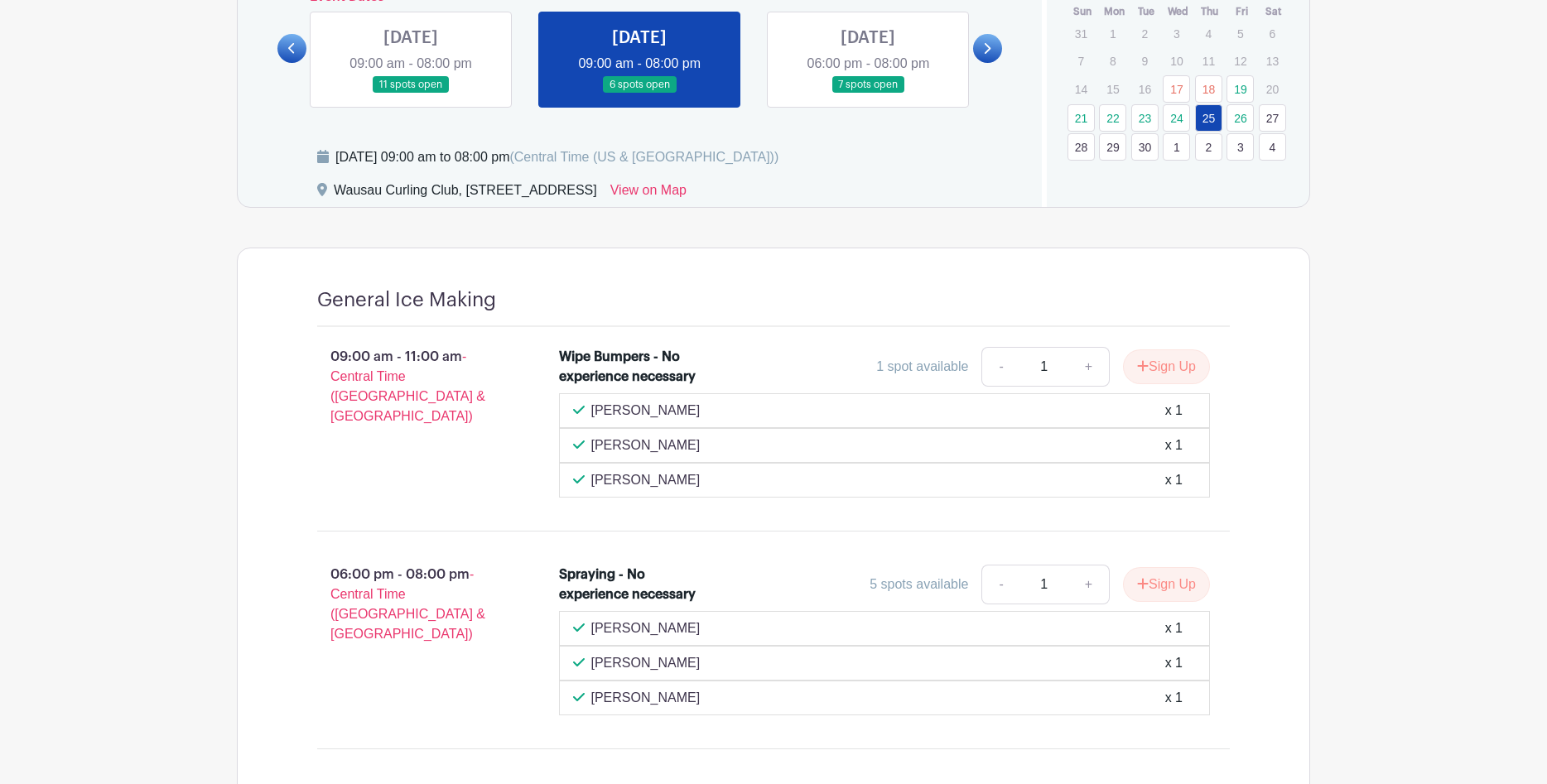
click at [986, 46] on icon at bounding box center [986, 48] width 7 height 12
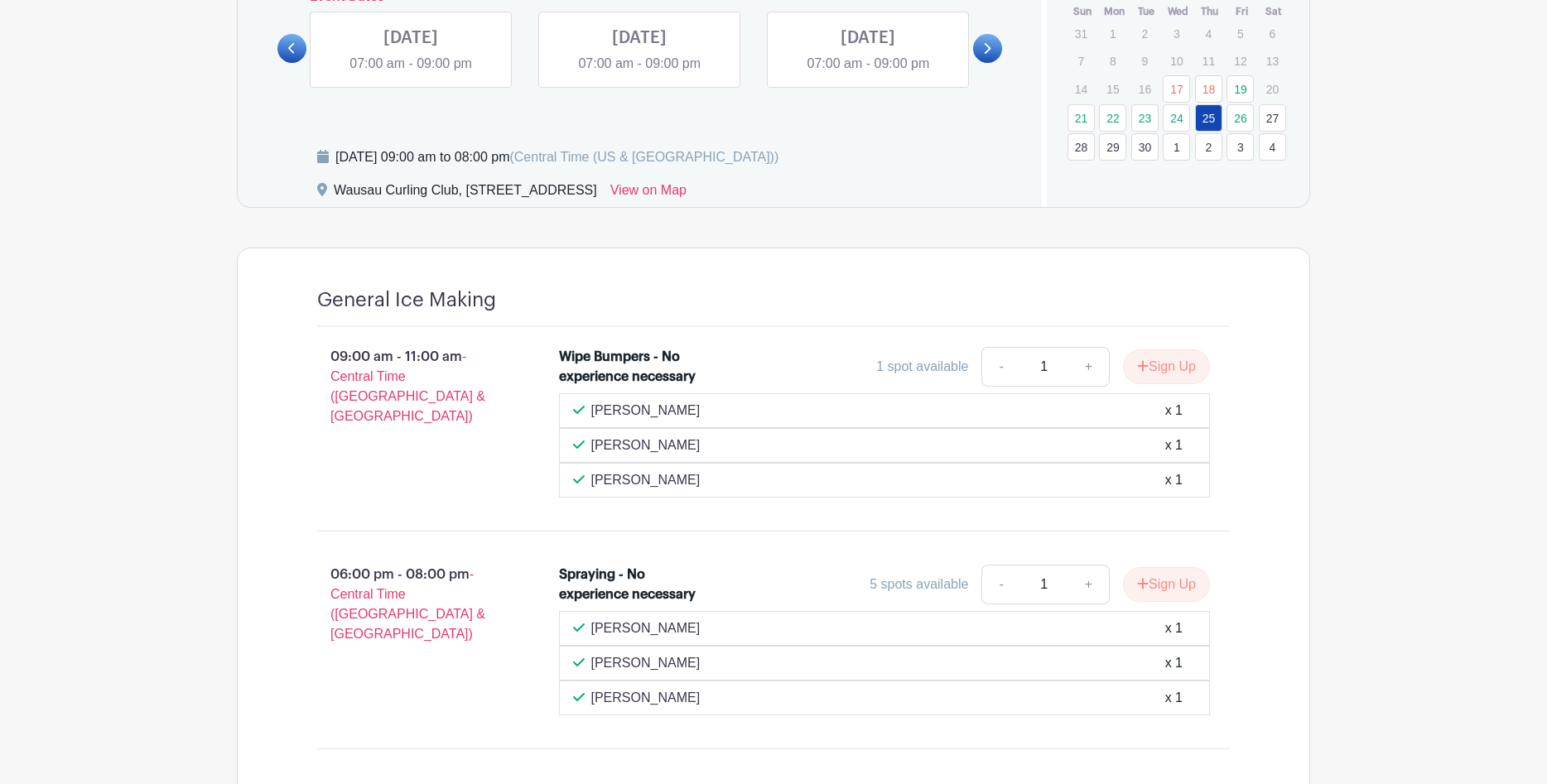
scroll to position [762, 0]
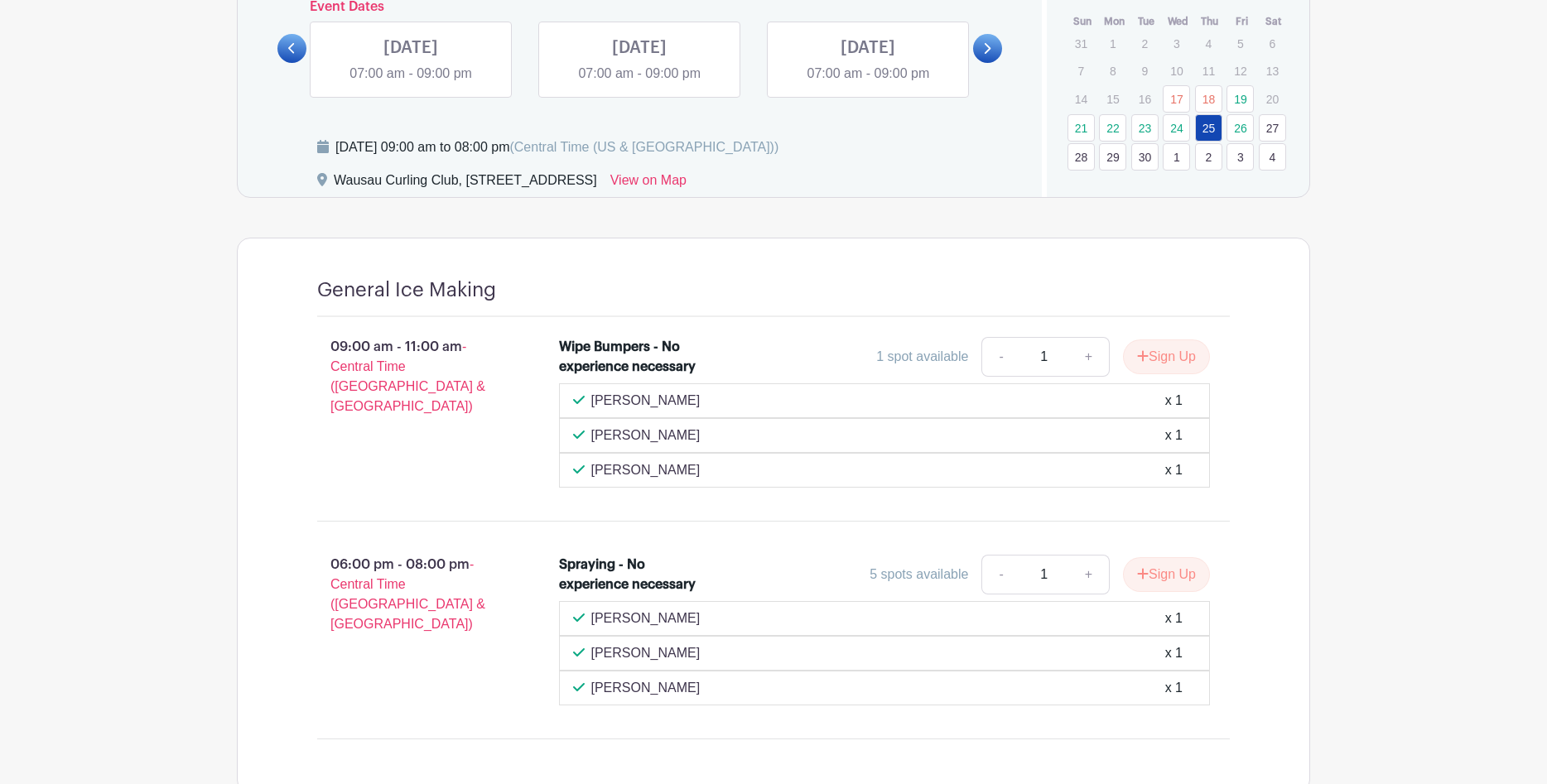
click at [411, 84] on link at bounding box center [411, 84] width 0 height 0
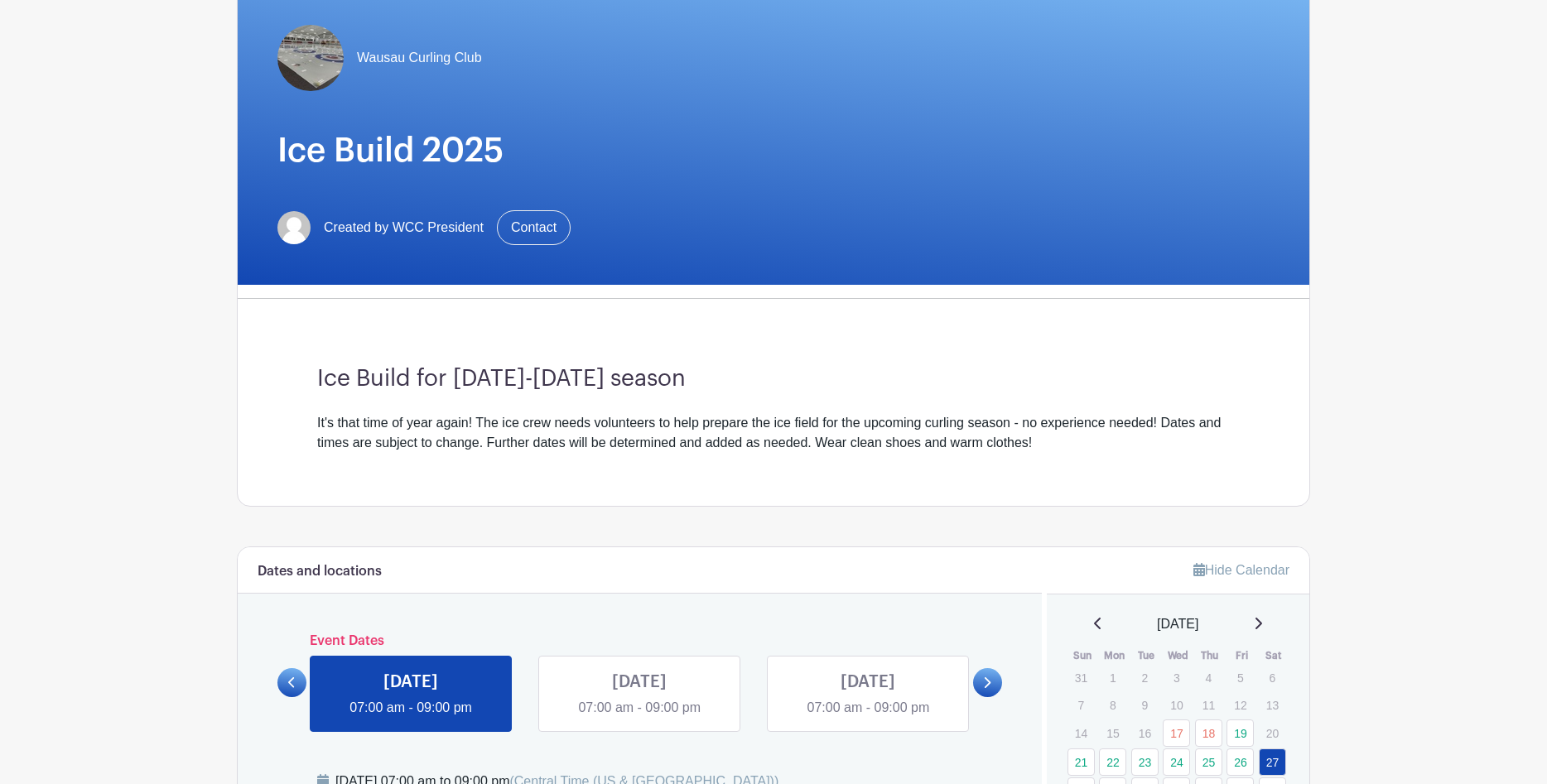
scroll to position [32, 0]
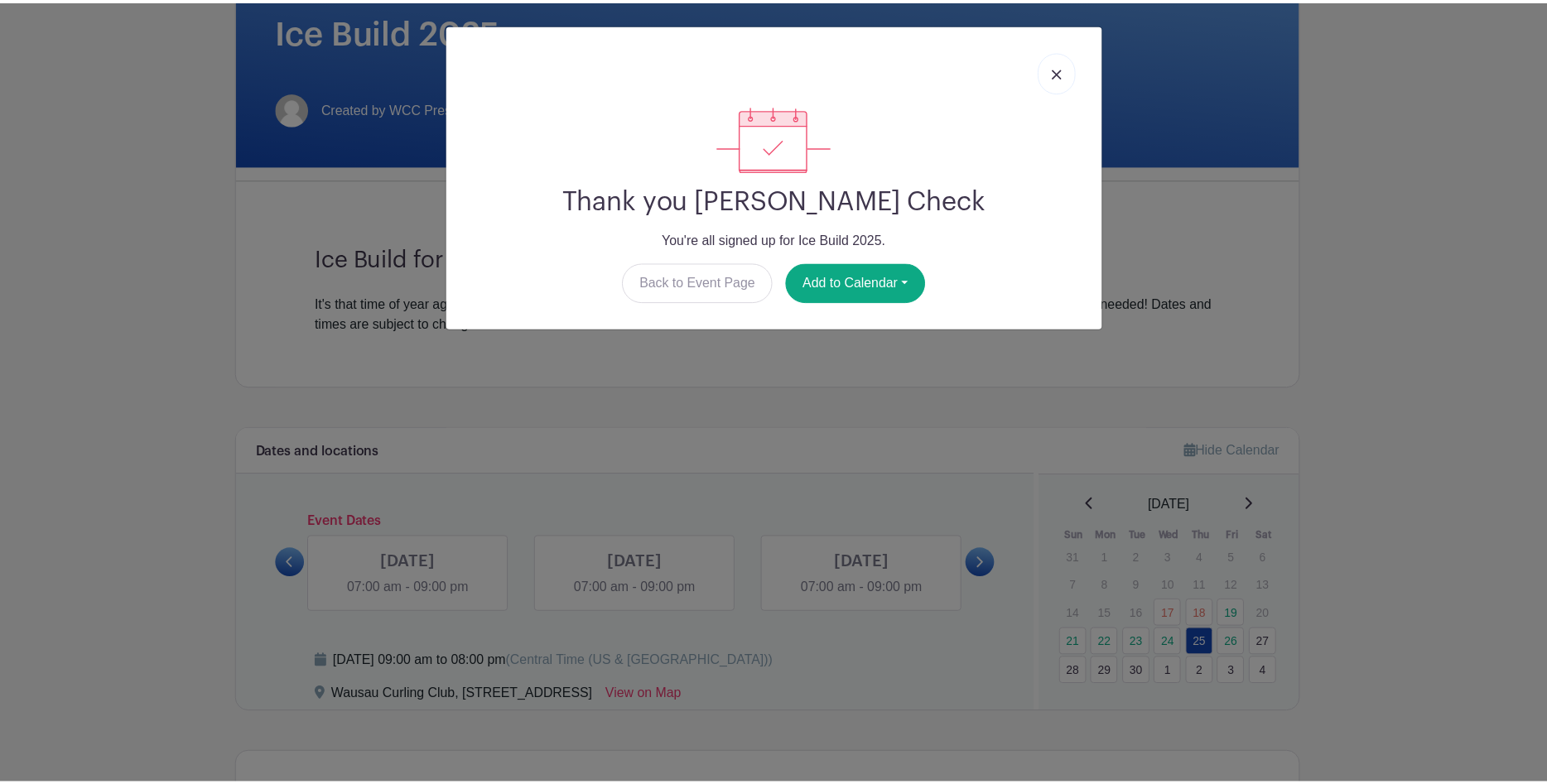
scroll to position [280, 0]
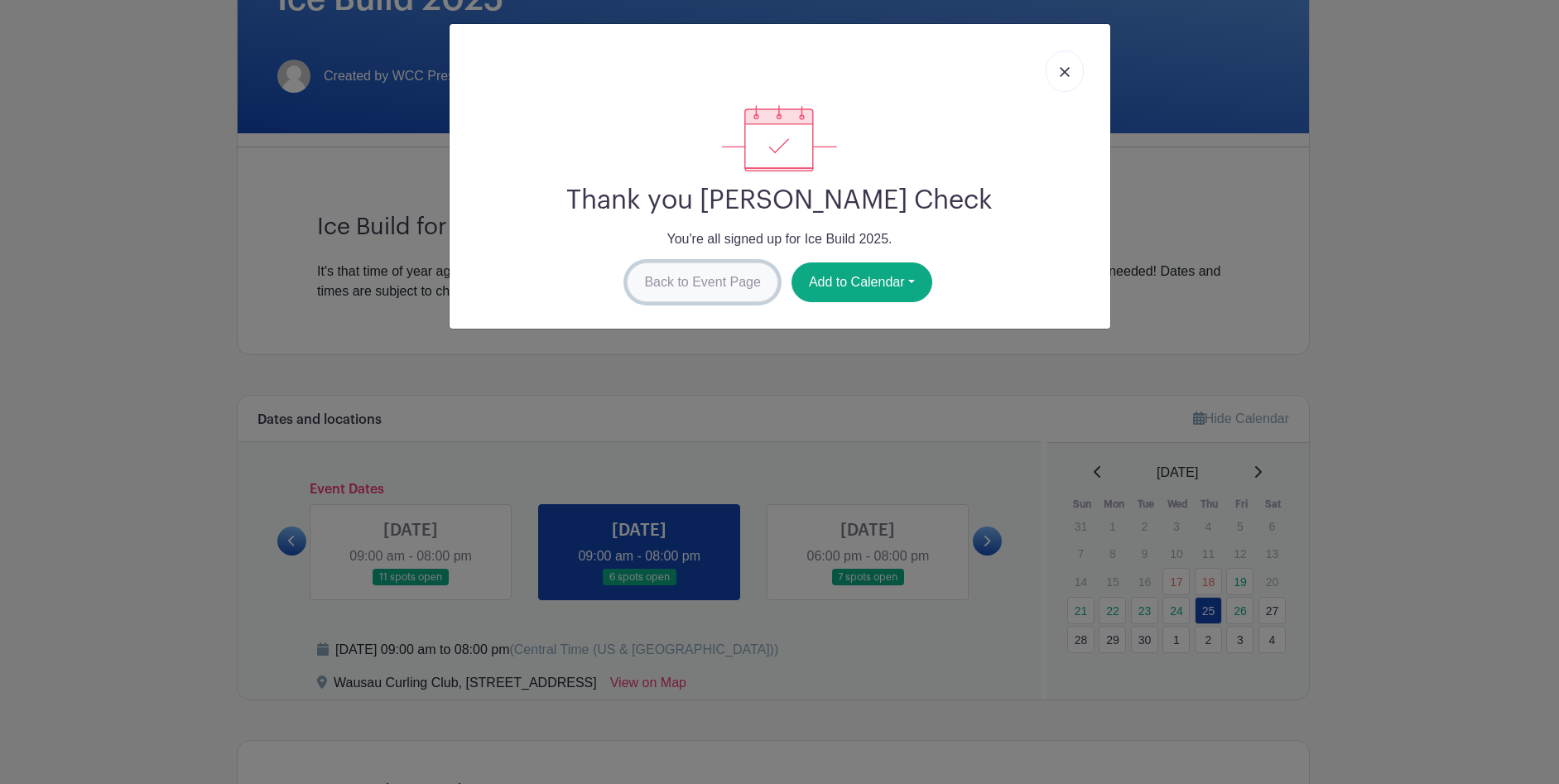
click at [674, 281] on link "Back to Event Page" at bounding box center [703, 282] width 151 height 40
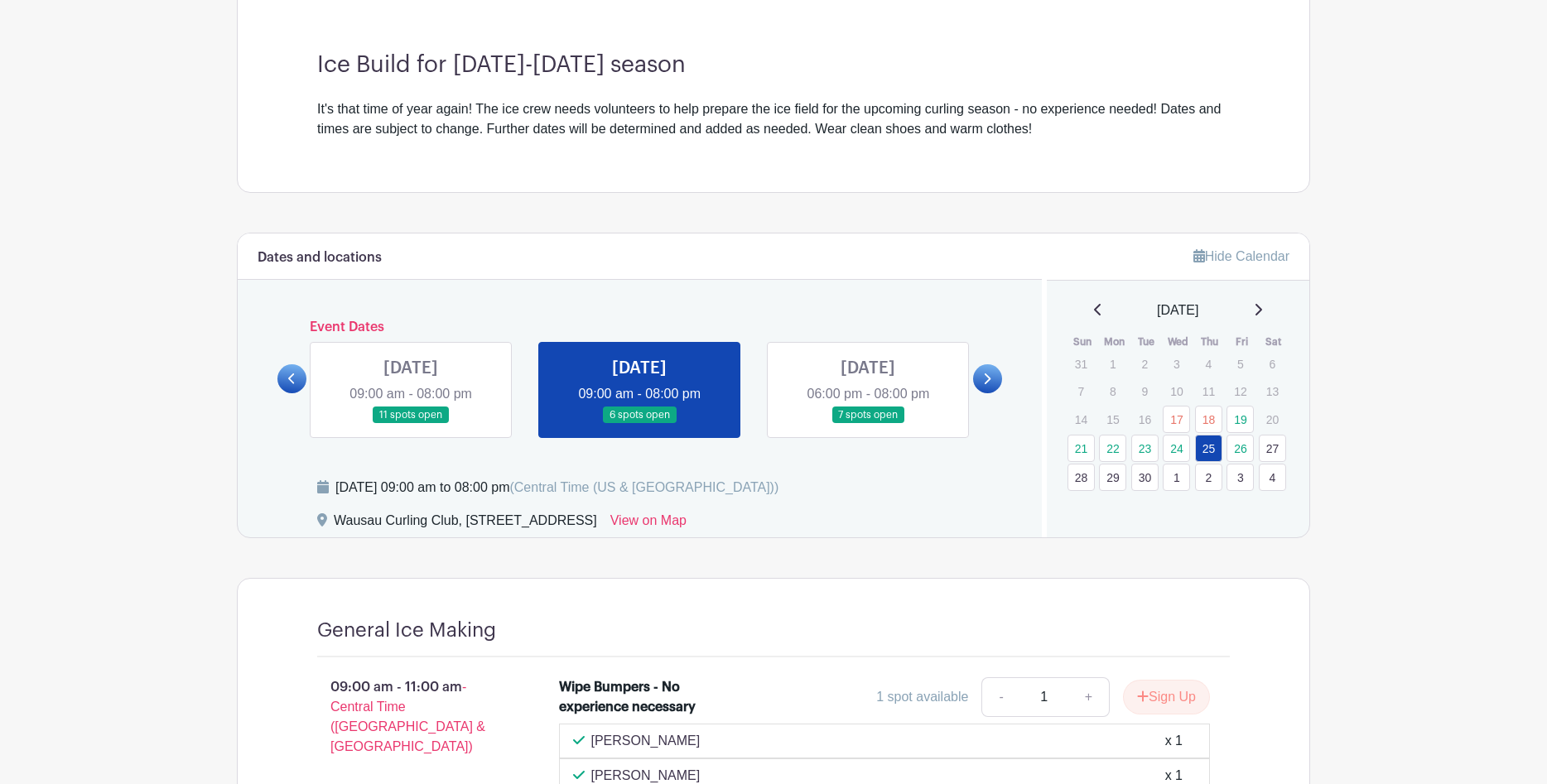
scroll to position [445, 0]
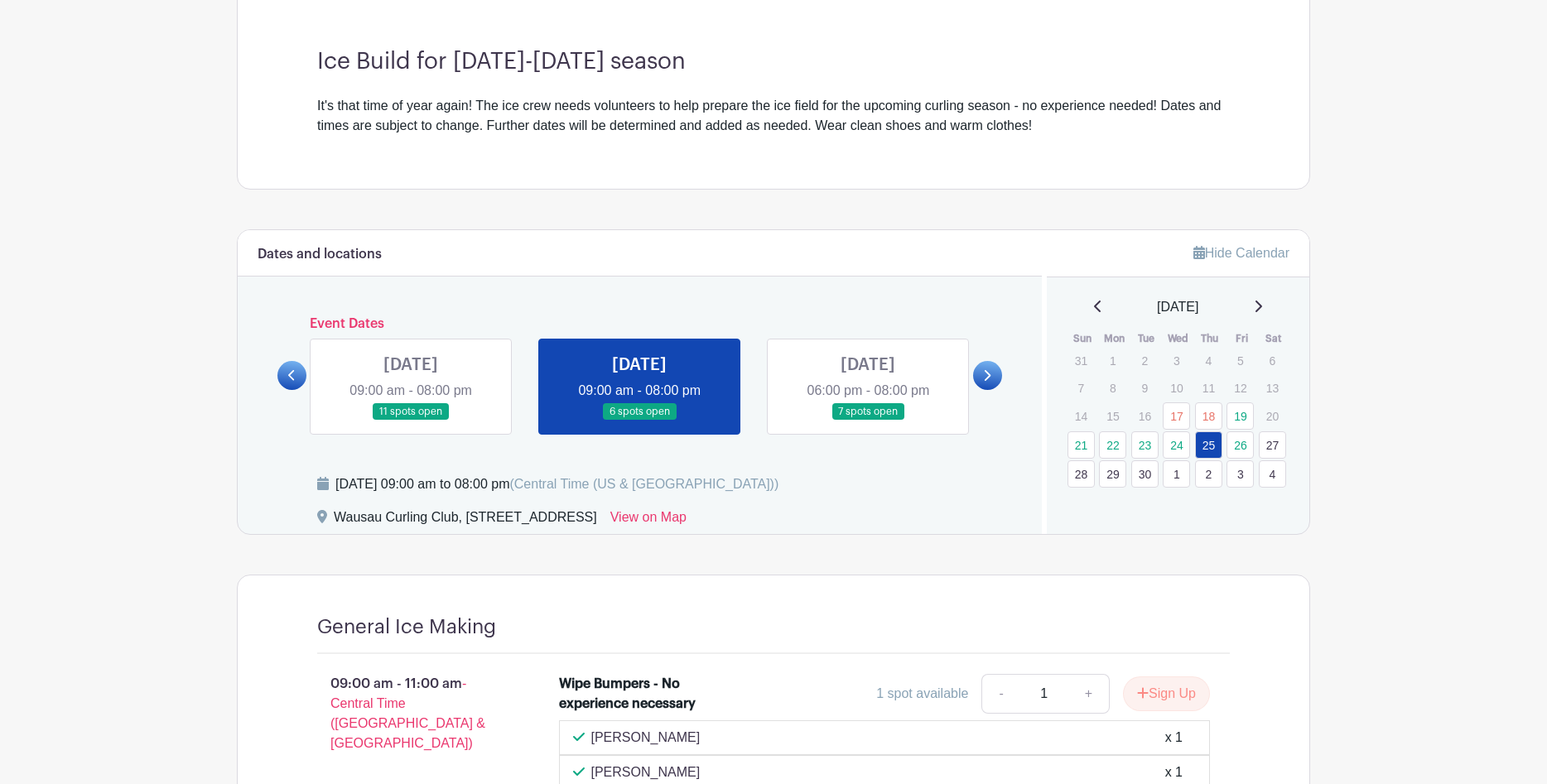
click at [984, 374] on icon at bounding box center [986, 375] width 7 height 12
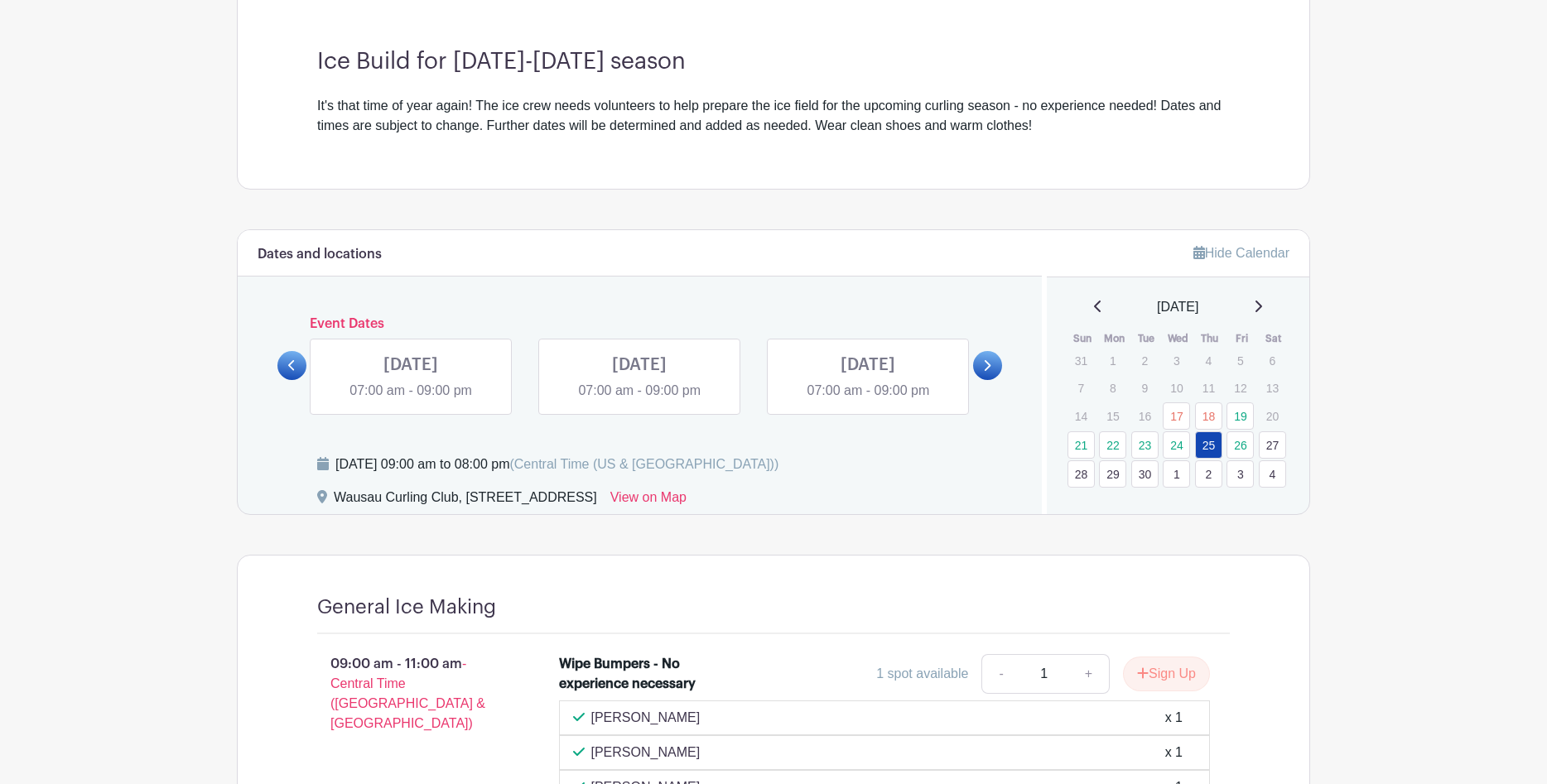
click at [984, 374] on link at bounding box center [987, 365] width 29 height 29
click at [294, 360] on icon at bounding box center [292, 365] width 7 height 12
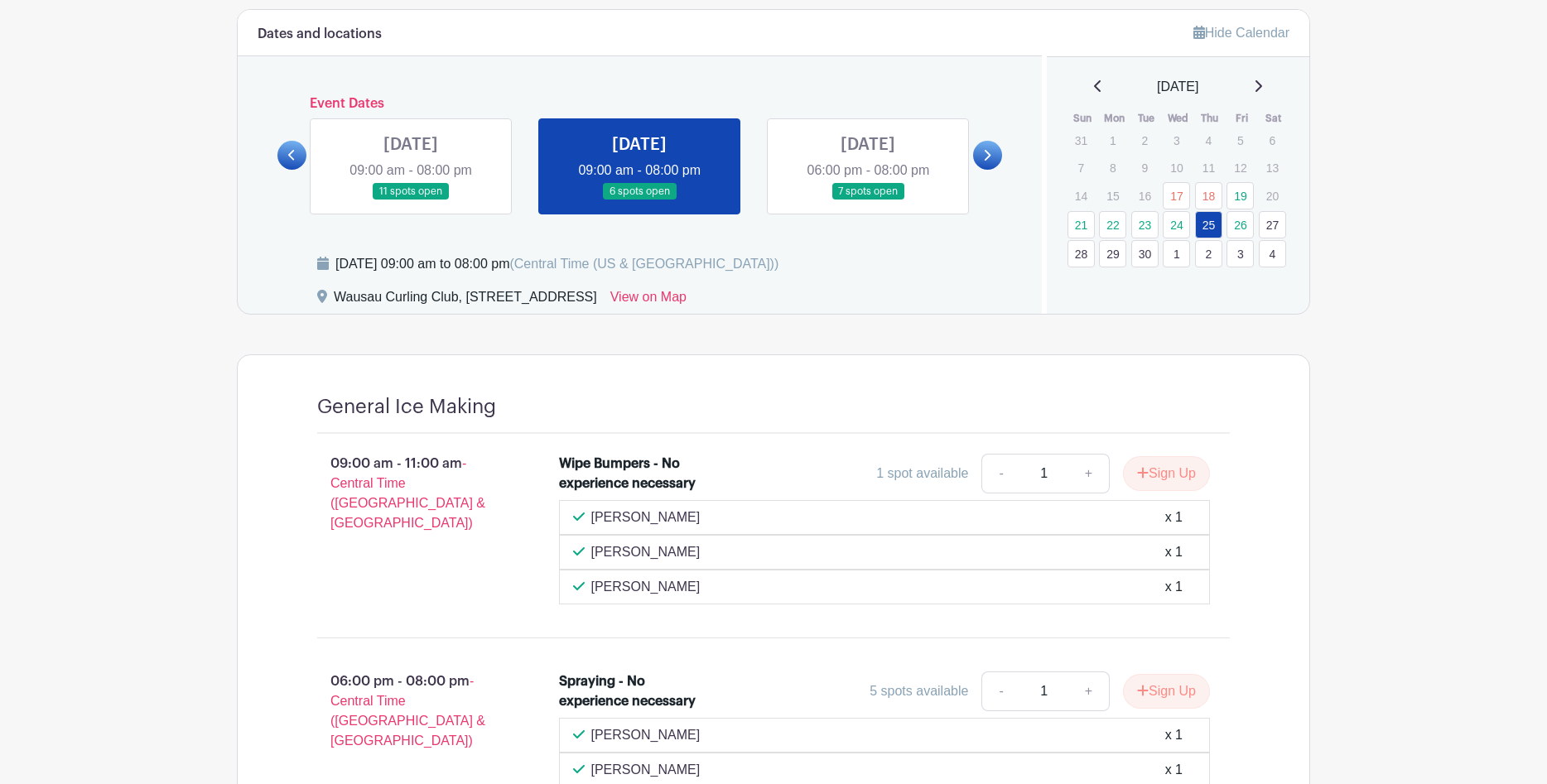
scroll to position [611, 0]
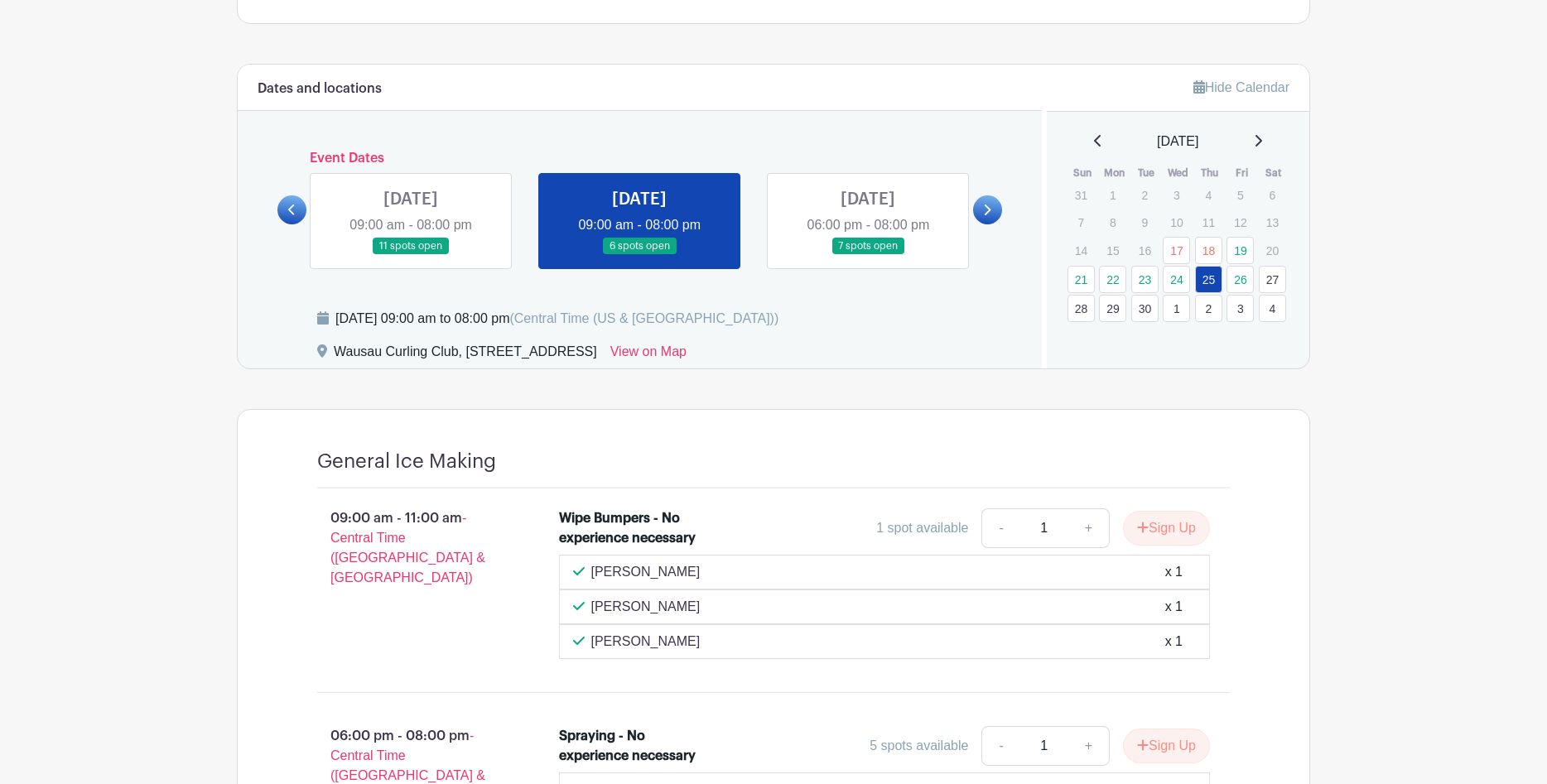
click at [1176, 309] on link "1" at bounding box center [1176, 308] width 27 height 27
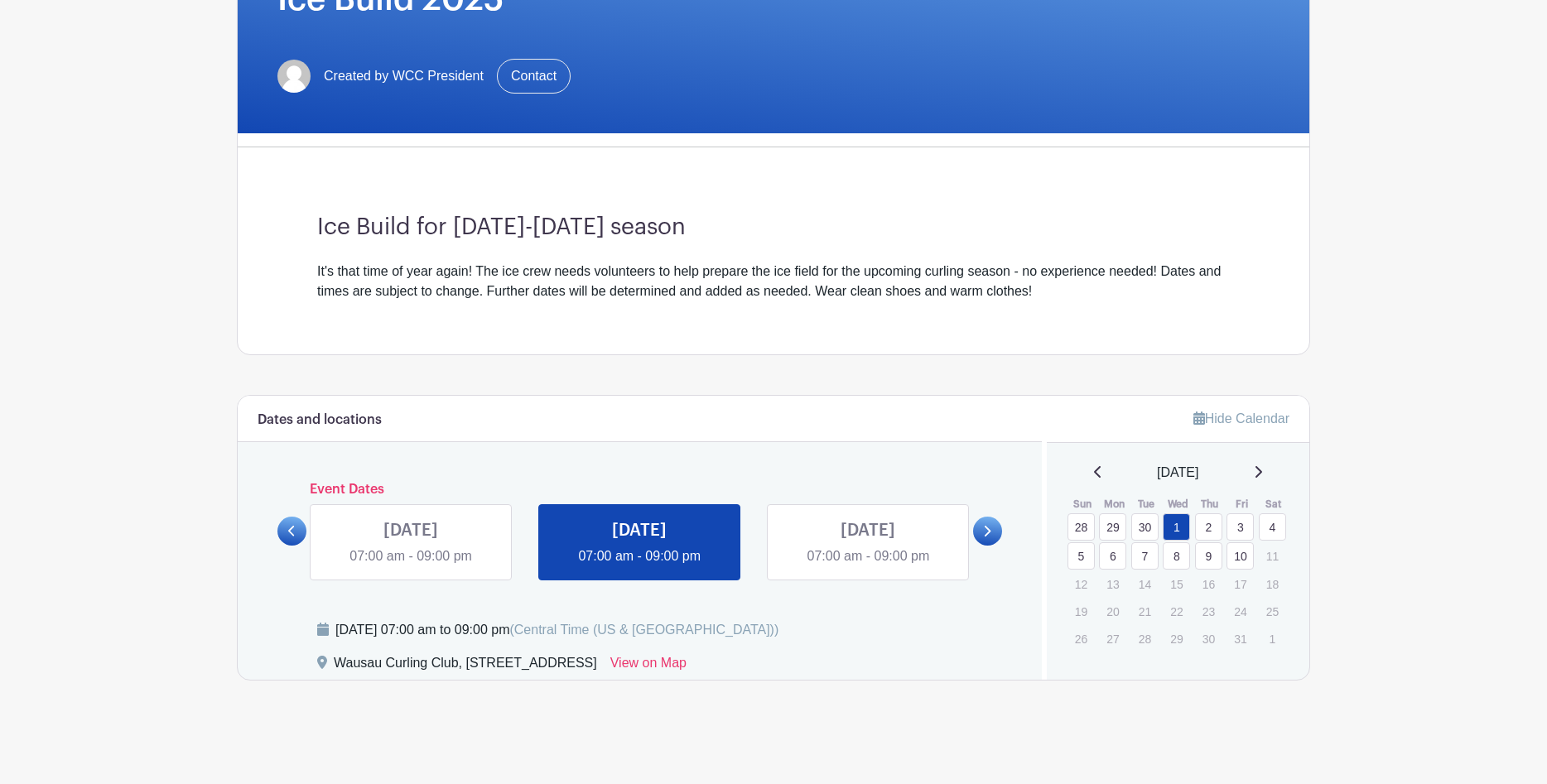
scroll to position [280, 0]
click at [293, 525] on icon at bounding box center [292, 531] width 7 height 12
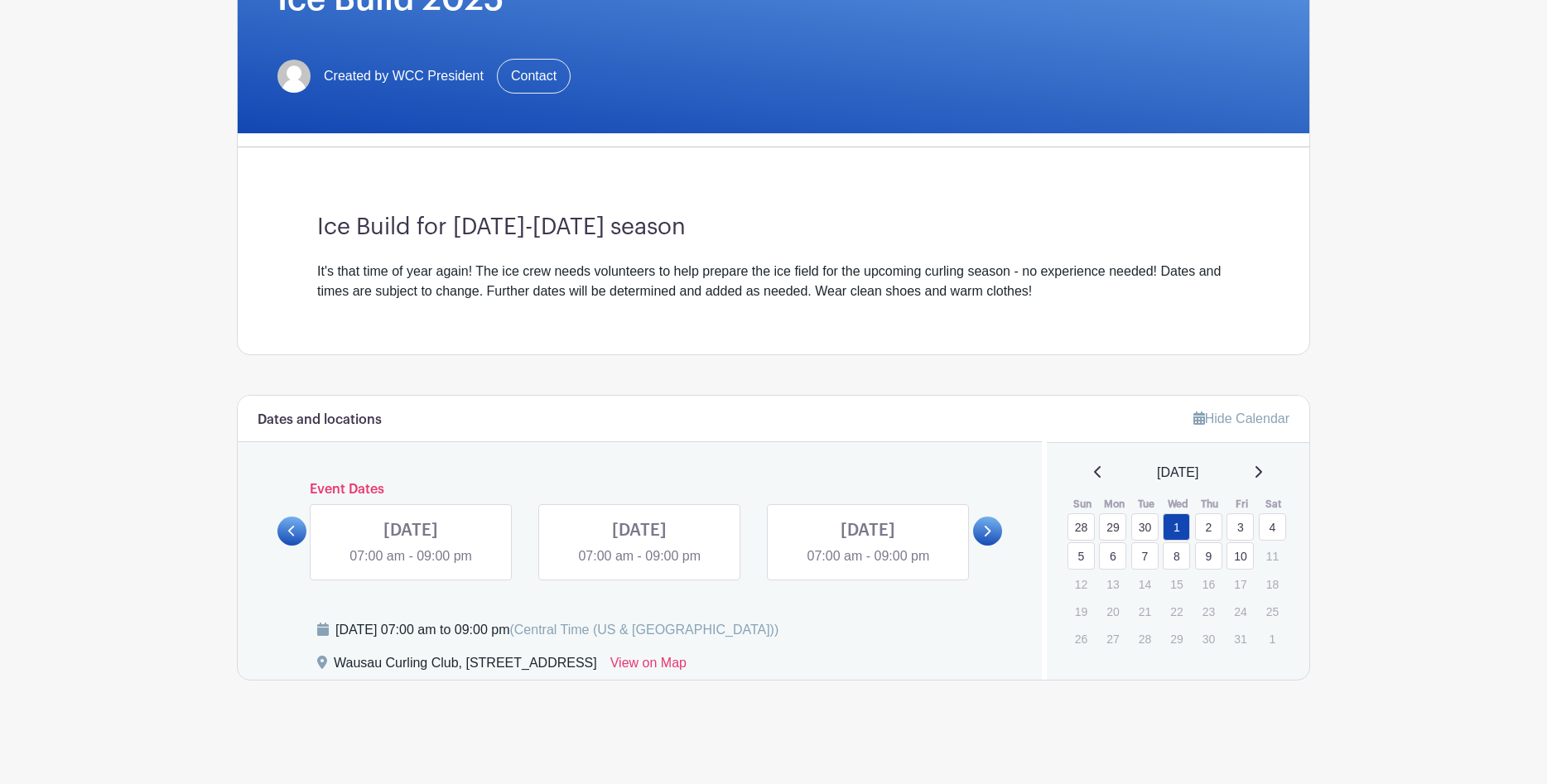
click at [982, 526] on link at bounding box center [987, 531] width 29 height 29
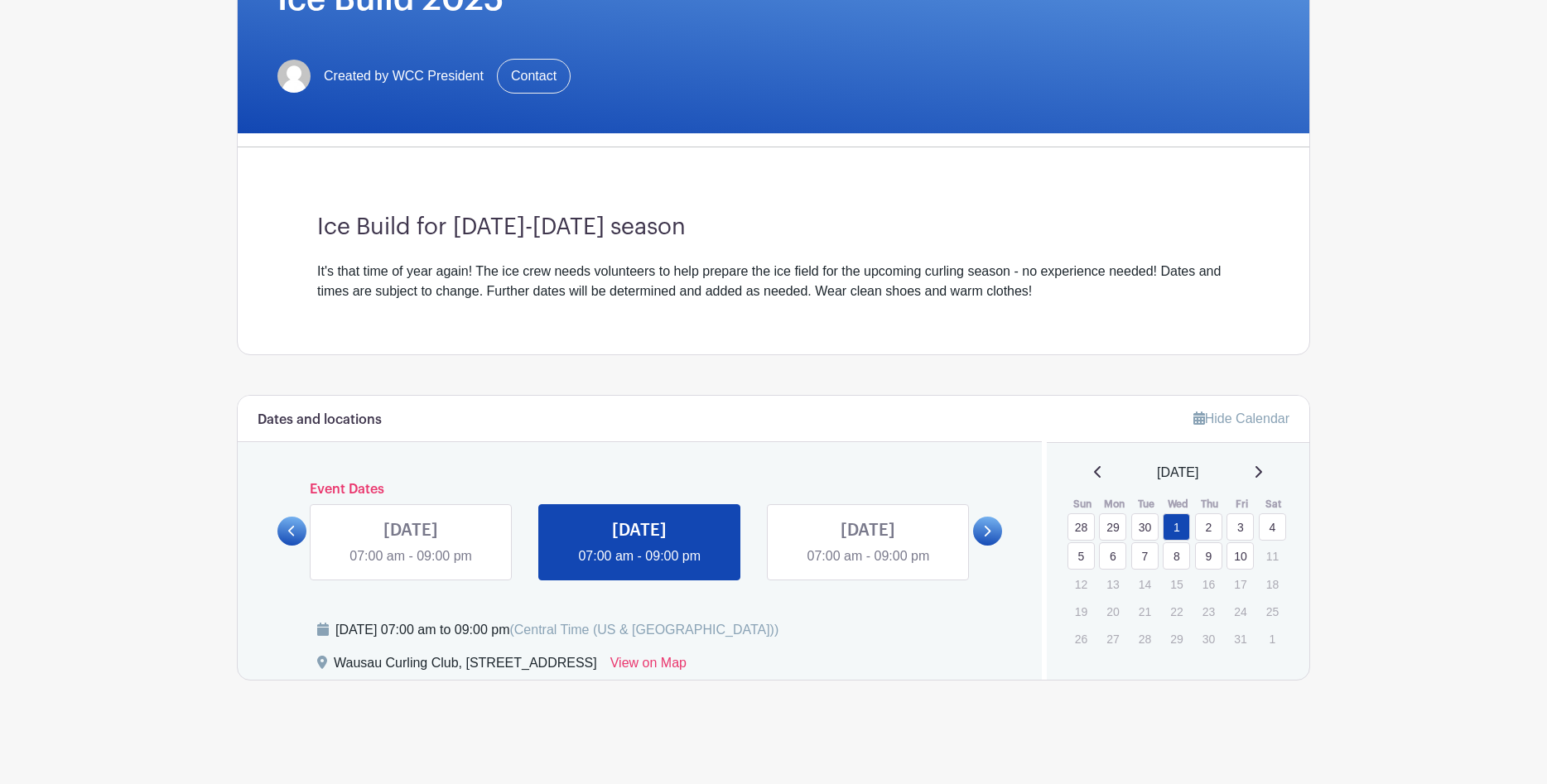
click at [981, 527] on link at bounding box center [987, 531] width 29 height 29
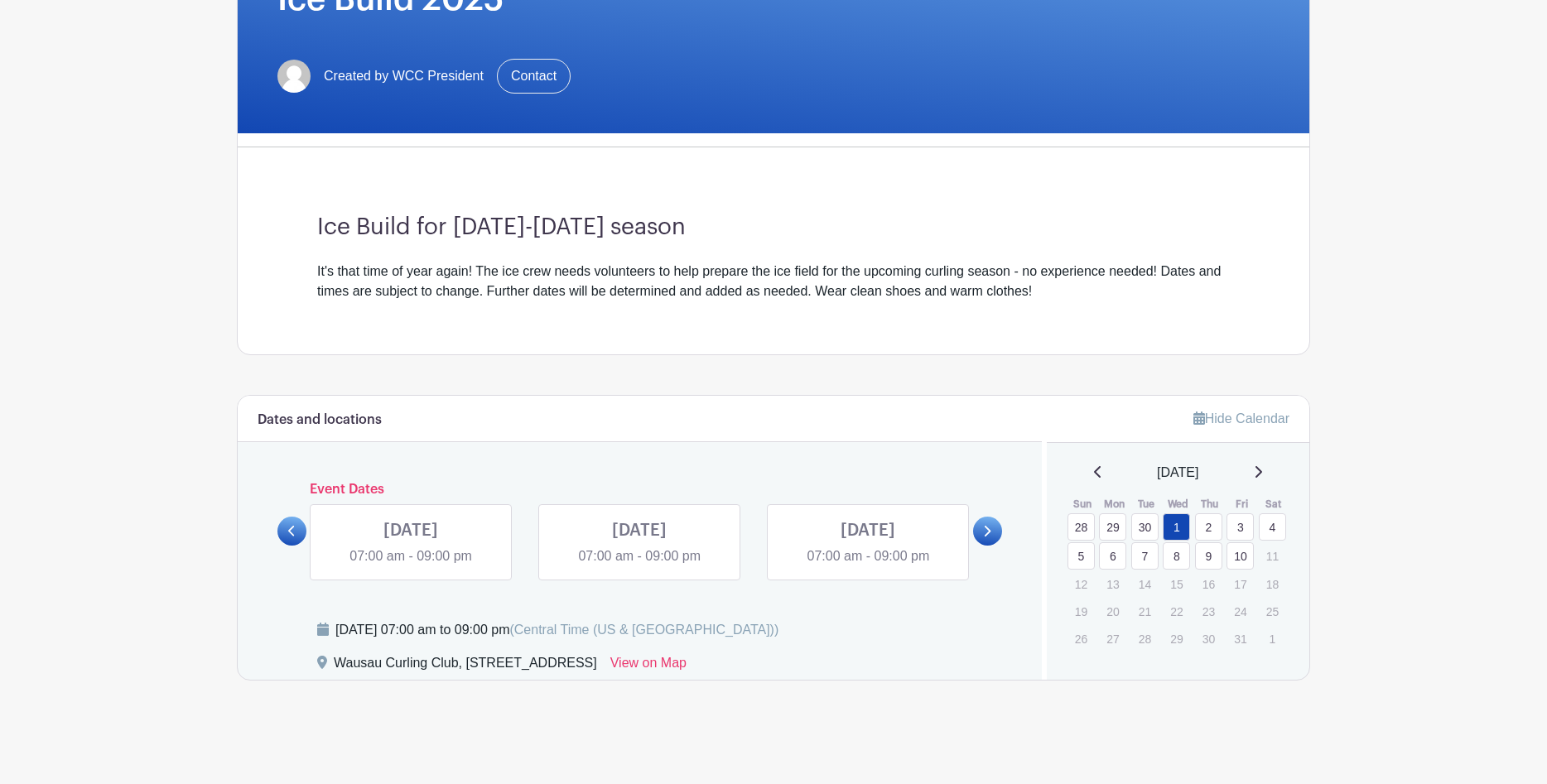
click at [981, 527] on link at bounding box center [987, 531] width 29 height 29
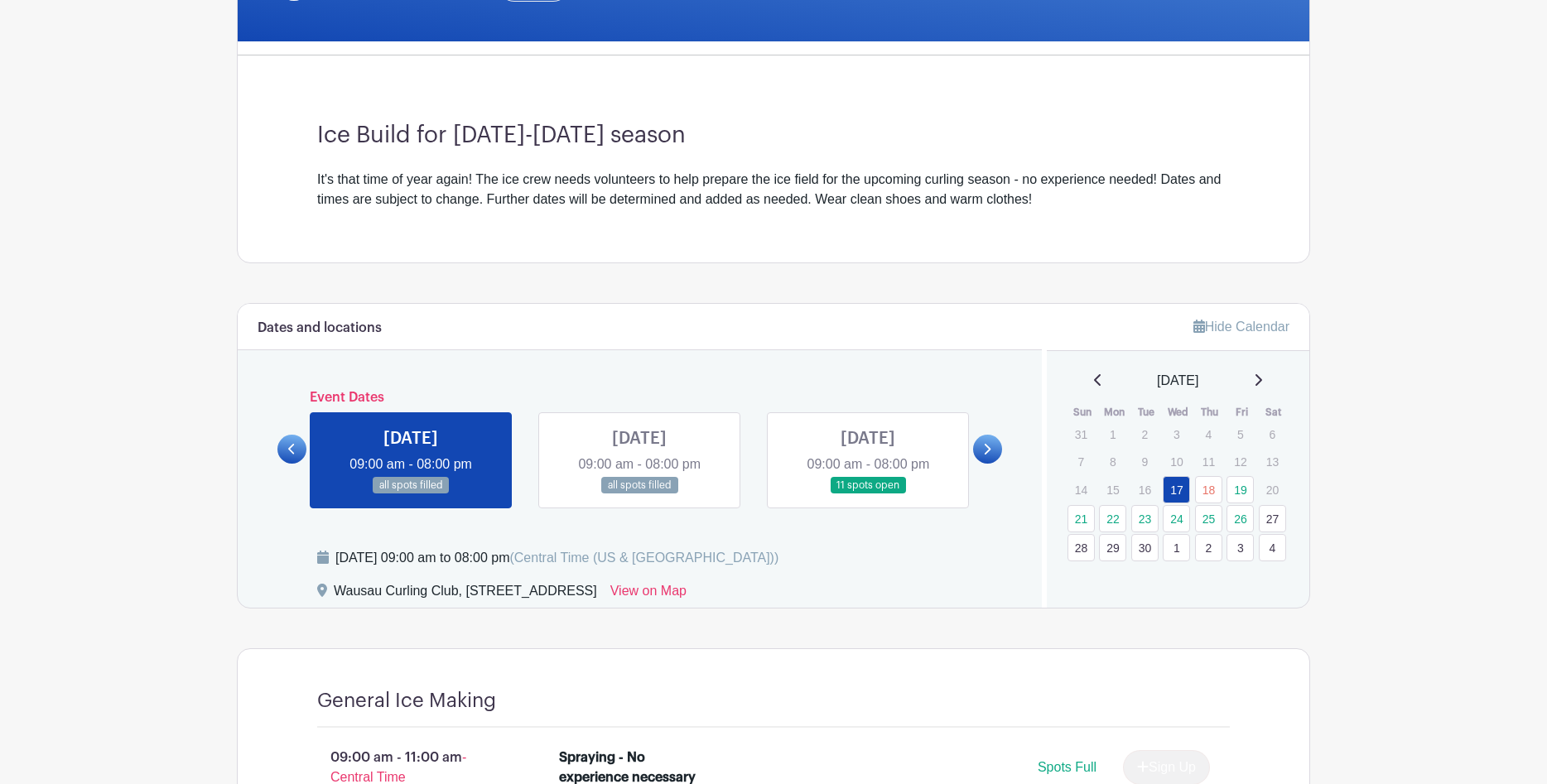
scroll to position [414, 0]
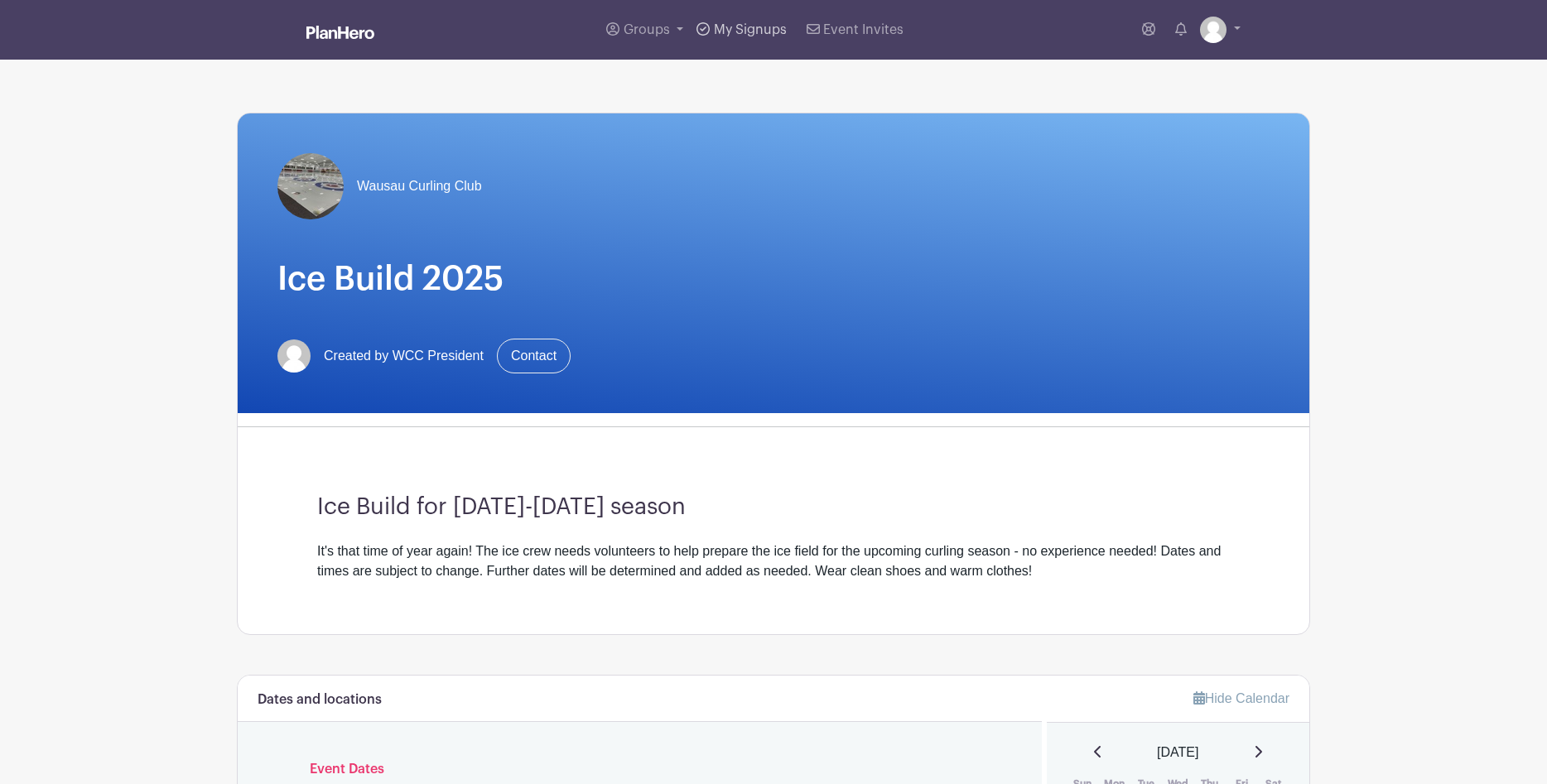
click at [727, 24] on span "My Signups" at bounding box center [750, 30] width 73 height 13
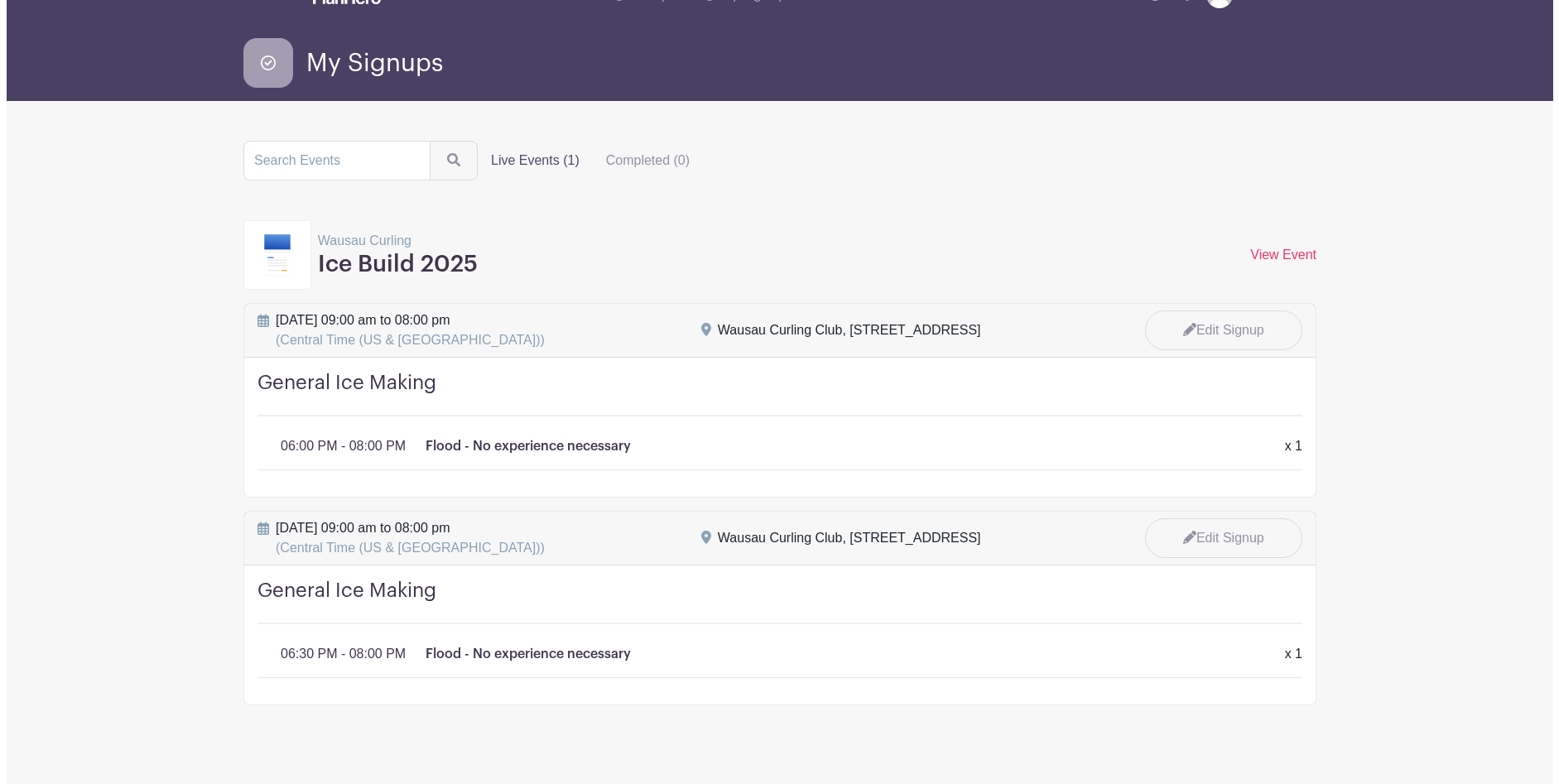
scroll to position [60, 0]
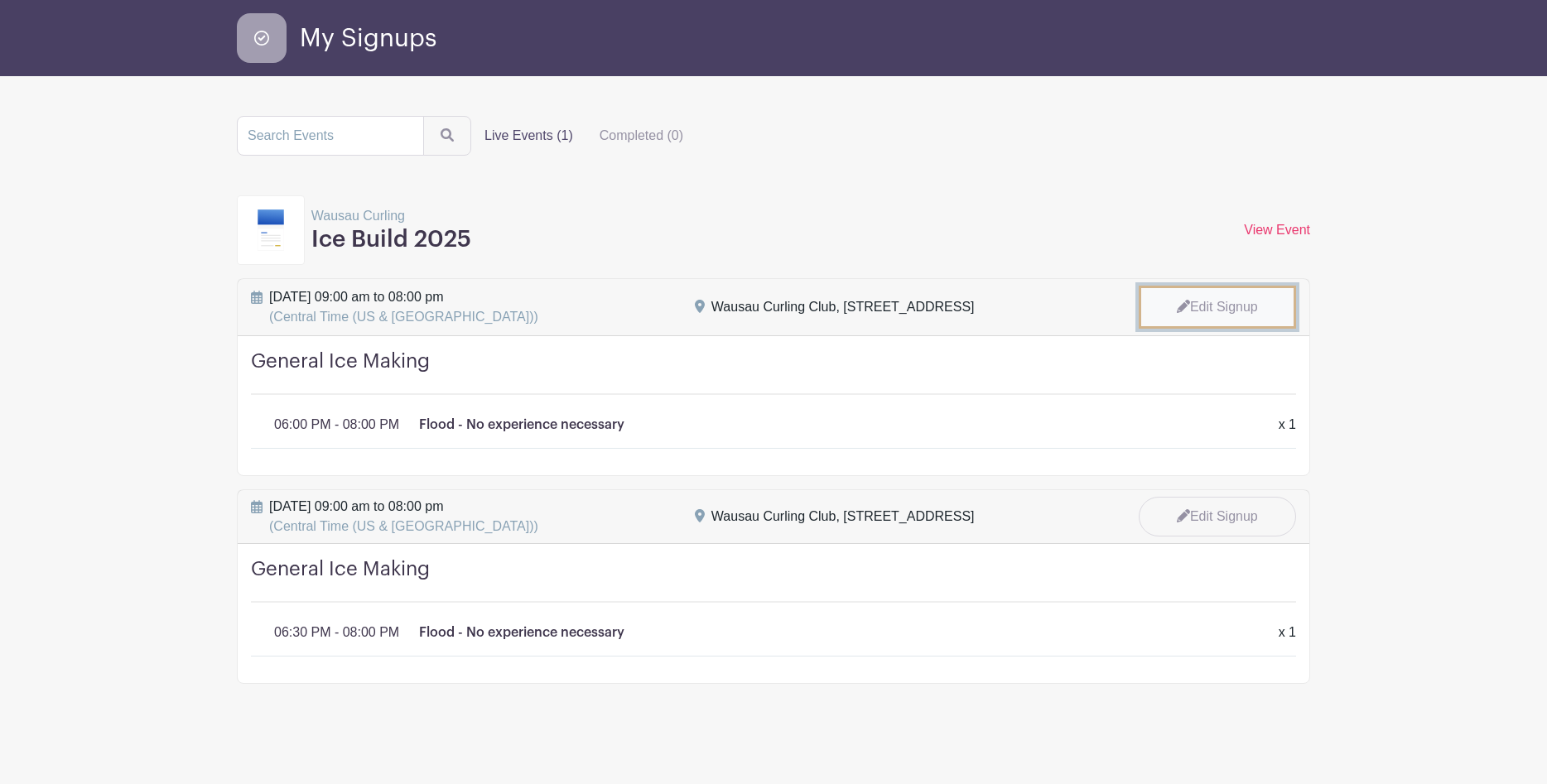
click at [1207, 297] on link "Edit Signup" at bounding box center [1217, 307] width 157 height 43
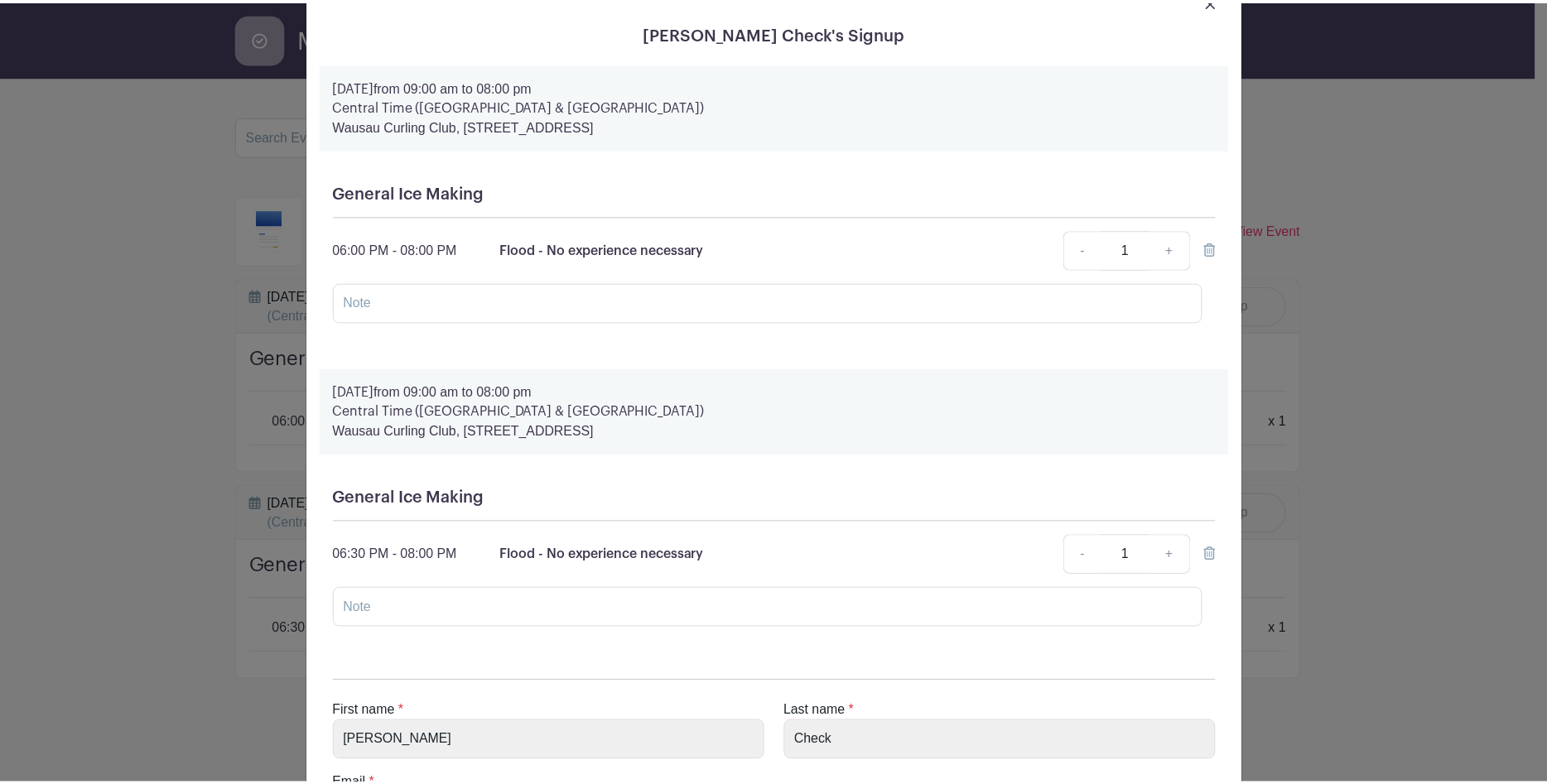
scroll to position [0, 0]
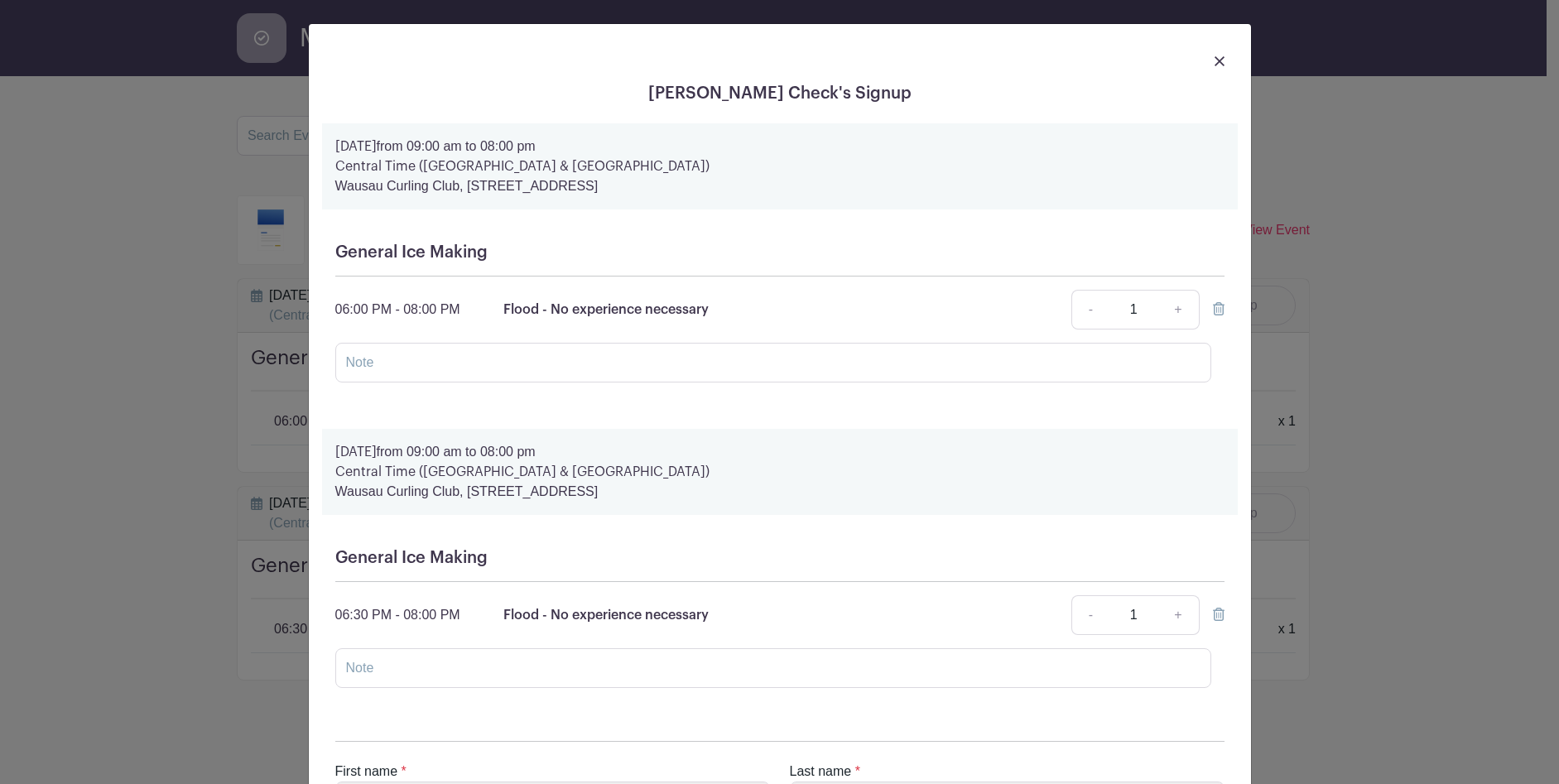
click at [1215, 56] on img at bounding box center [1220, 61] width 10 height 10
